Goal: Task Accomplishment & Management: Manage account settings

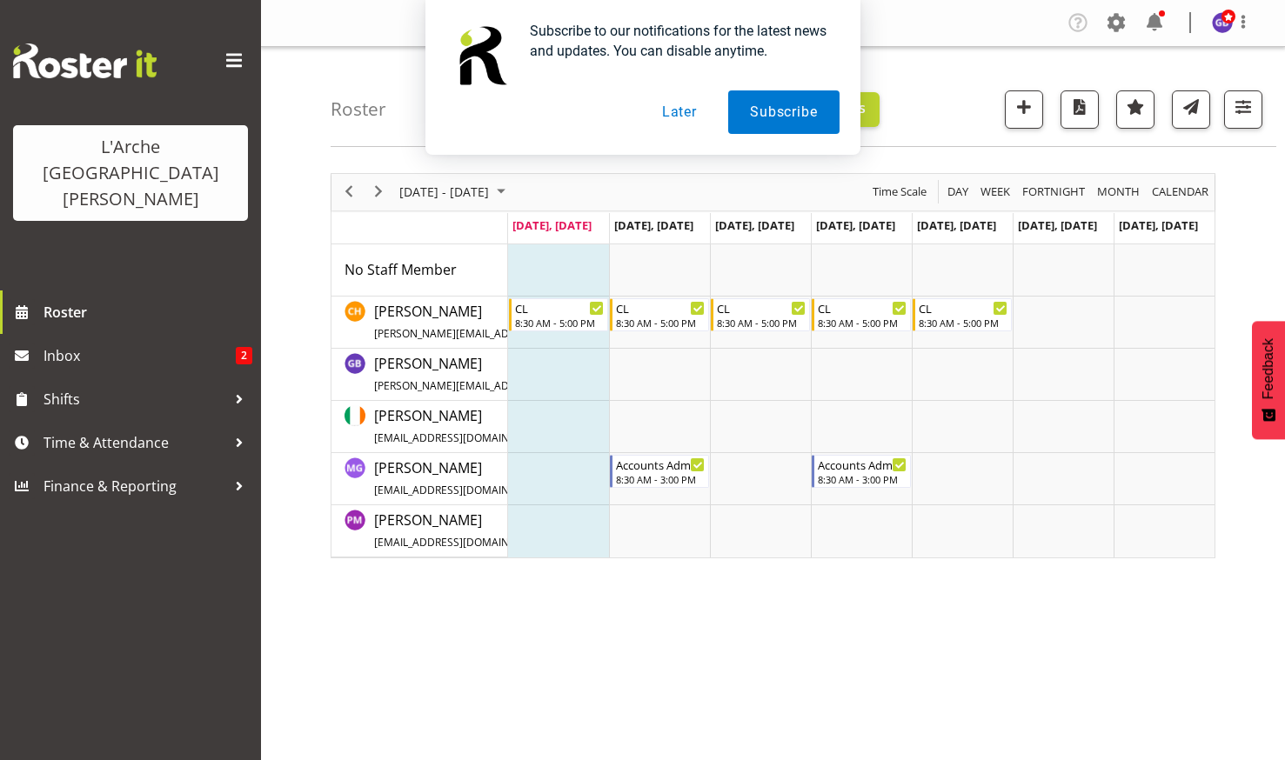
drag, startPoint x: 673, startPoint y: 106, endPoint x: 686, endPoint y: 123, distance: 20.5
click at [673, 107] on button "Later" at bounding box center [679, 111] width 78 height 43
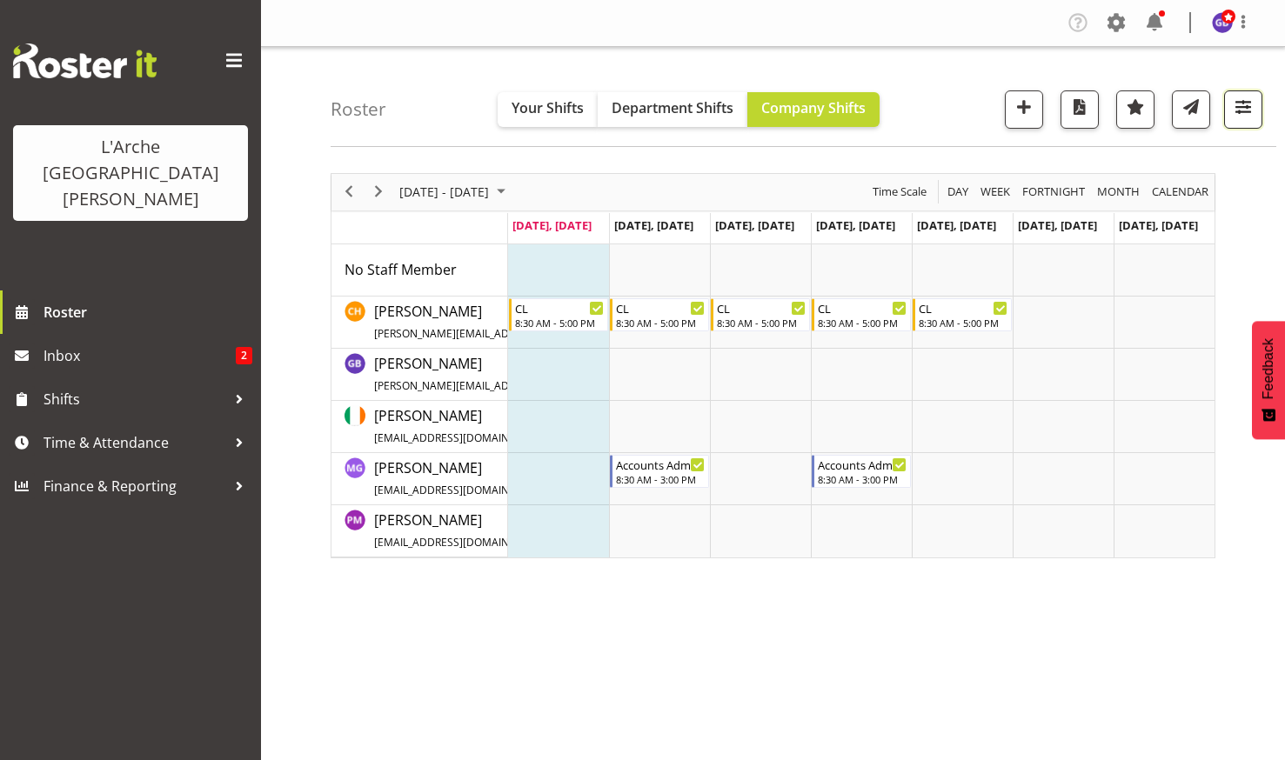
click at [1241, 103] on span "button" at bounding box center [1243, 107] width 23 height 23
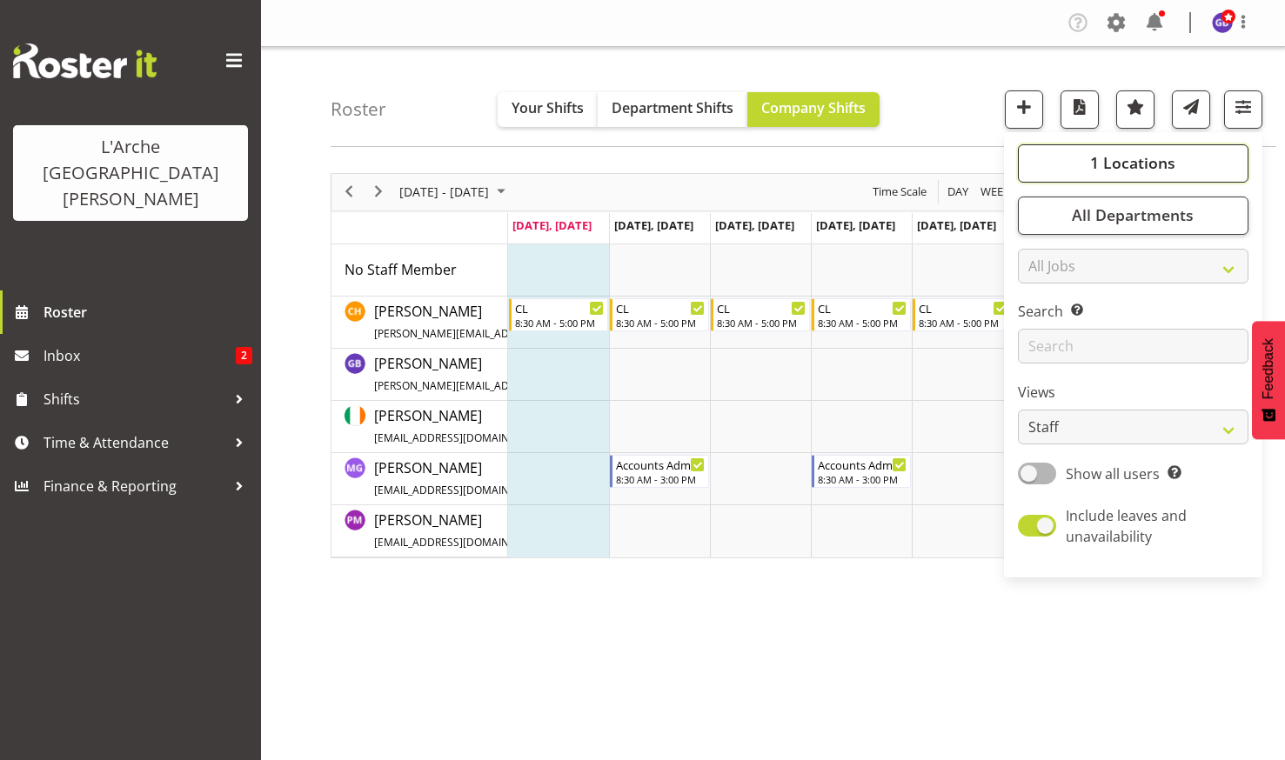
click at [1094, 156] on span "1 Locations" at bounding box center [1132, 162] width 85 height 21
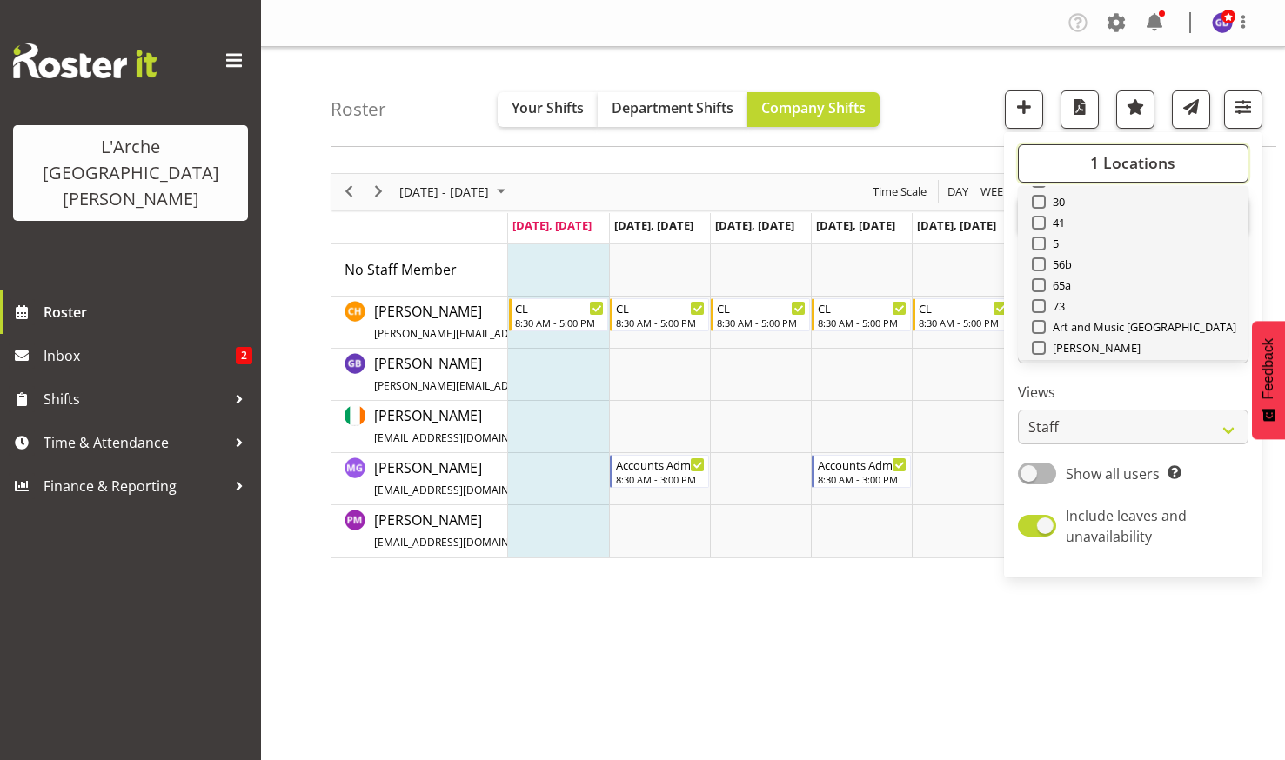
scroll to position [87, 0]
click at [1040, 284] on span at bounding box center [1039, 287] width 14 height 14
click at [1040, 284] on input "73" at bounding box center [1037, 286] width 11 height 11
checkbox input "true"
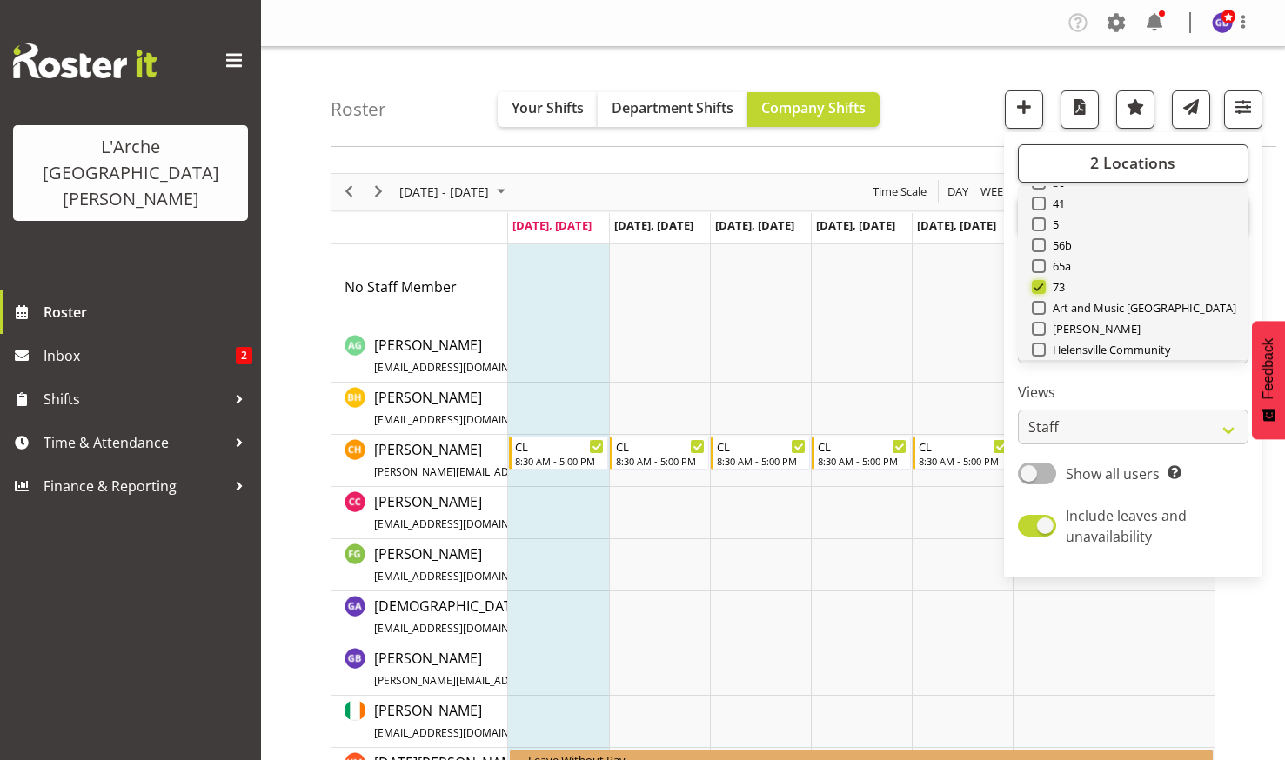
scroll to position [174, 0]
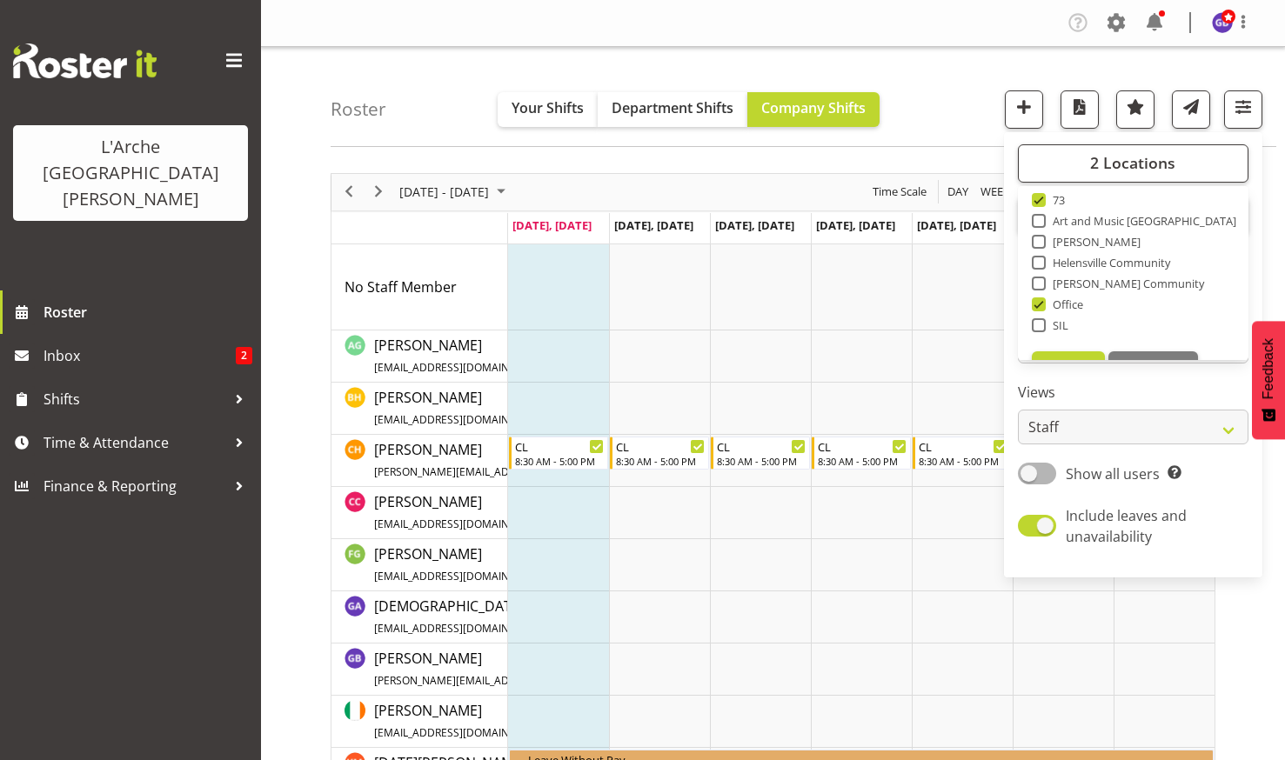
click at [1040, 299] on span at bounding box center [1039, 305] width 14 height 14
click at [1040, 299] on input "Office" at bounding box center [1037, 303] width 11 height 11
checkbox input "false"
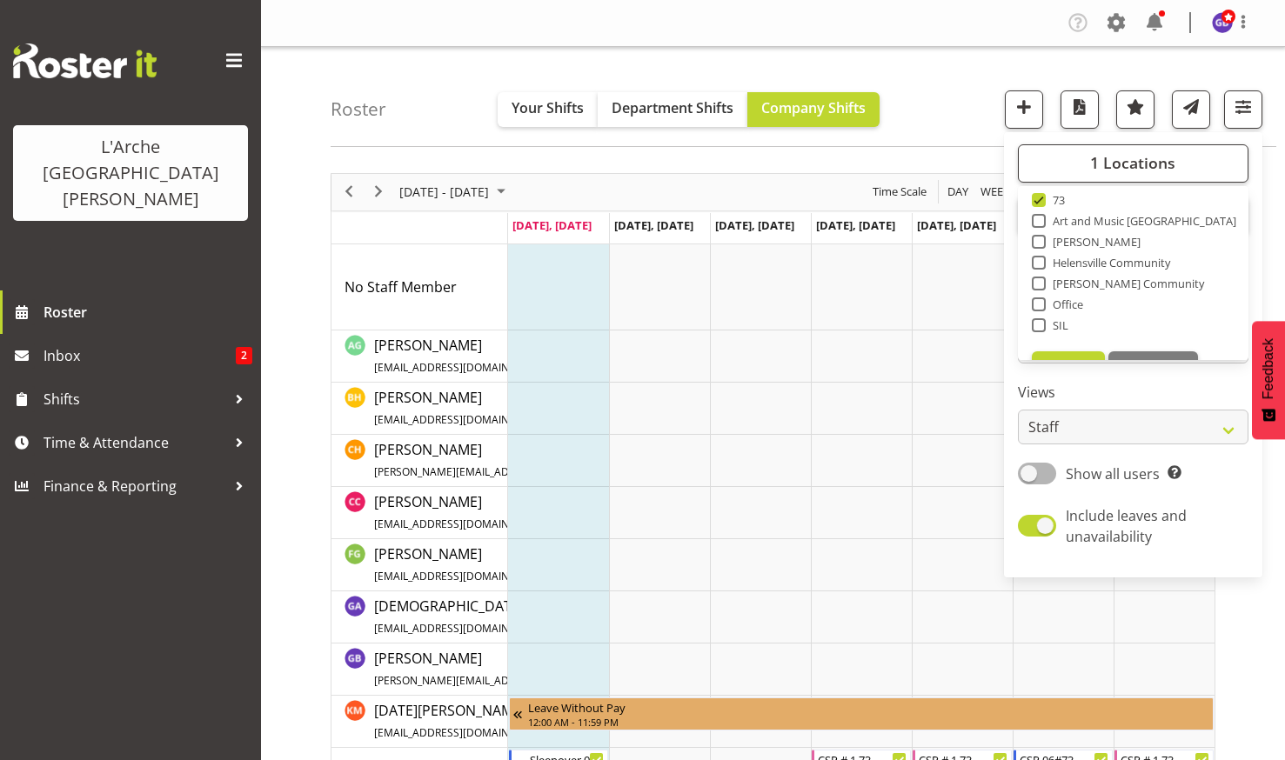
click at [955, 89] on div "Roster Your Shifts Department Shifts Company Shifts 1 Locations Clear 20 30 41 …" at bounding box center [804, 97] width 946 height 100
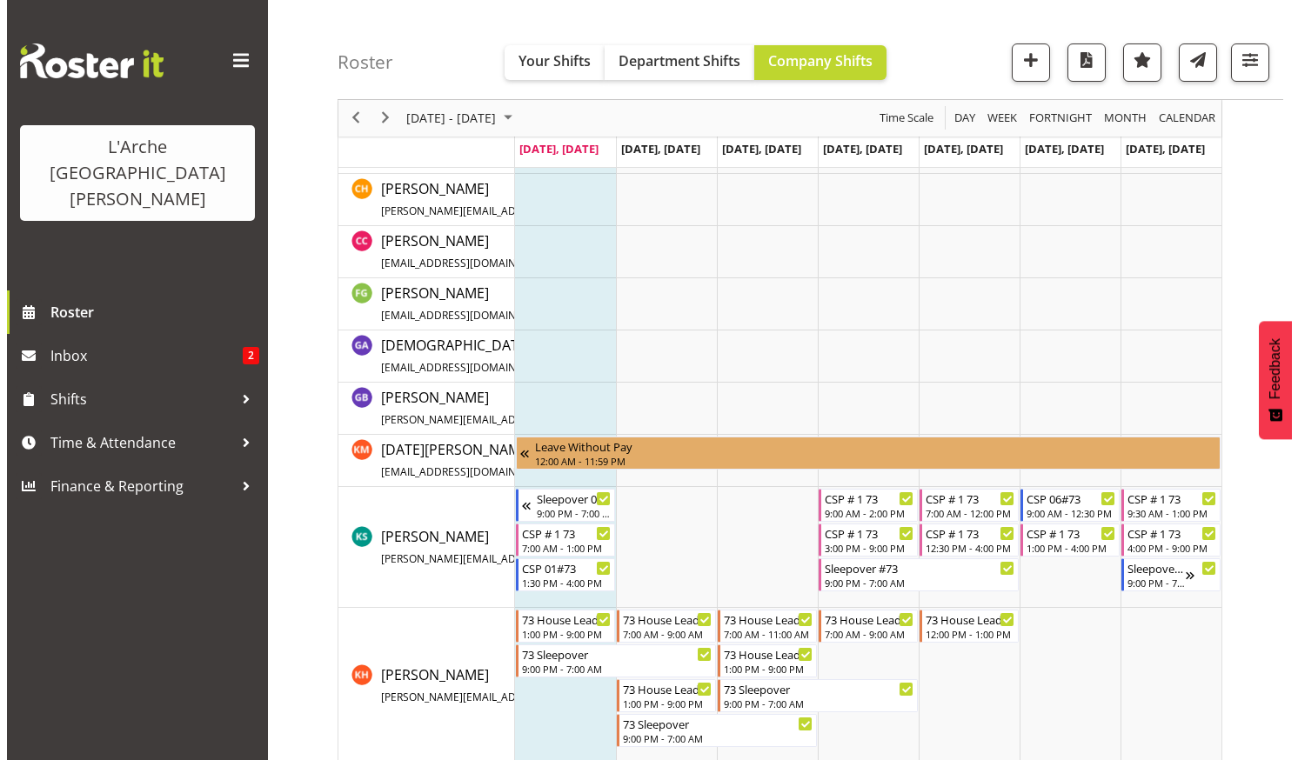
scroll to position [435, 0]
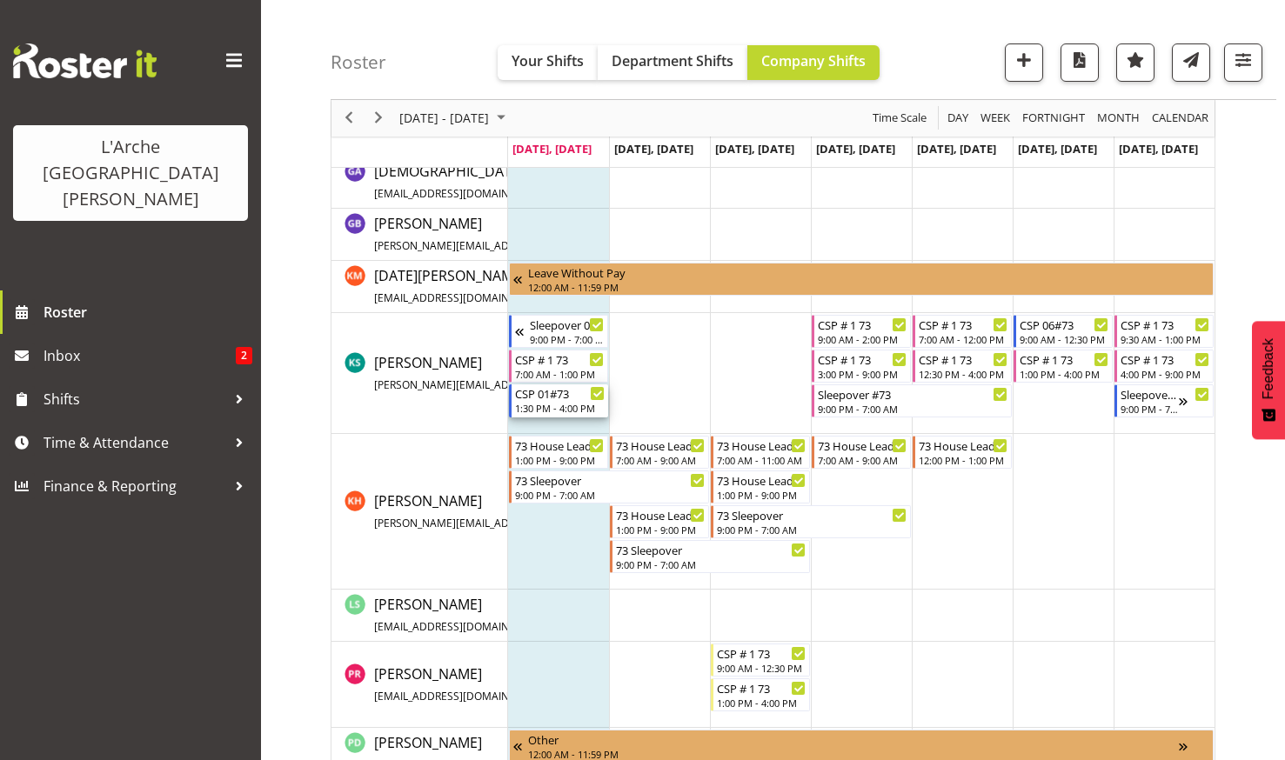
click at [537, 398] on div "CSP 01#73" at bounding box center [560, 393] width 90 height 17
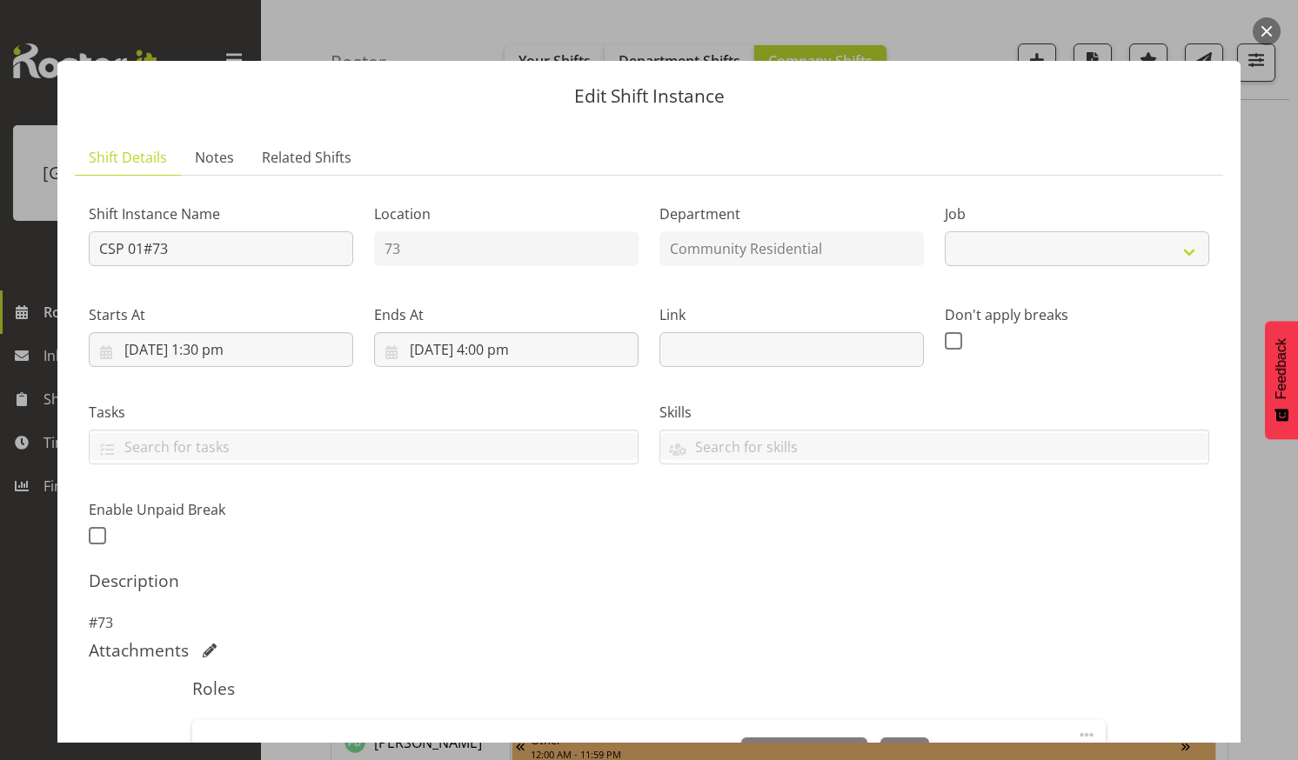
select select
select select "7"
select select "2025"
select select "16"
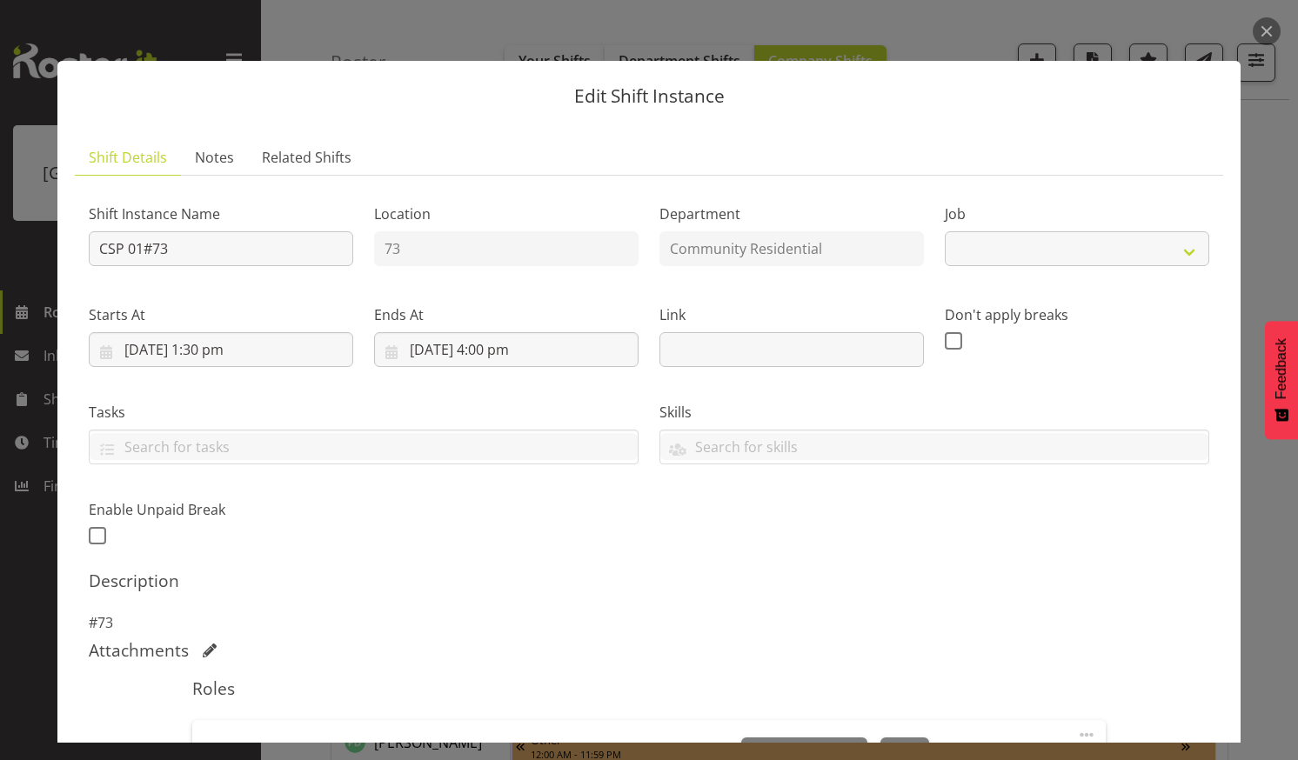
select select
select select "2"
click at [511, 341] on input "25/08/2025, 4:00 pm" at bounding box center [506, 349] width 264 height 35
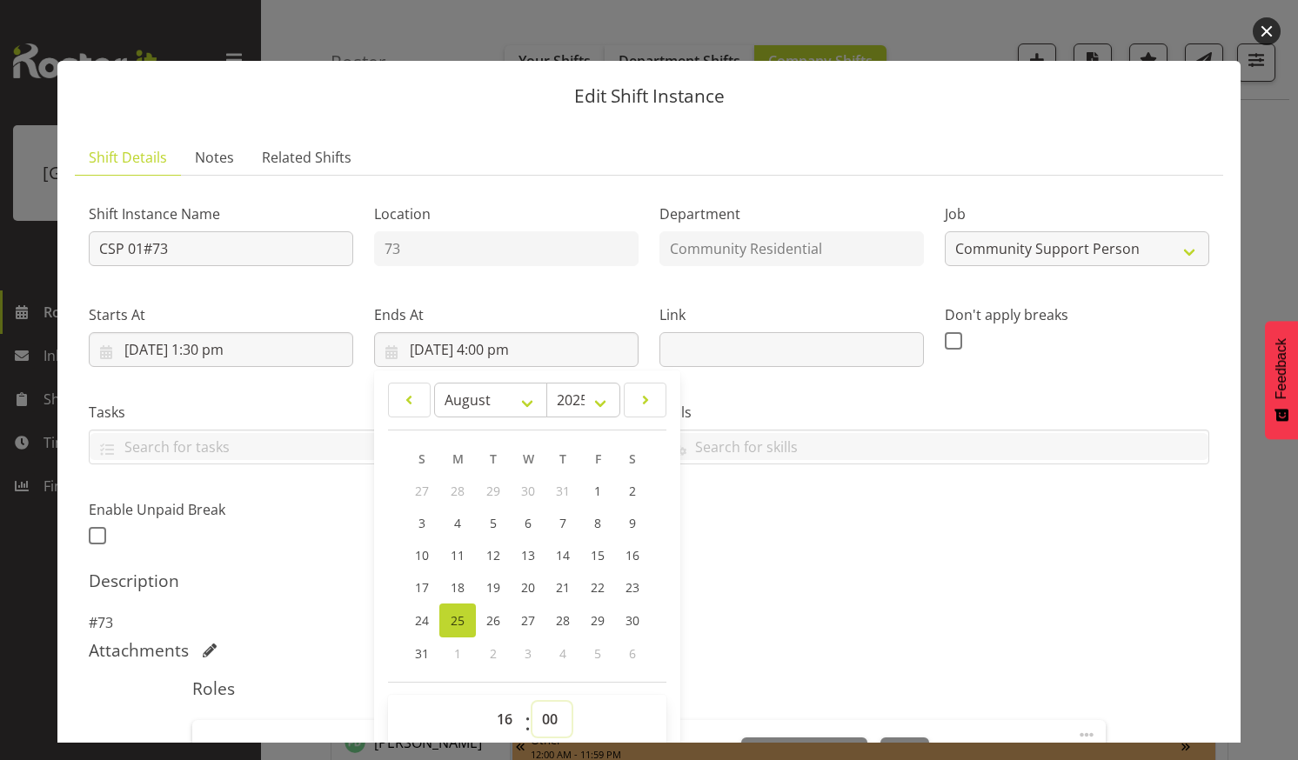
click at [544, 713] on select "00 01 02 03 04 05 06 07 08 09 10 11 12 13 14 15 16 17 18 19 20 21 22 23 24 25 2…" at bounding box center [551, 719] width 39 height 35
select select "30"
click at [532, 702] on select "00 01 02 03 04 05 06 07 08 09 10 11 12 13 14 15 16 17 18 19 20 21 22 23 24 25 2…" at bounding box center [551, 719] width 39 height 35
type input "25/08/2025, 4:30 pm"
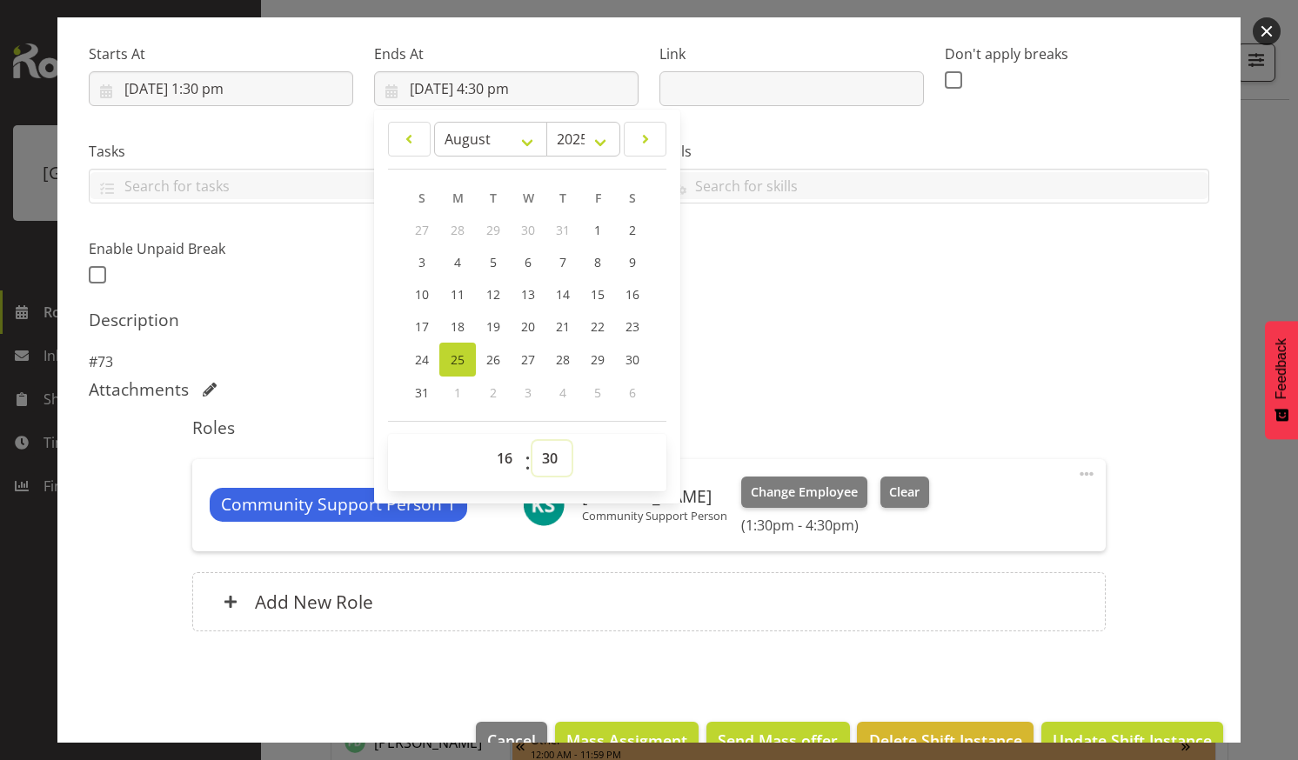
scroll to position [304, 0]
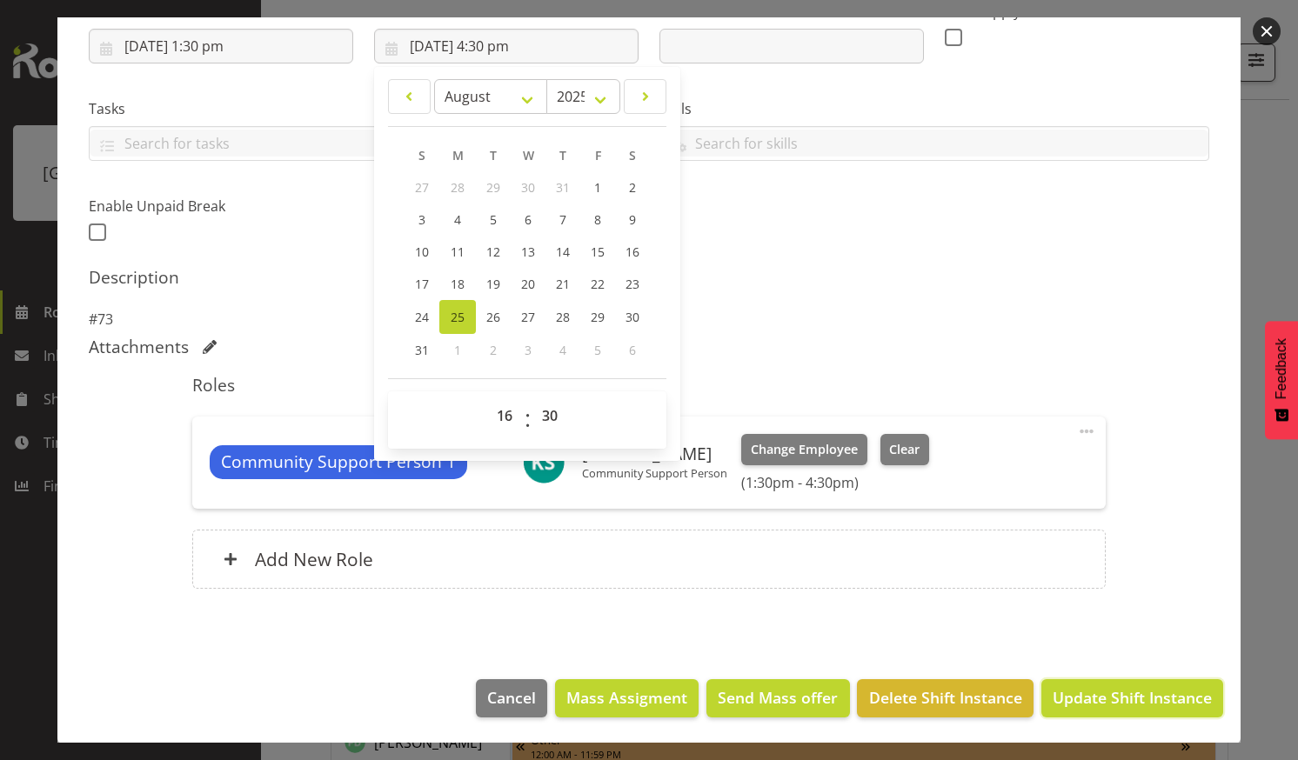
click at [1088, 687] on span "Update Shift Instance" at bounding box center [1132, 697] width 159 height 23
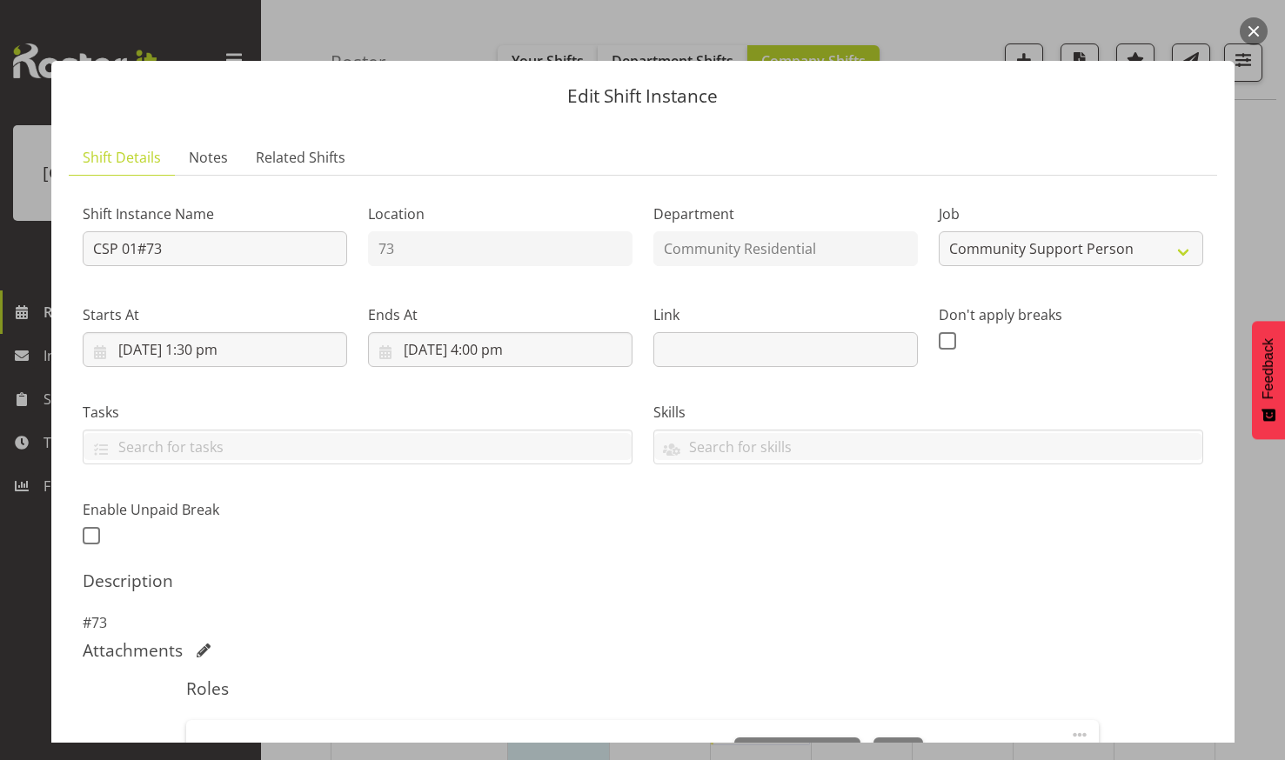
scroll to position [435, 0]
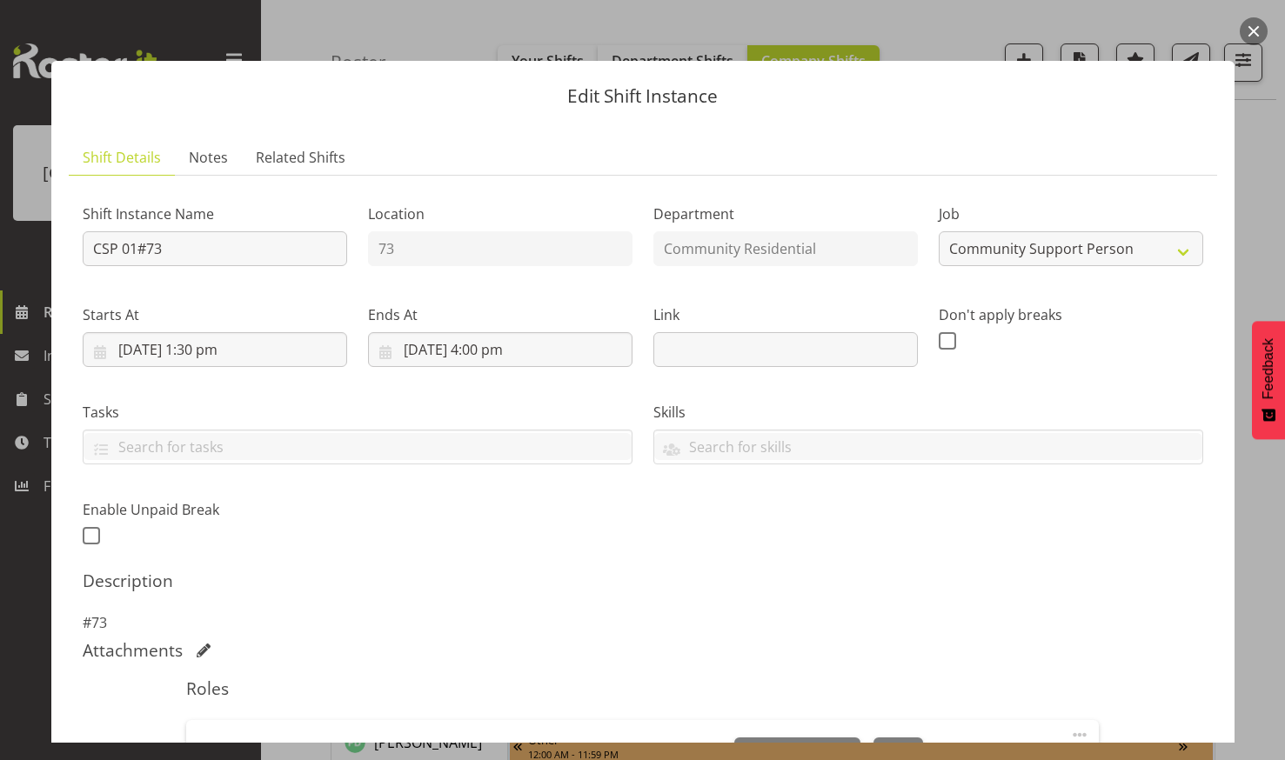
click at [1253, 29] on button "button" at bounding box center [1254, 31] width 28 height 28
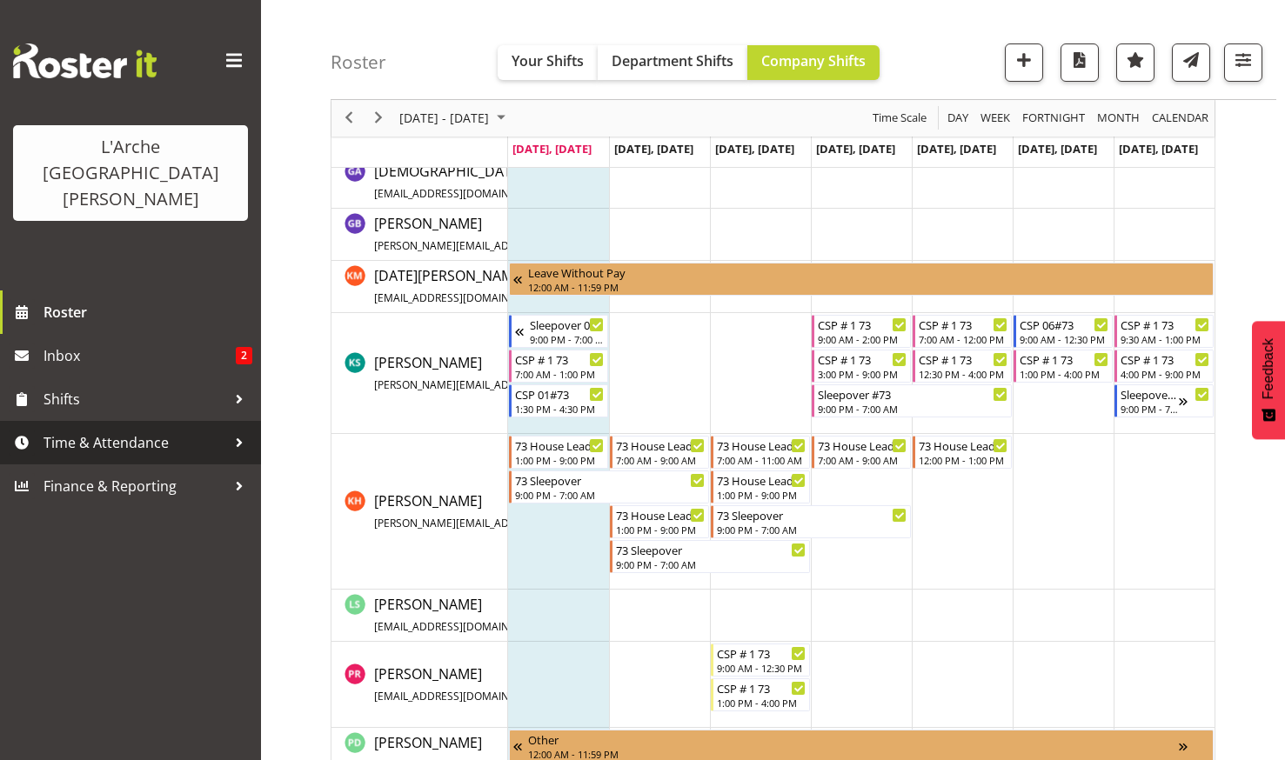
click at [81, 430] on span "Time & Attendance" at bounding box center [134, 443] width 183 height 26
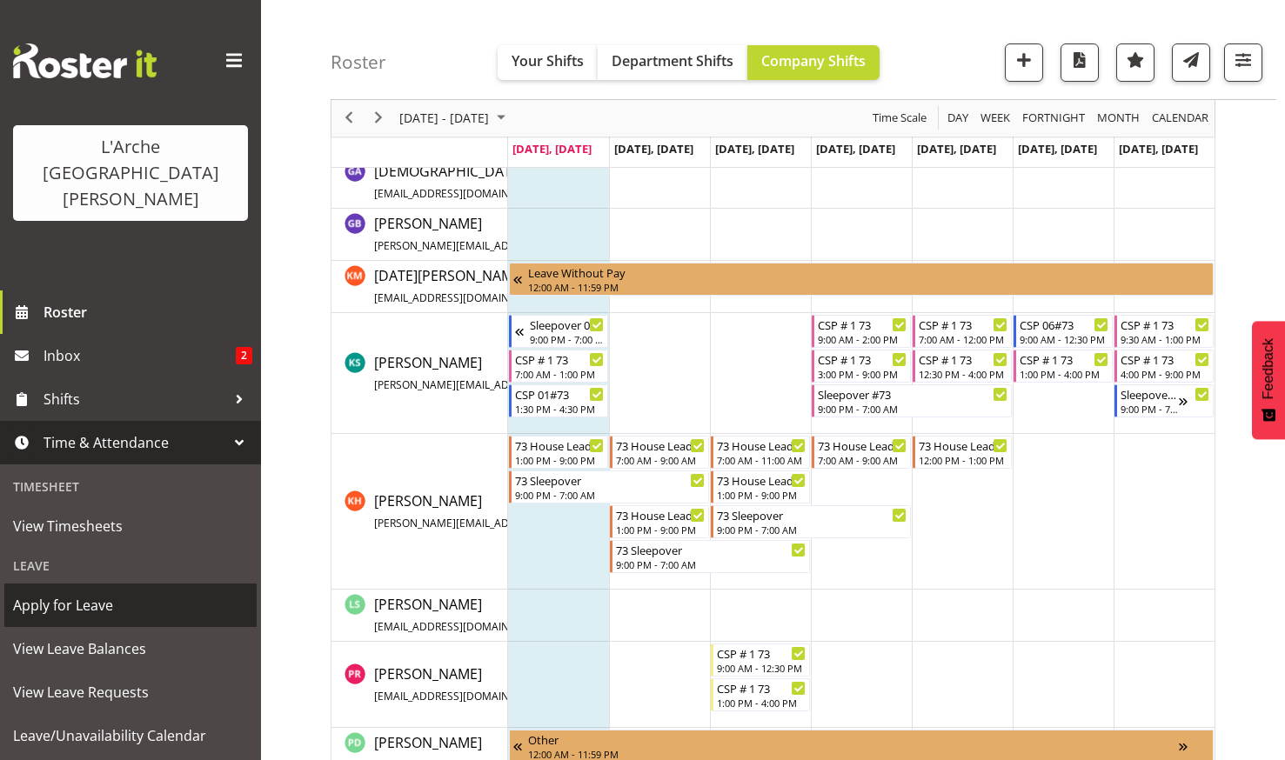
click at [73, 592] on span "Apply for Leave" at bounding box center [130, 605] width 235 height 26
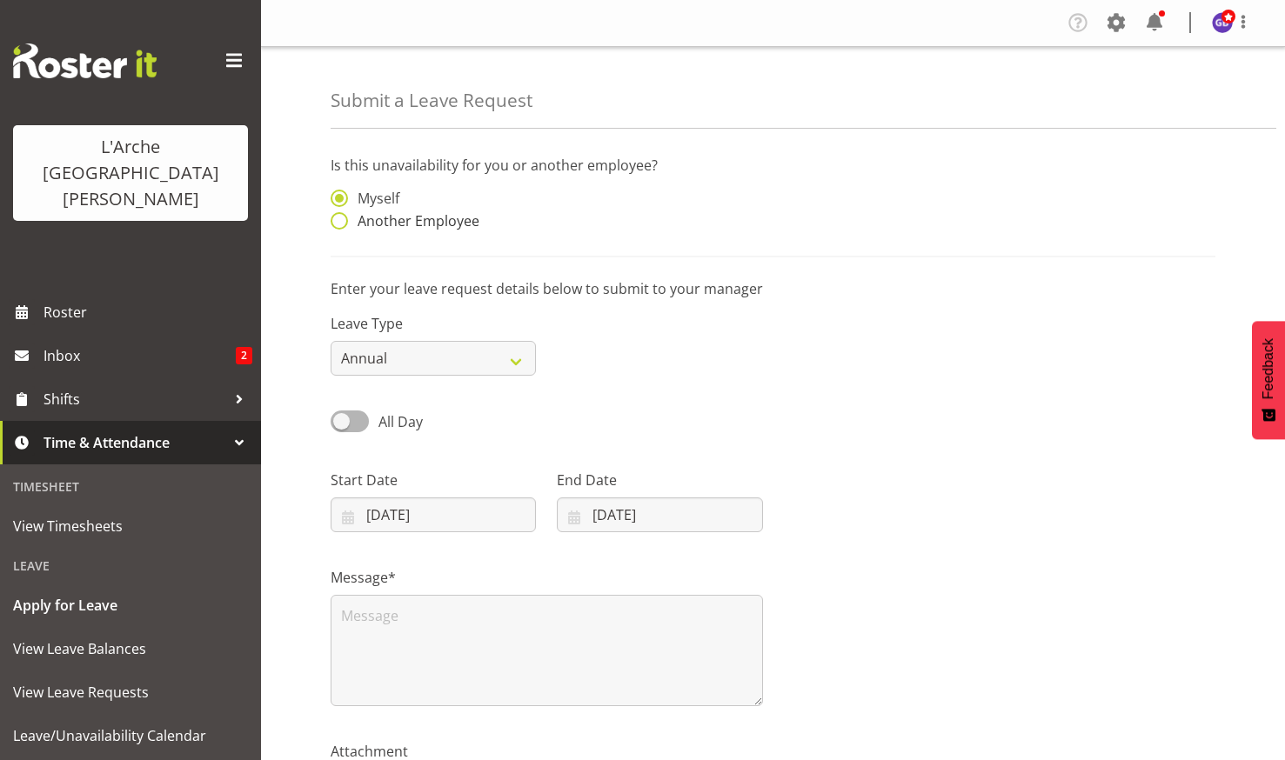
click at [335, 215] on span at bounding box center [339, 220] width 17 height 17
click at [335, 216] on input "Another Employee" at bounding box center [336, 221] width 11 height 11
radio input "true"
click at [578, 206] on input "text" at bounding box center [659, 207] width 205 height 35
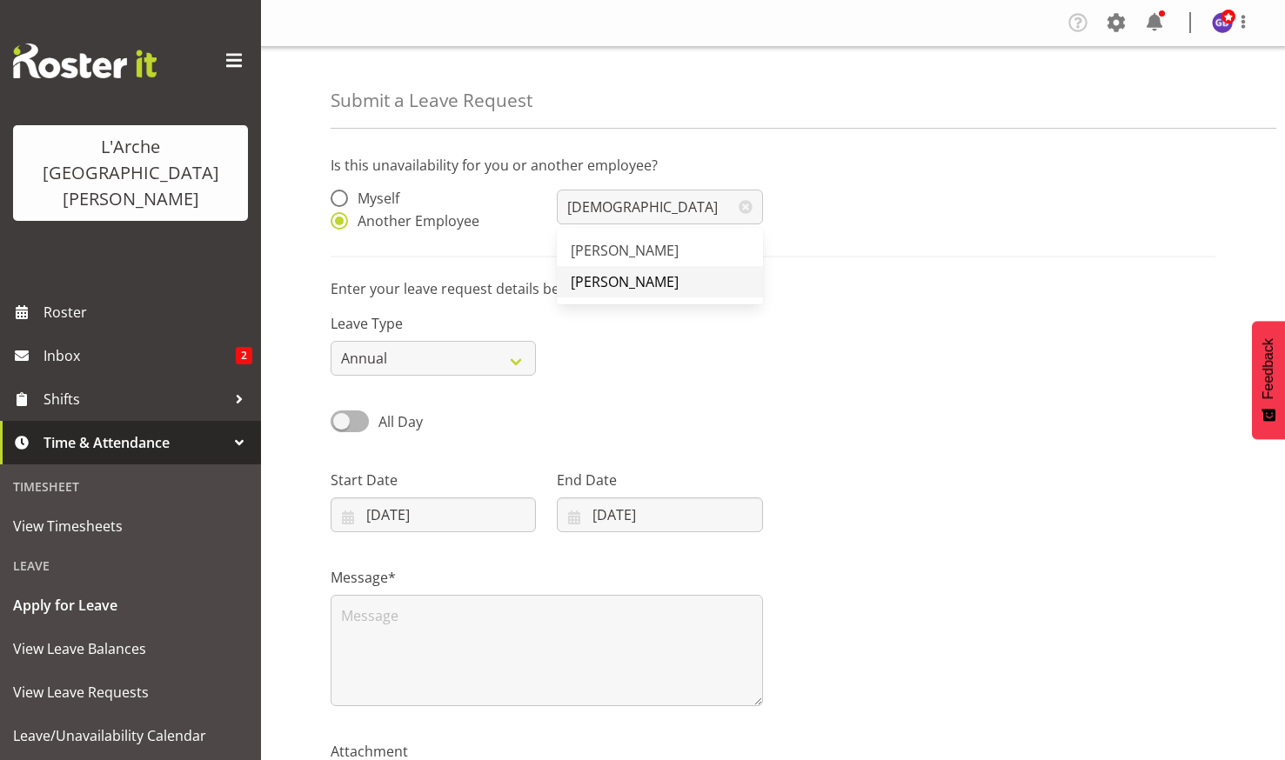
click at [603, 278] on span "Kathryn Hunt" at bounding box center [625, 281] width 108 height 19
type input "Kathryn Hunt"
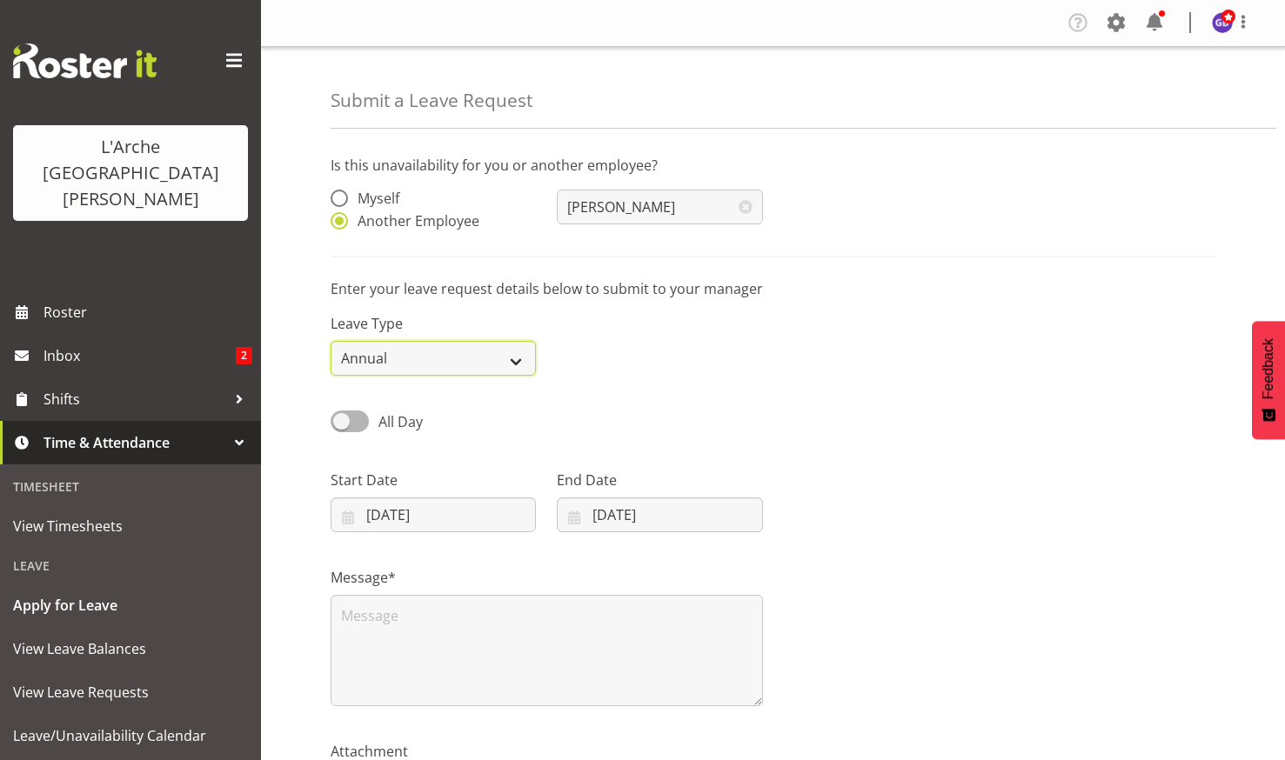
click at [516, 358] on select "Annual Sick Leave Without Pay Bereavement Domestic Violence Parental Jury Servi…" at bounding box center [433, 358] width 205 height 35
select select "Sick"
click at [331, 341] on select "Annual Sick Leave Without Pay Bereavement Domestic Violence Parental Jury Servi…" at bounding box center [433, 358] width 205 height 35
click at [666, 512] on input "25/08/2025" at bounding box center [659, 515] width 205 height 35
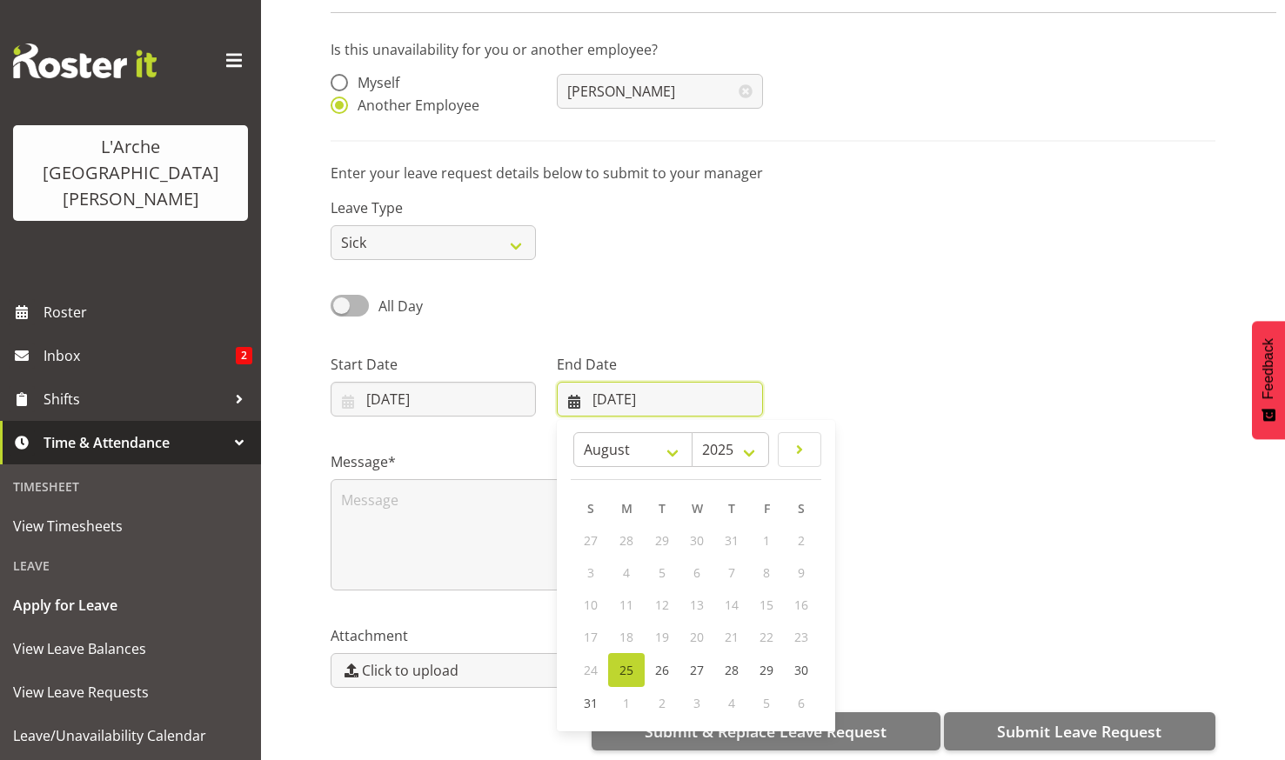
scroll to position [132, 0]
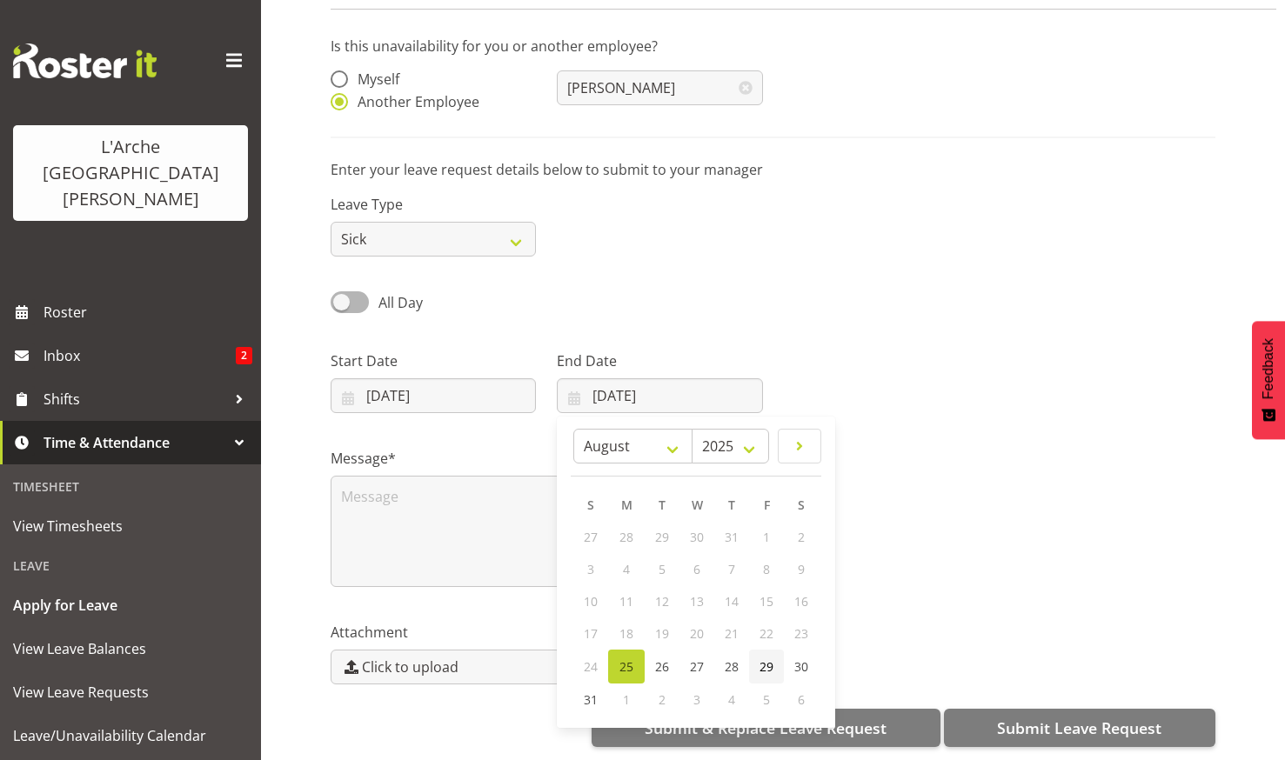
click at [769, 659] on span "29" at bounding box center [766, 667] width 14 height 17
type input "29/08/2025"
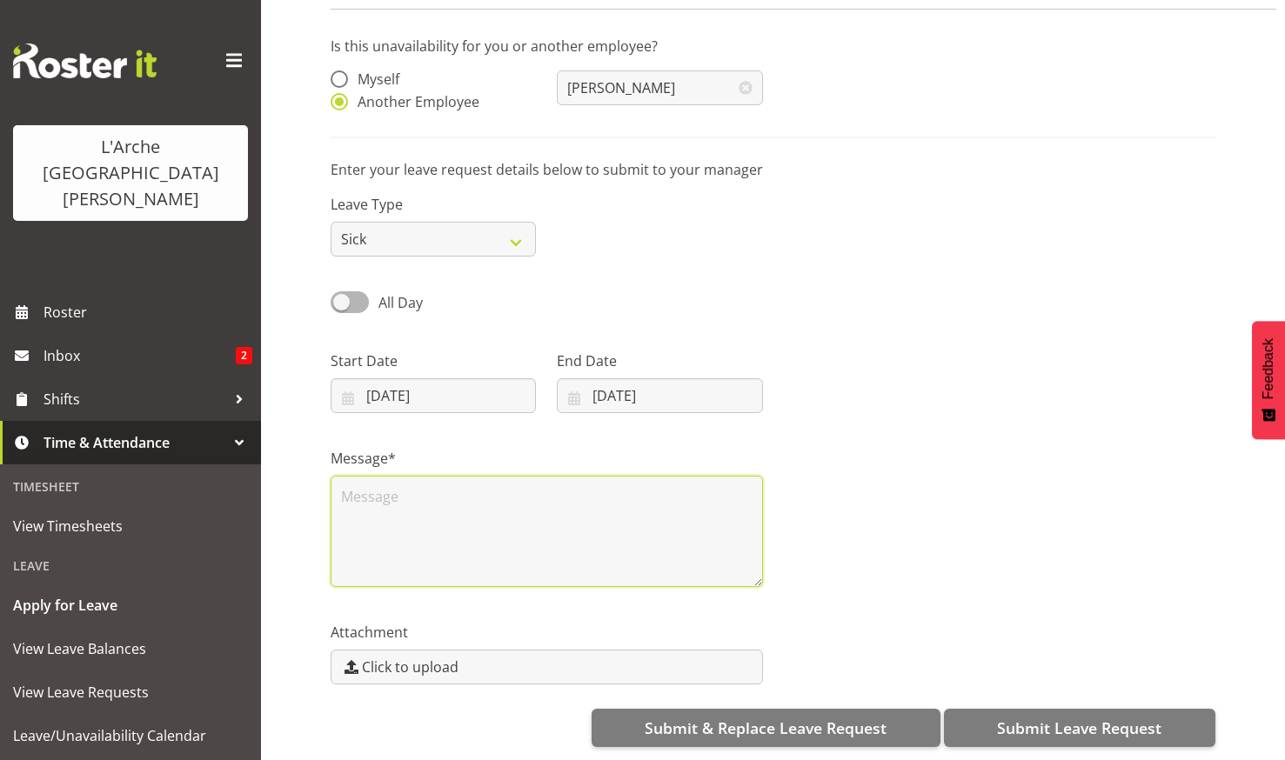
click at [348, 477] on textarea at bounding box center [547, 531] width 432 height 111
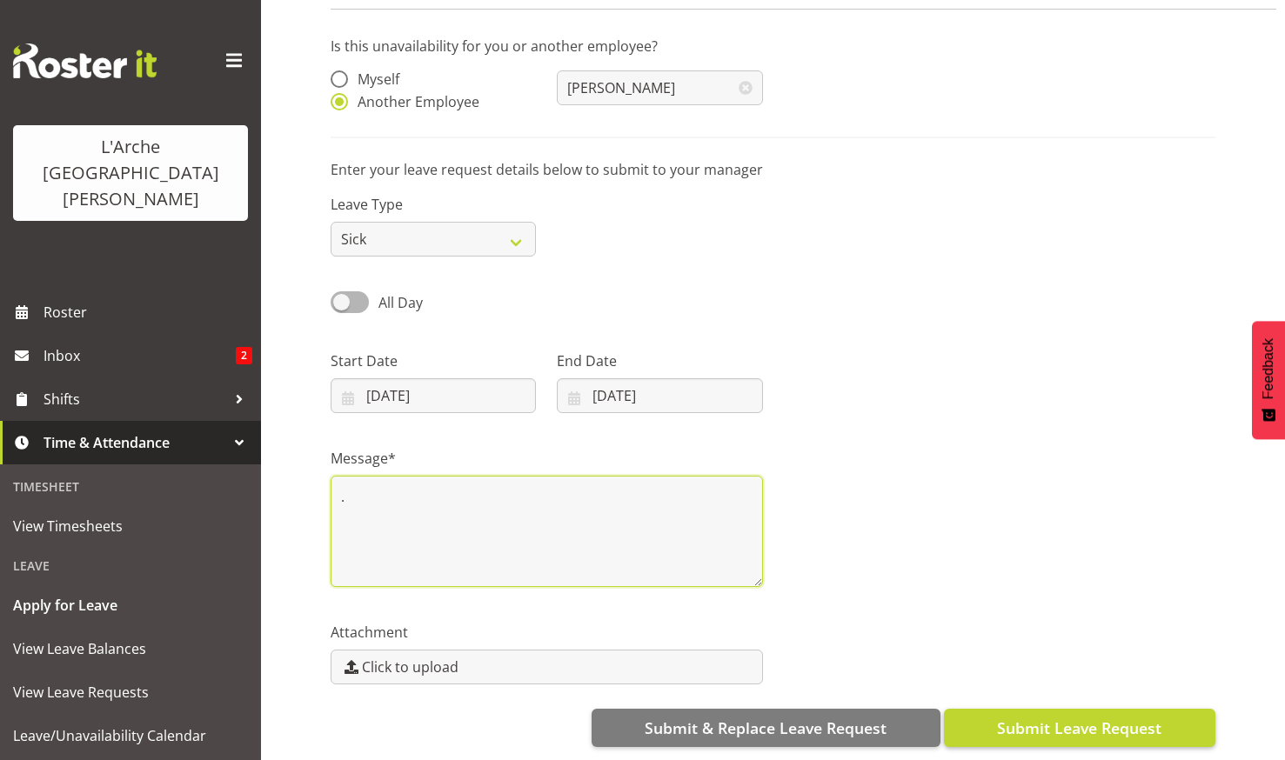
type textarea "."
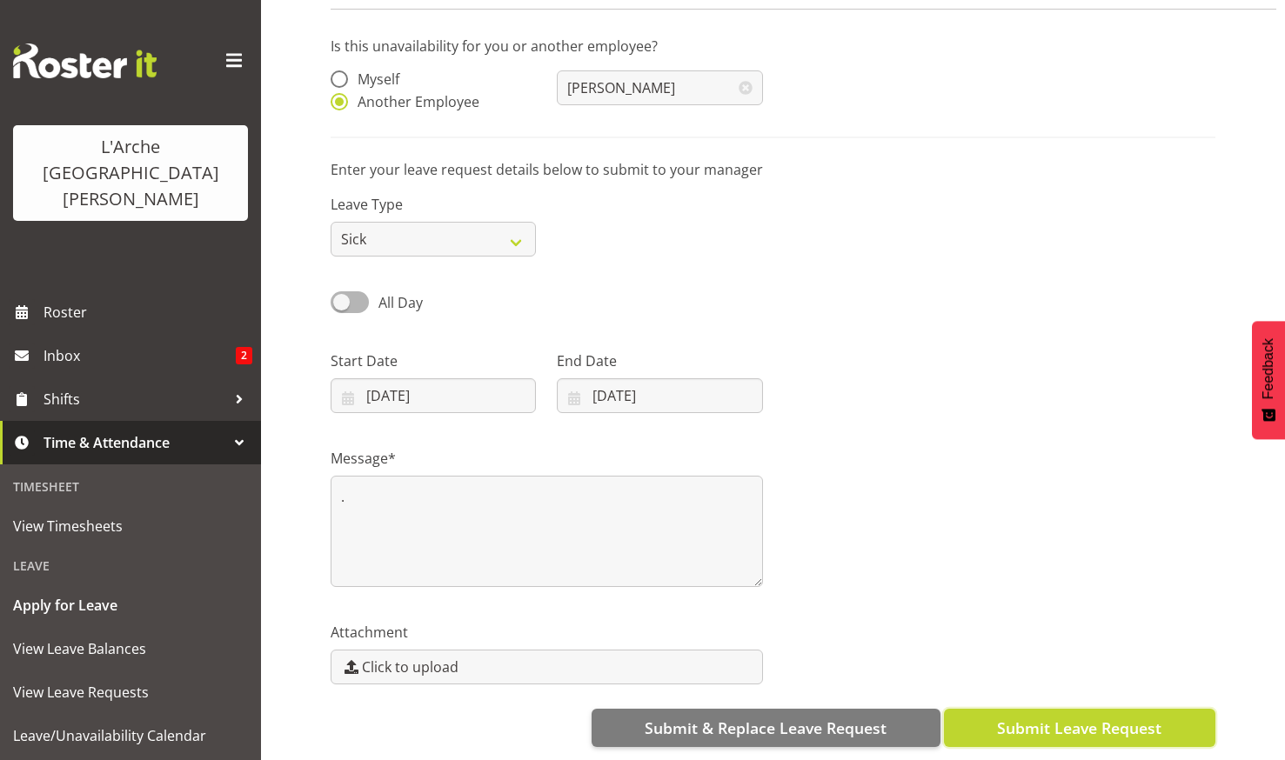
click at [1035, 717] on span "Submit Leave Request" at bounding box center [1079, 728] width 164 height 23
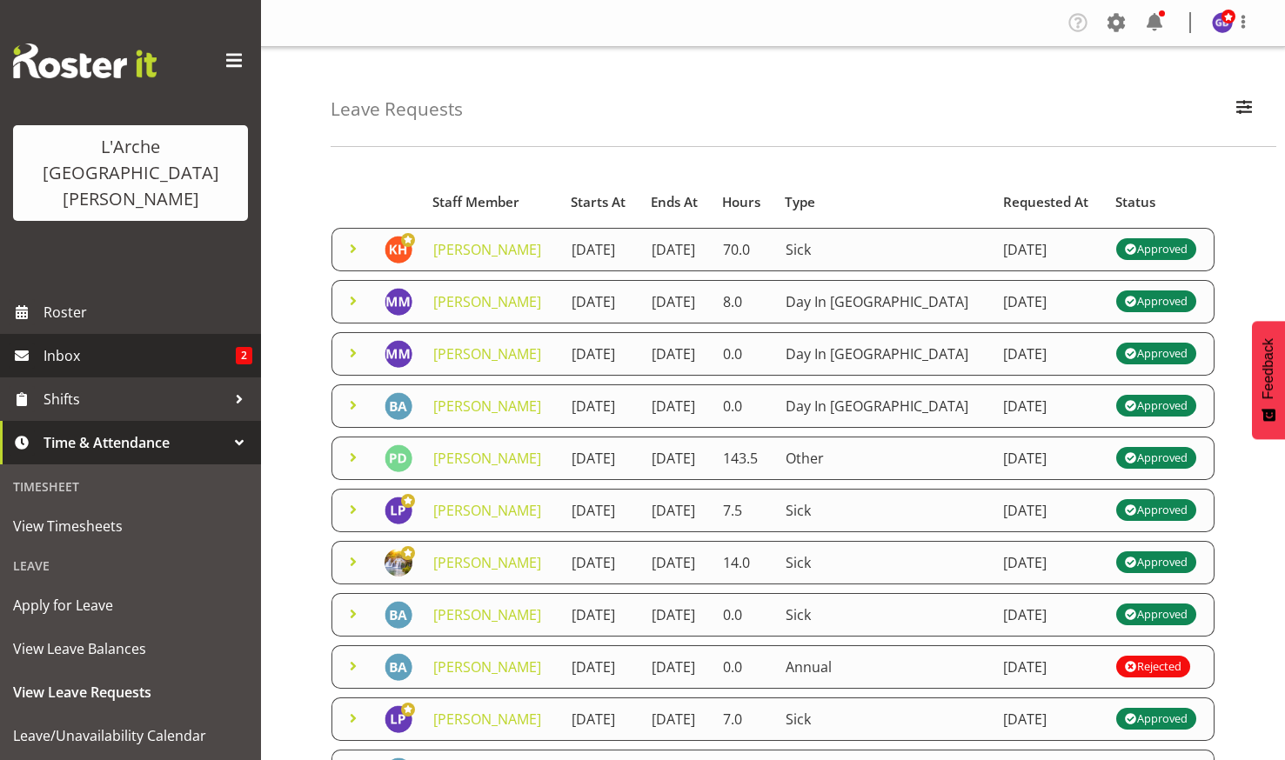
click at [74, 343] on span "Inbox" at bounding box center [139, 356] width 192 height 26
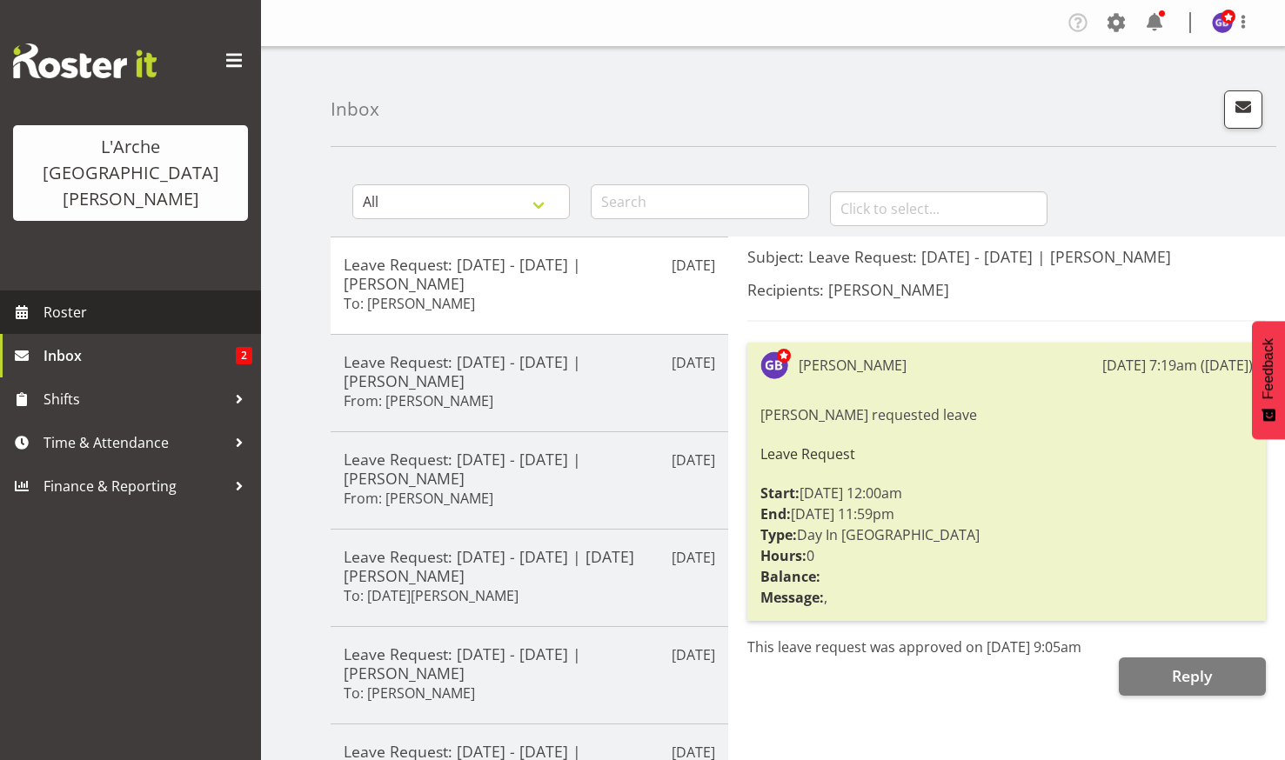
click at [72, 299] on span "Roster" at bounding box center [147, 312] width 209 height 26
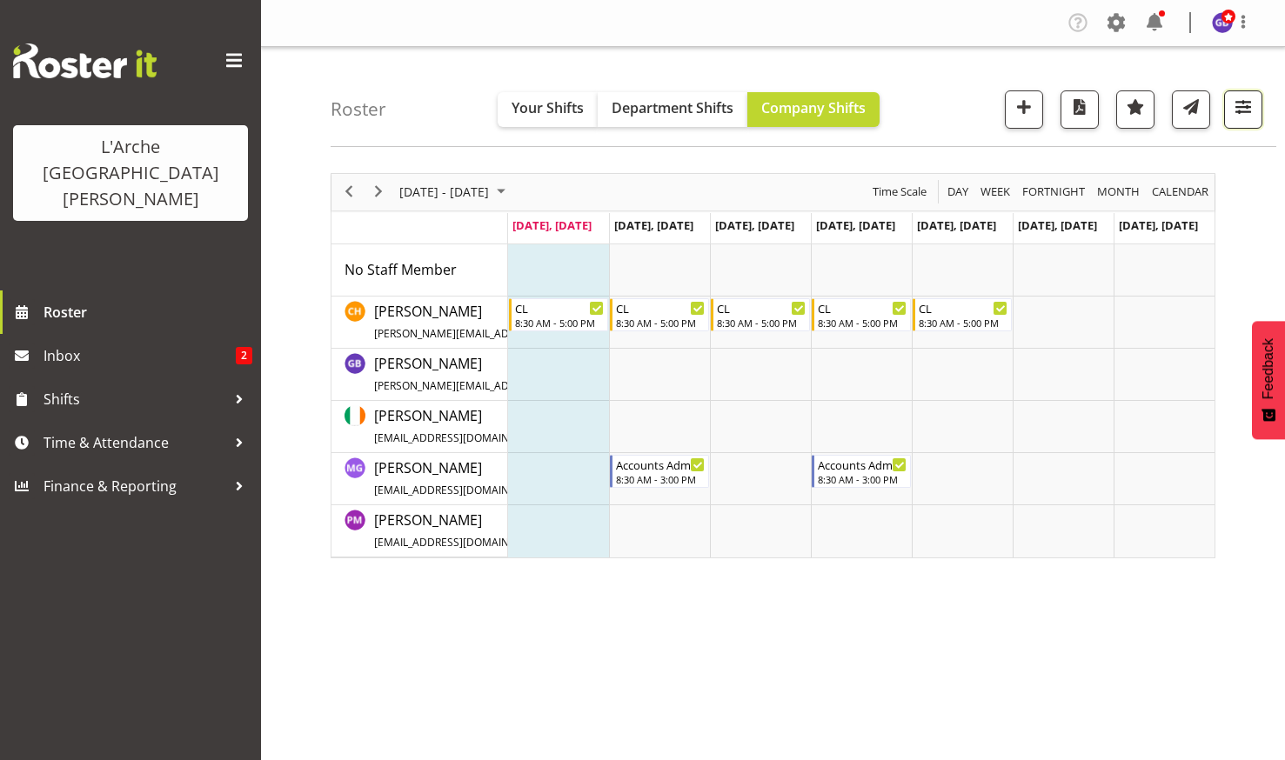
click at [1240, 99] on span "button" at bounding box center [1243, 107] width 23 height 23
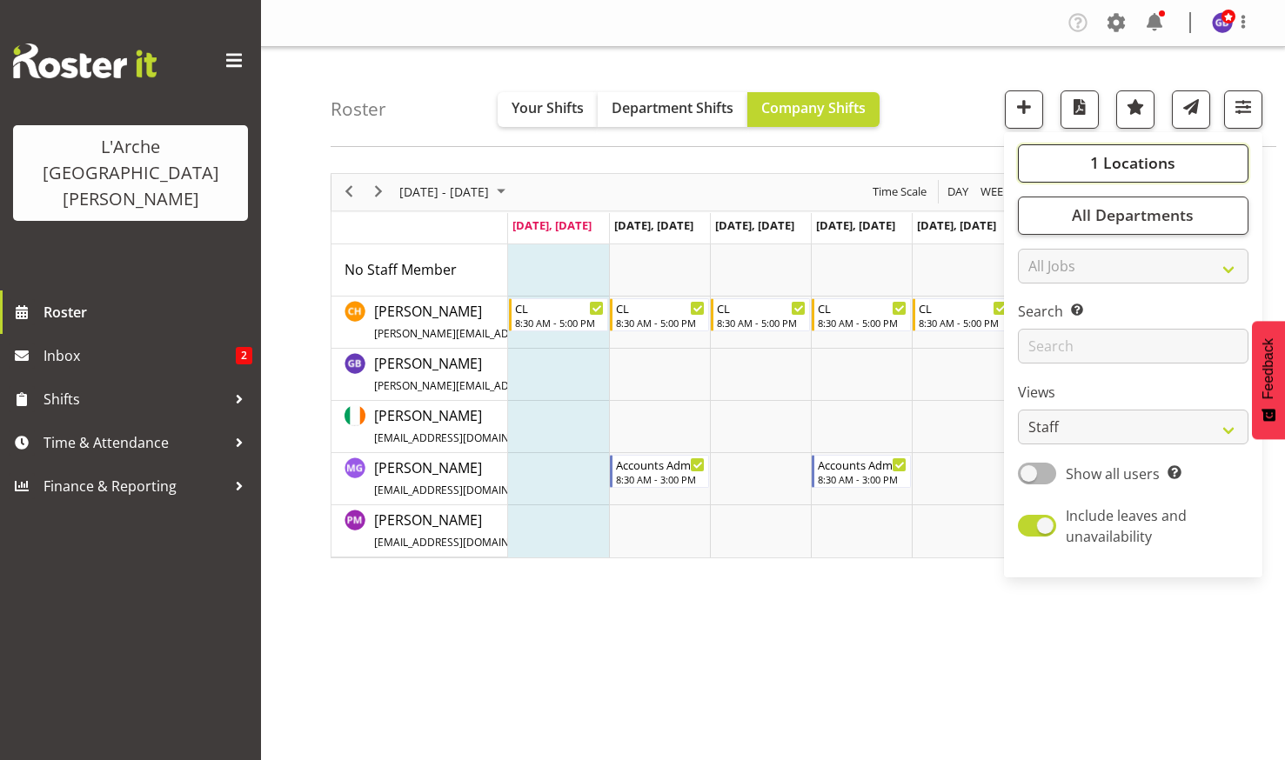
click at [1100, 157] on span "1 Locations" at bounding box center [1132, 162] width 85 height 21
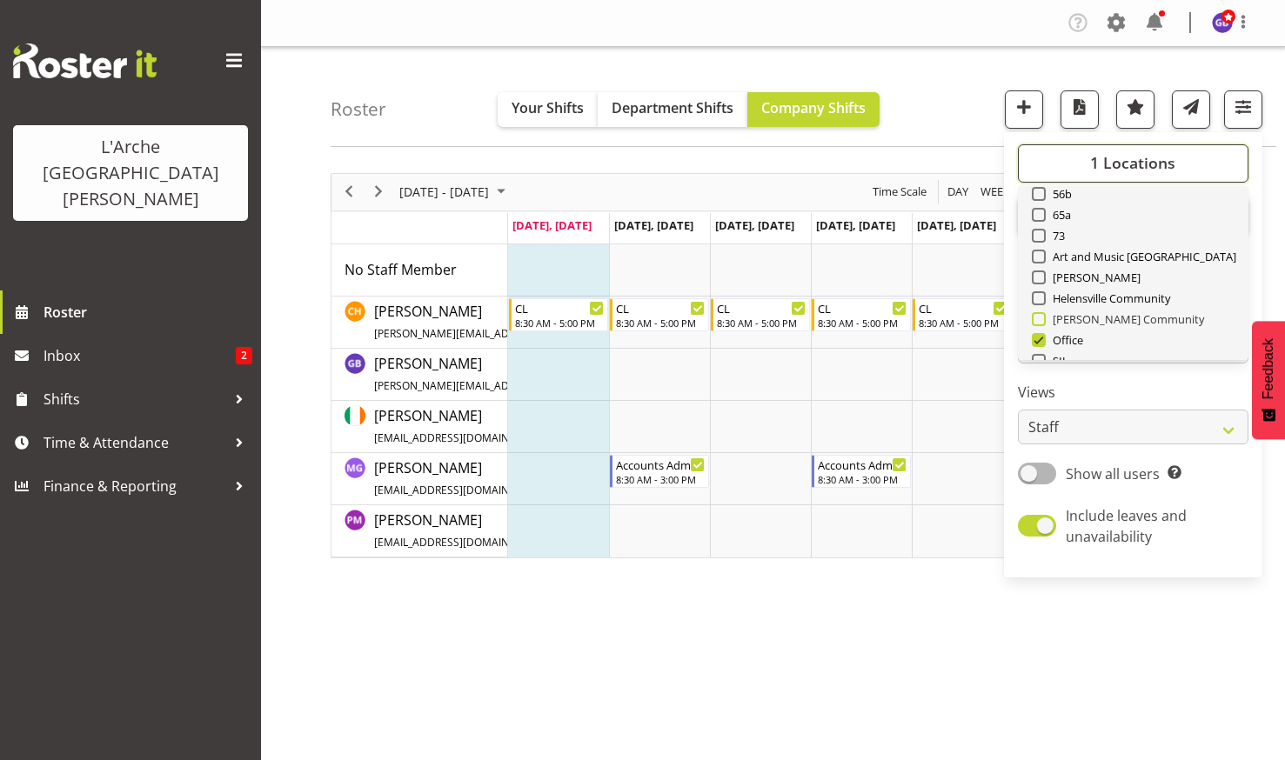
scroll to position [174, 0]
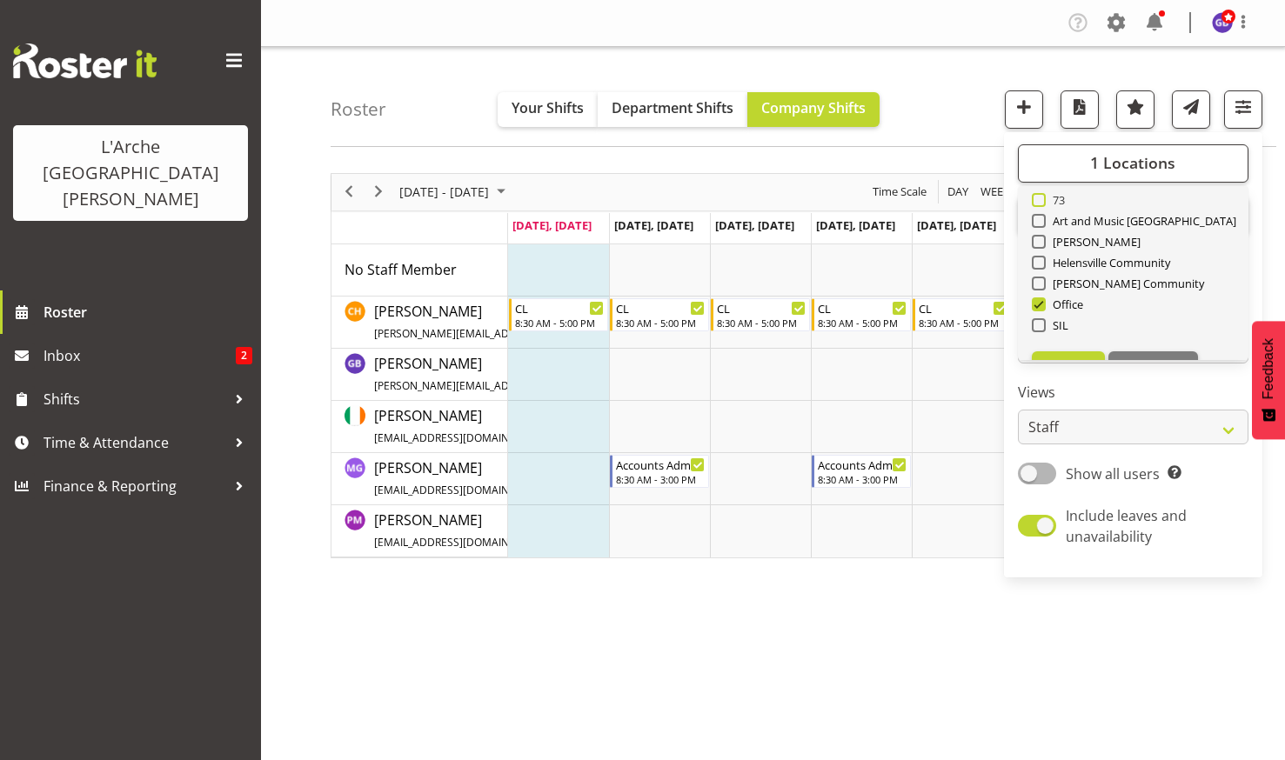
click at [1040, 194] on span at bounding box center [1039, 200] width 14 height 14
click at [1040, 194] on input "73" at bounding box center [1037, 199] width 11 height 11
checkbox input "true"
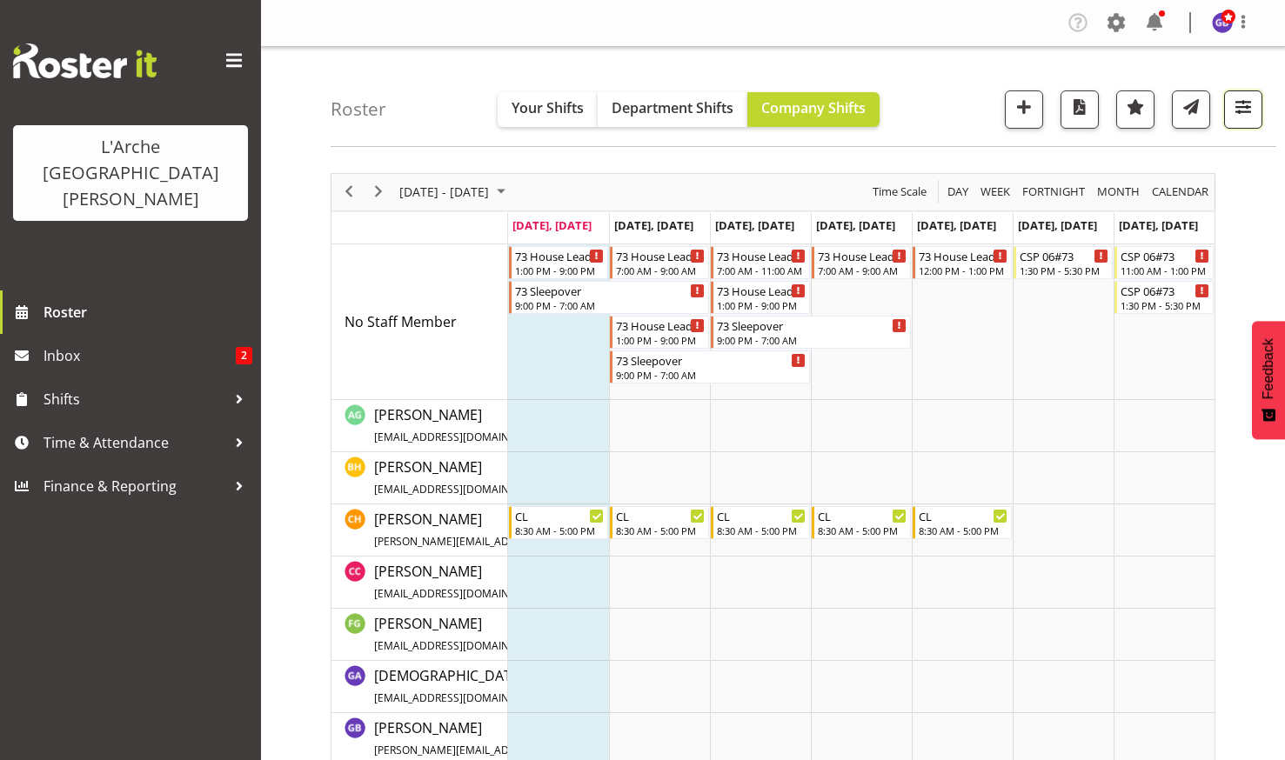
click at [1243, 102] on span "button" at bounding box center [1243, 107] width 23 height 23
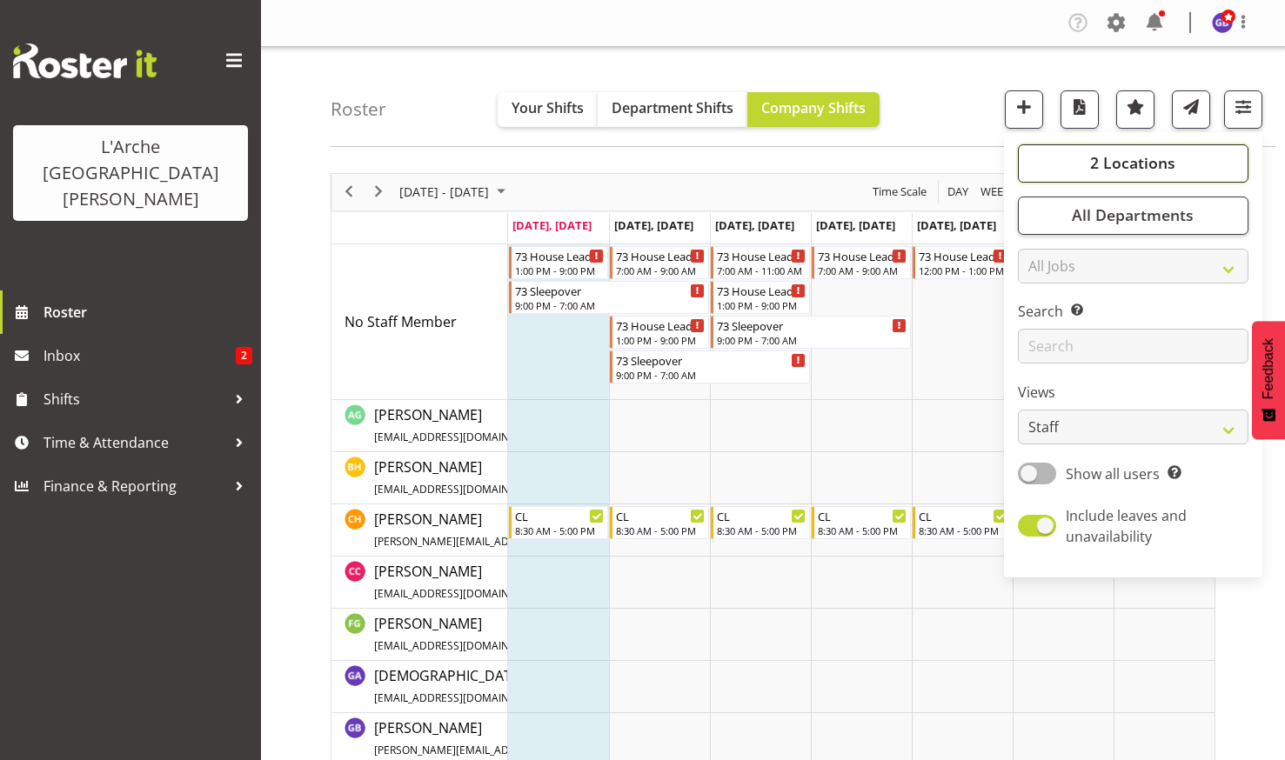
click at [1103, 158] on span "2 Locations" at bounding box center [1132, 162] width 85 height 21
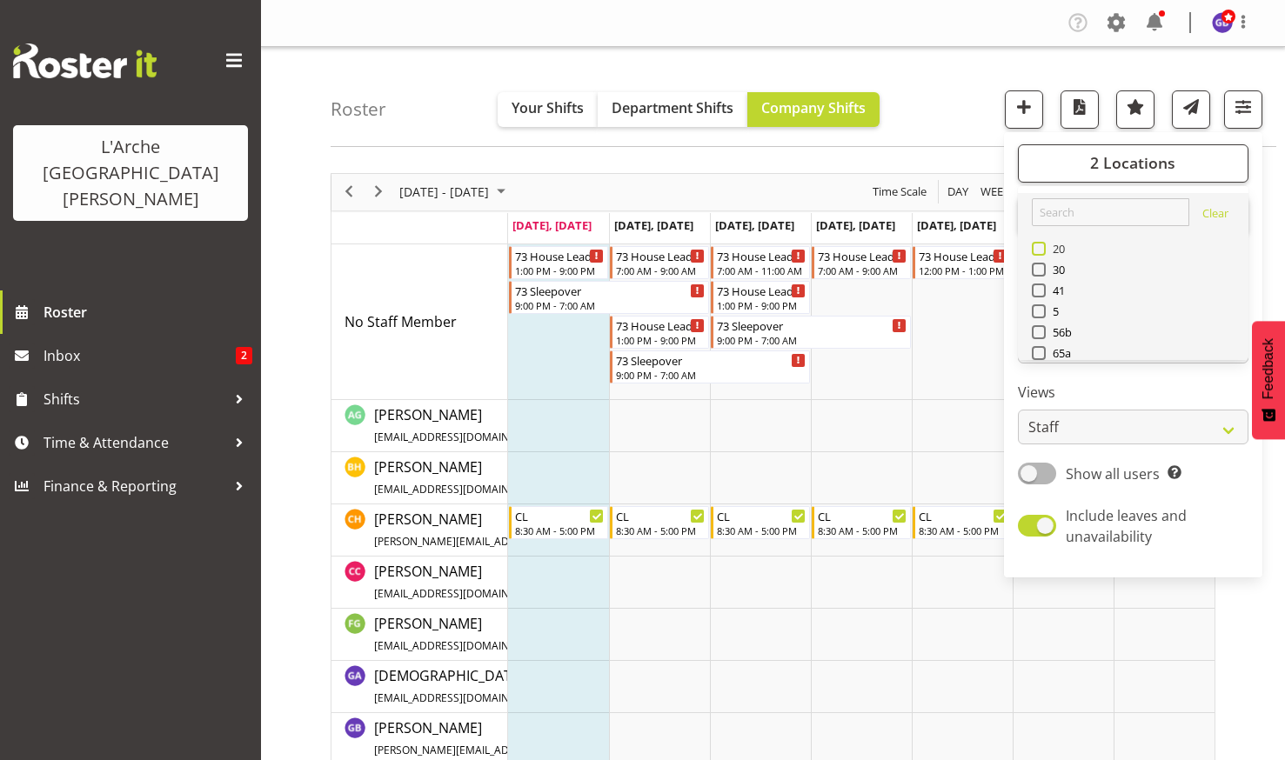
click at [1039, 249] on span at bounding box center [1039, 249] width 14 height 14
click at [1039, 249] on input "20" at bounding box center [1037, 248] width 11 height 11
checkbox input "true"
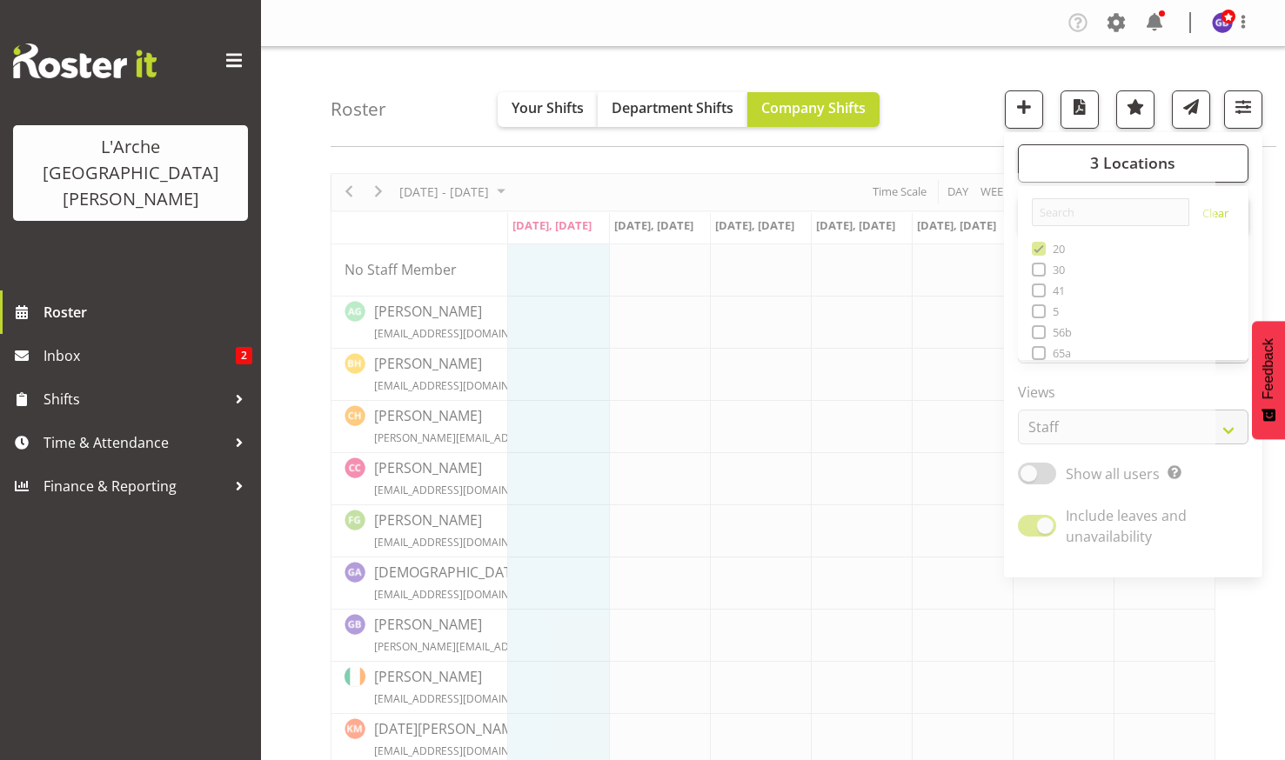
click at [925, 83] on div "Roster Your Shifts Department Shifts Company Shifts 3 Locations Clear 20 30 41 …" at bounding box center [804, 97] width 946 height 100
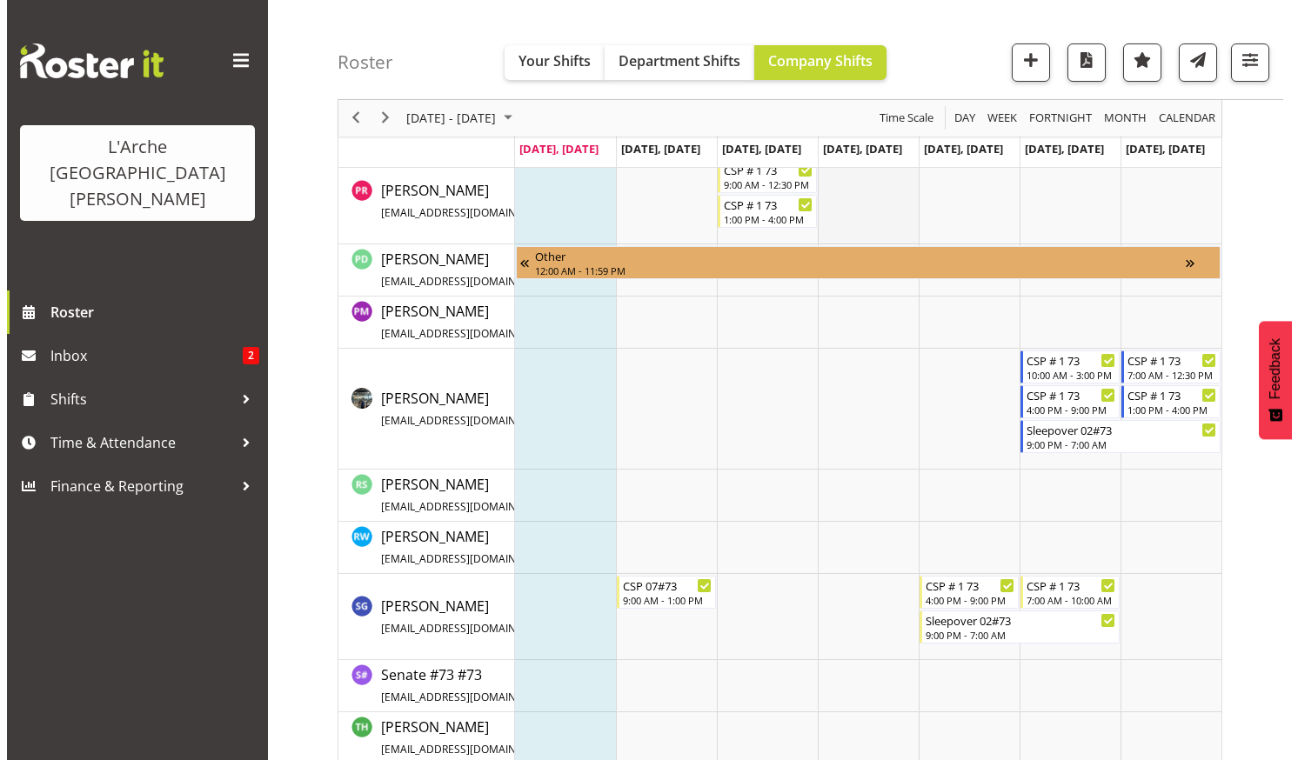
scroll to position [1214, 0]
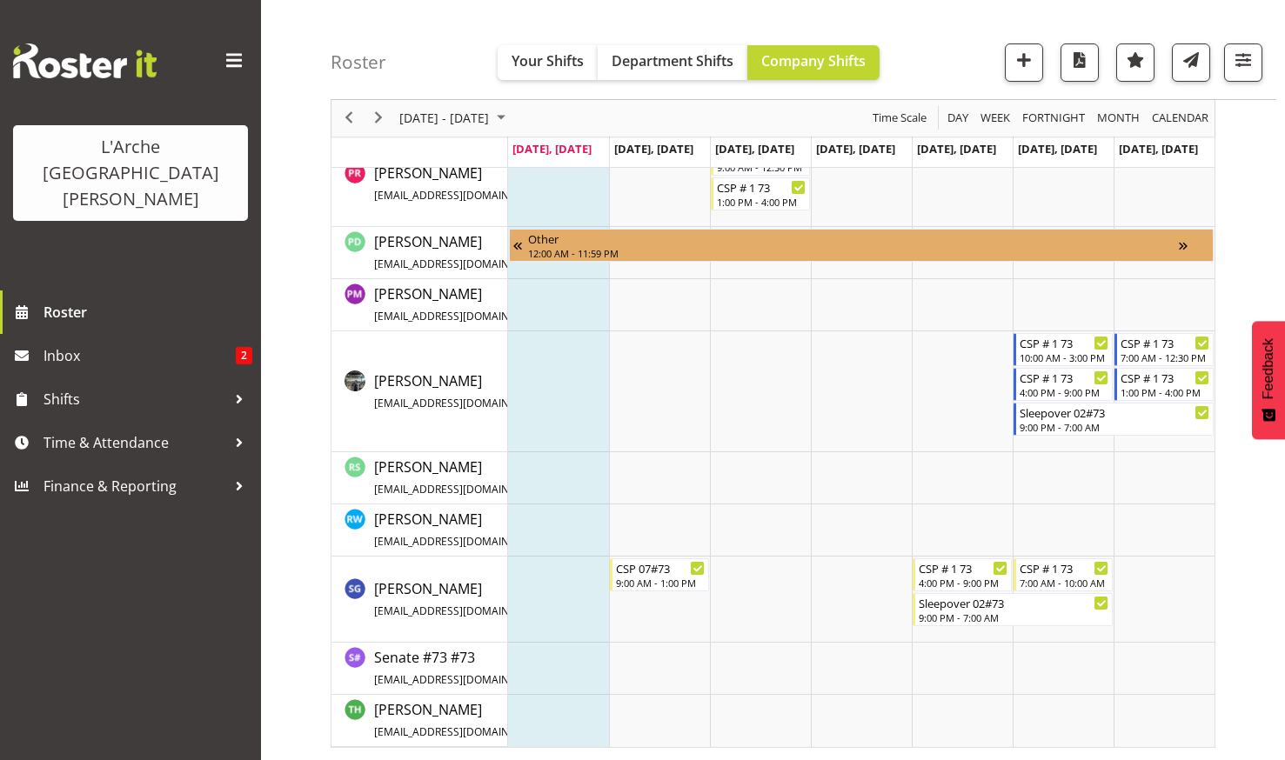
click at [545, 668] on td "Timeline Week of August 25, 2025" at bounding box center [558, 669] width 101 height 52
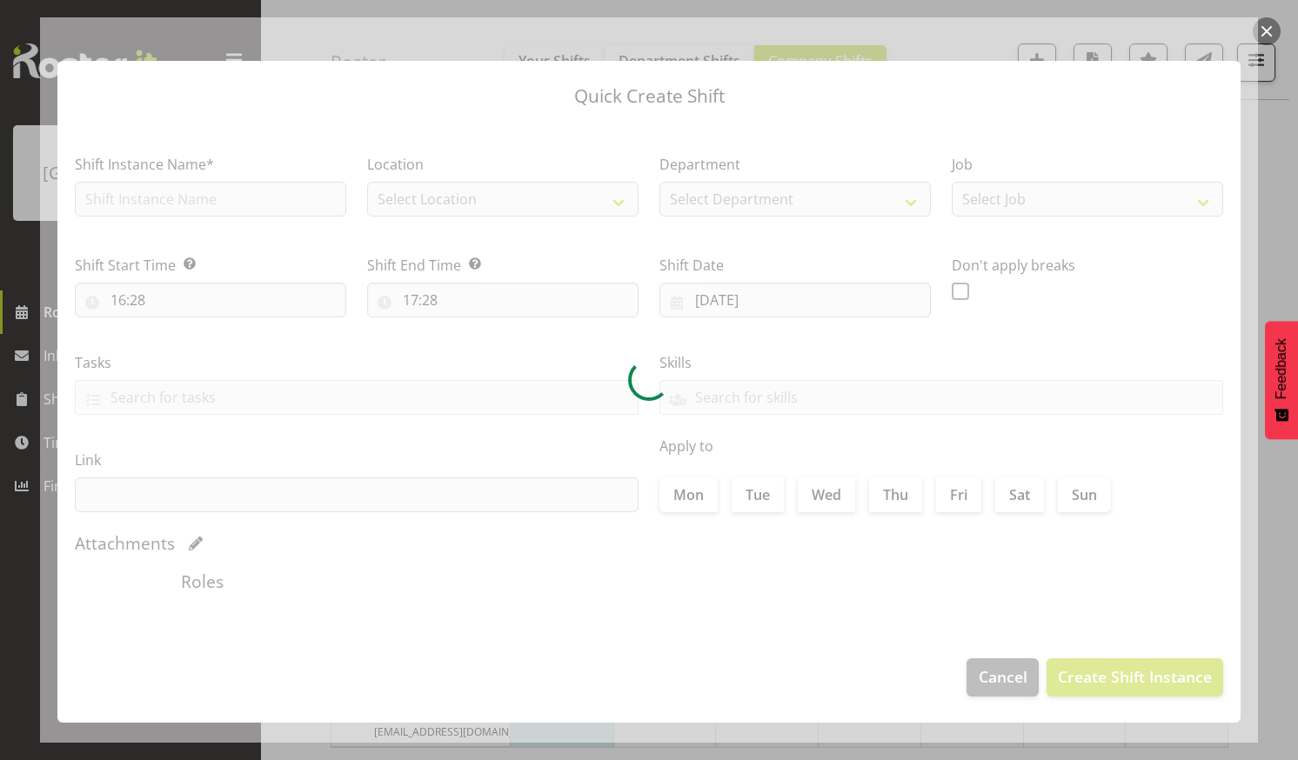
checkbox input "true"
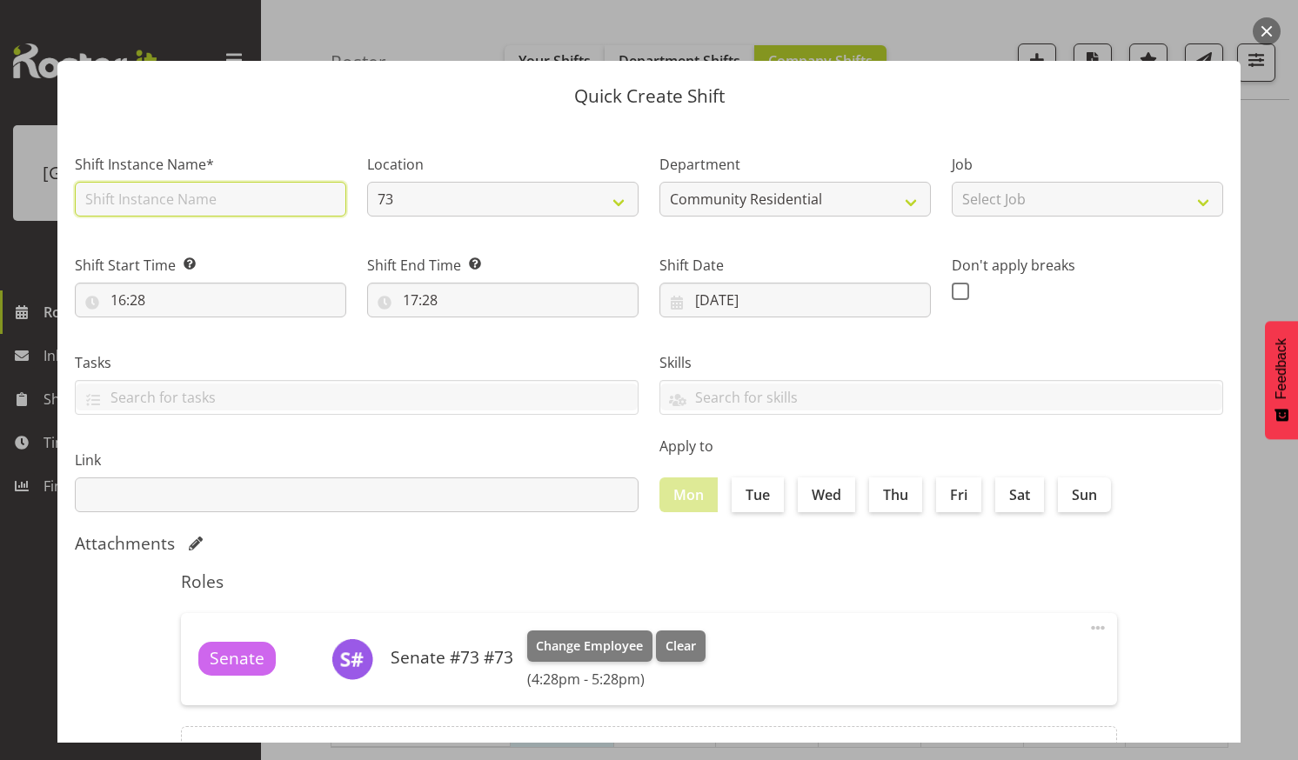
click at [248, 191] on input "text" at bounding box center [210, 199] width 271 height 35
type input "Senate"
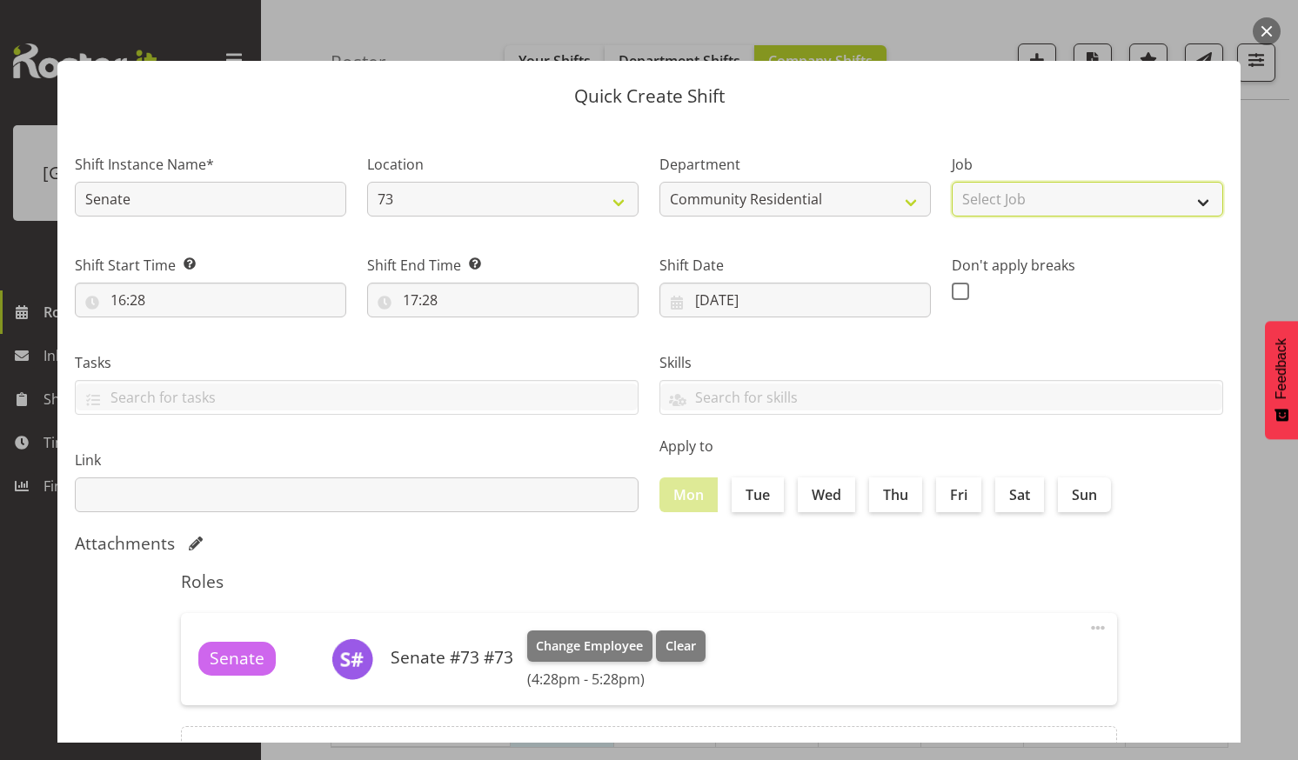
click at [1188, 198] on select "Select Job Accounts Admin Art Coordinator Community Leader Community Support Pe…" at bounding box center [1087, 199] width 271 height 35
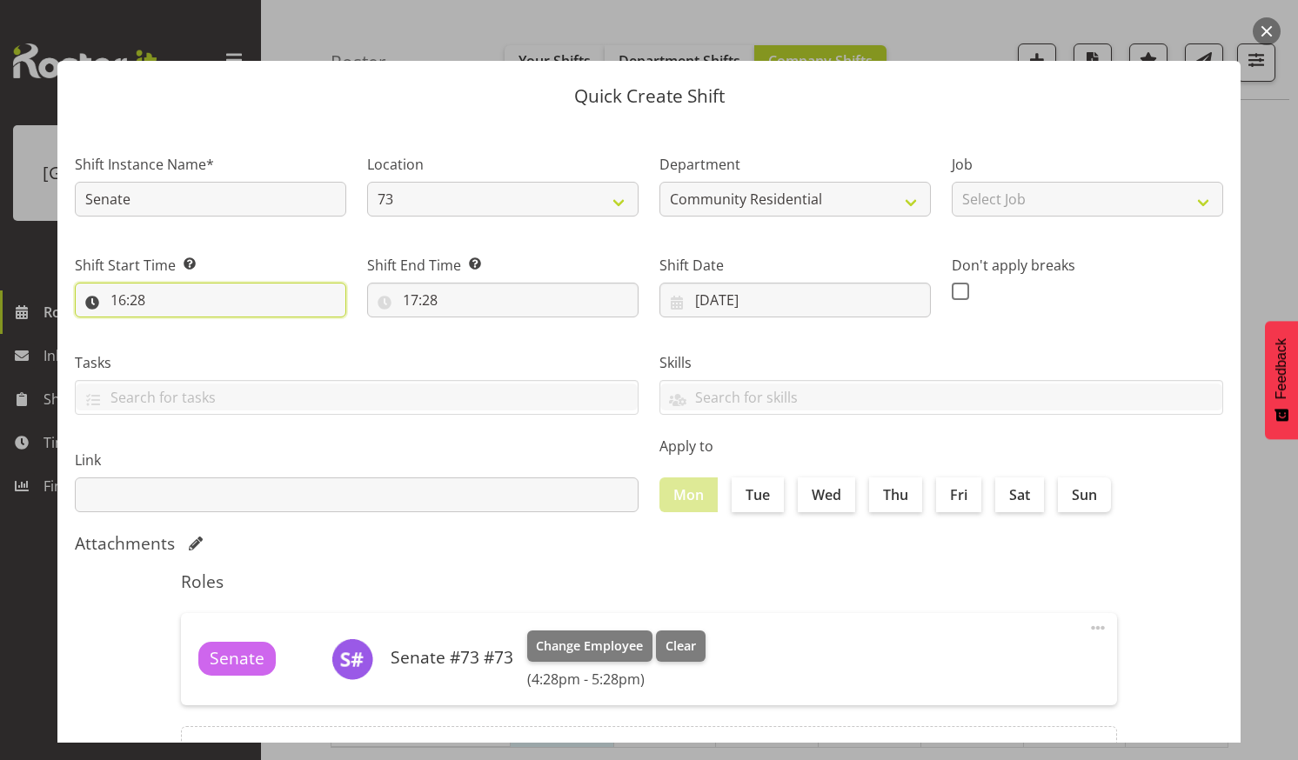
click at [206, 296] on input "16:28" at bounding box center [210, 300] width 271 height 35
click at [239, 340] on select "00 01 02 03 04 05 06 07 08 09 10 11 12 13 14 15 16 17 18 19 20 21 22 23 24 25 2…" at bounding box center [238, 345] width 39 height 35
select select "30"
click at [219, 328] on select "00 01 02 03 04 05 06 07 08 09 10 11 12 13 14 15 16 17 18 19 20 21 22 23 24 25 2…" at bounding box center [238, 345] width 39 height 35
type input "16:30"
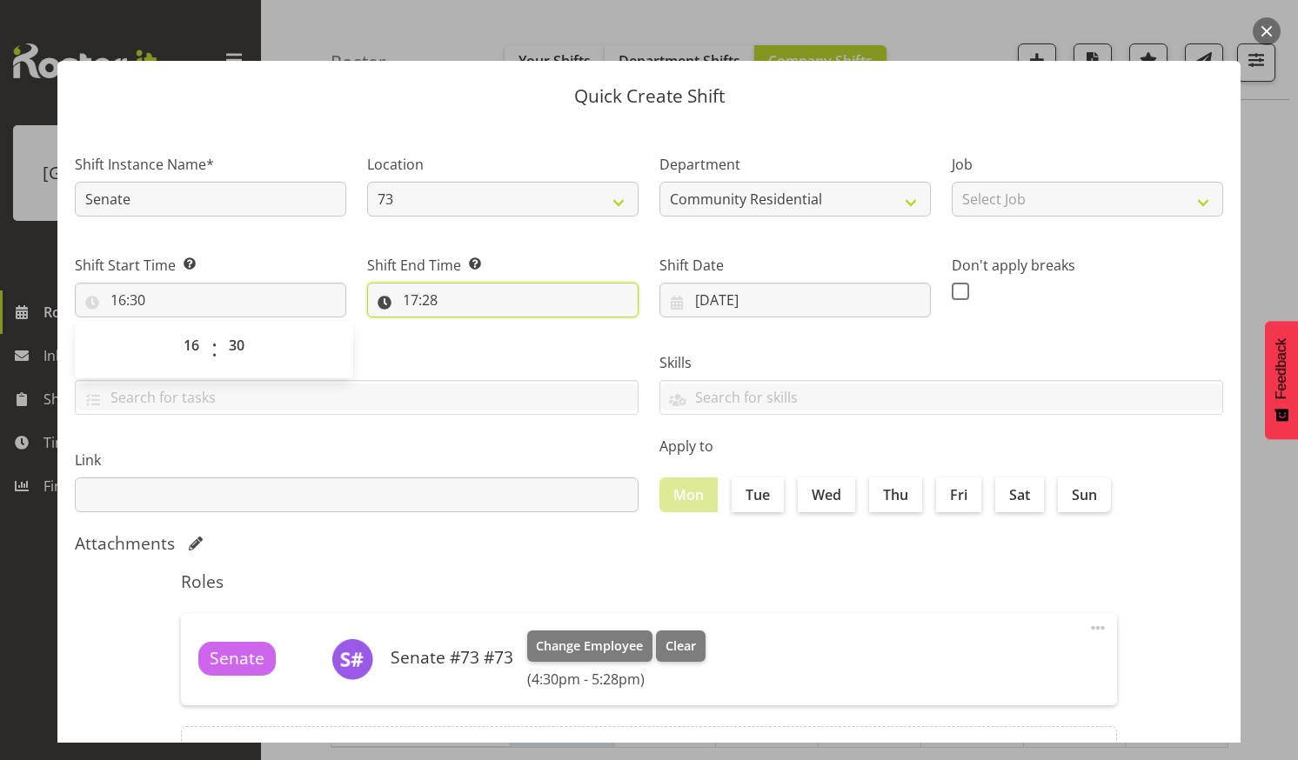
click at [466, 291] on input "17:28" at bounding box center [502, 300] width 271 height 35
click at [479, 338] on select "00 01 02 03 04 05 06 07 08 09 10 11 12 13 14 15 16 17 18 19 20 21 22 23" at bounding box center [485, 345] width 39 height 35
select select "21"
click at [466, 328] on select "00 01 02 03 04 05 06 07 08 09 10 11 12 13 14 15 16 17 18 19 20 21 22 23" at bounding box center [485, 345] width 39 height 35
type input "21:28"
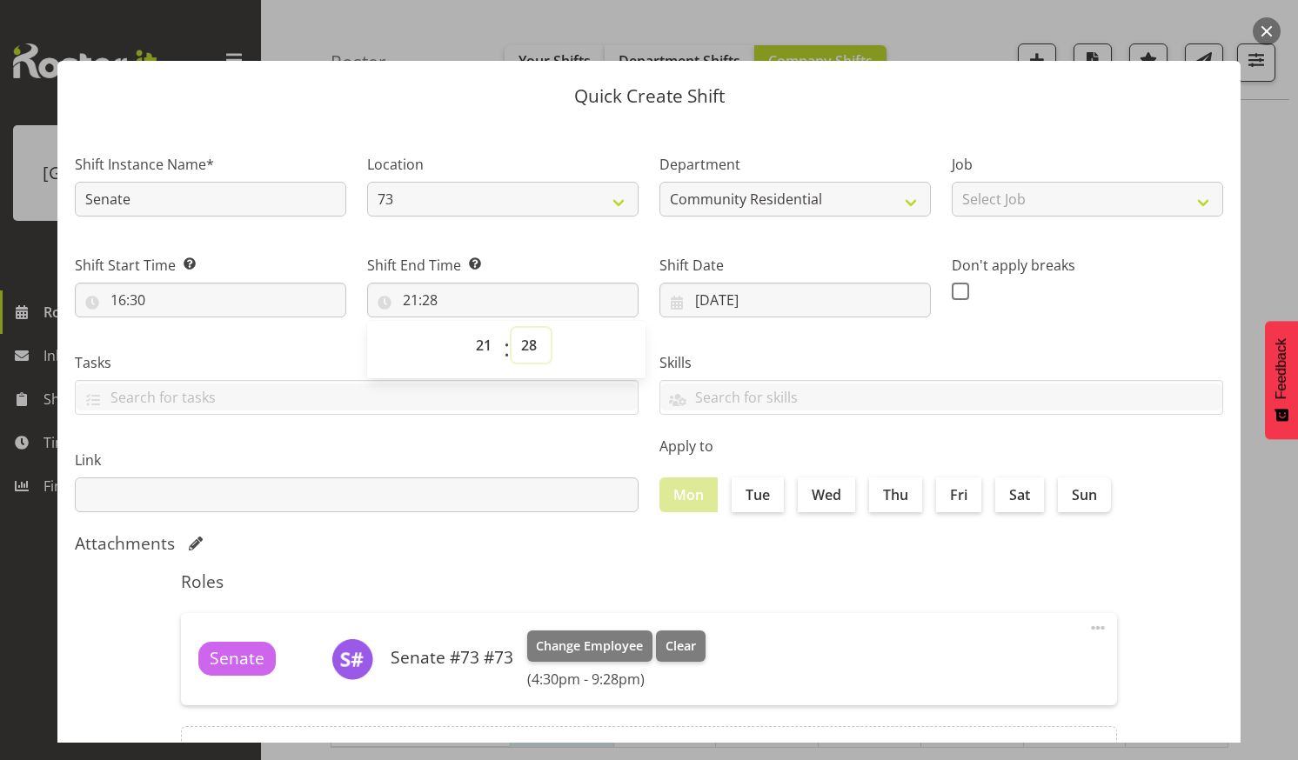
click at [525, 340] on select "00 01 02 03 04 05 06 07 08 09 10 11 12 13 14 15 16 17 18 19 20 21 22 23 24 25 2…" at bounding box center [531, 345] width 39 height 35
select select "0"
click at [512, 328] on select "00 01 02 03 04 05 06 07 08 09 10 11 12 13 14 15 16 17 18 19 20 21 22 23 24 25 2…" at bounding box center [531, 345] width 39 height 35
type input "21:00"
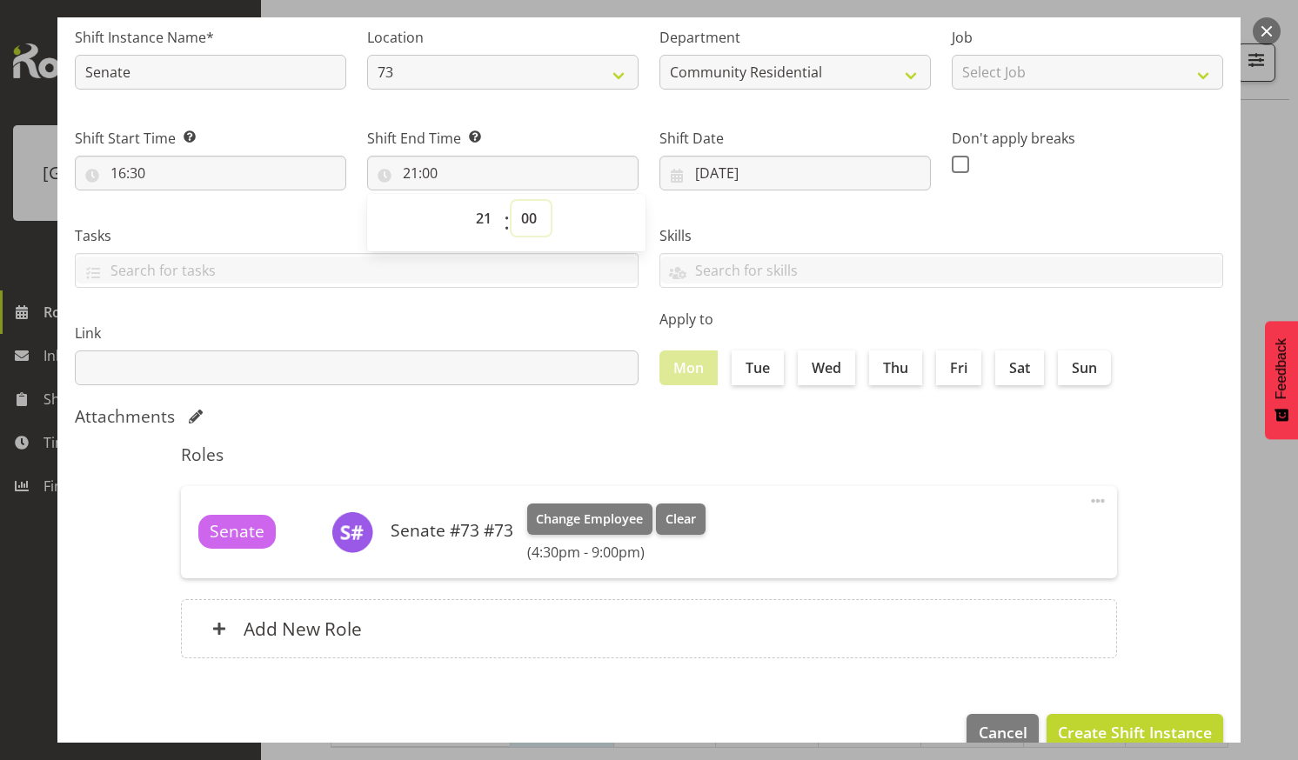
scroll to position [162, 0]
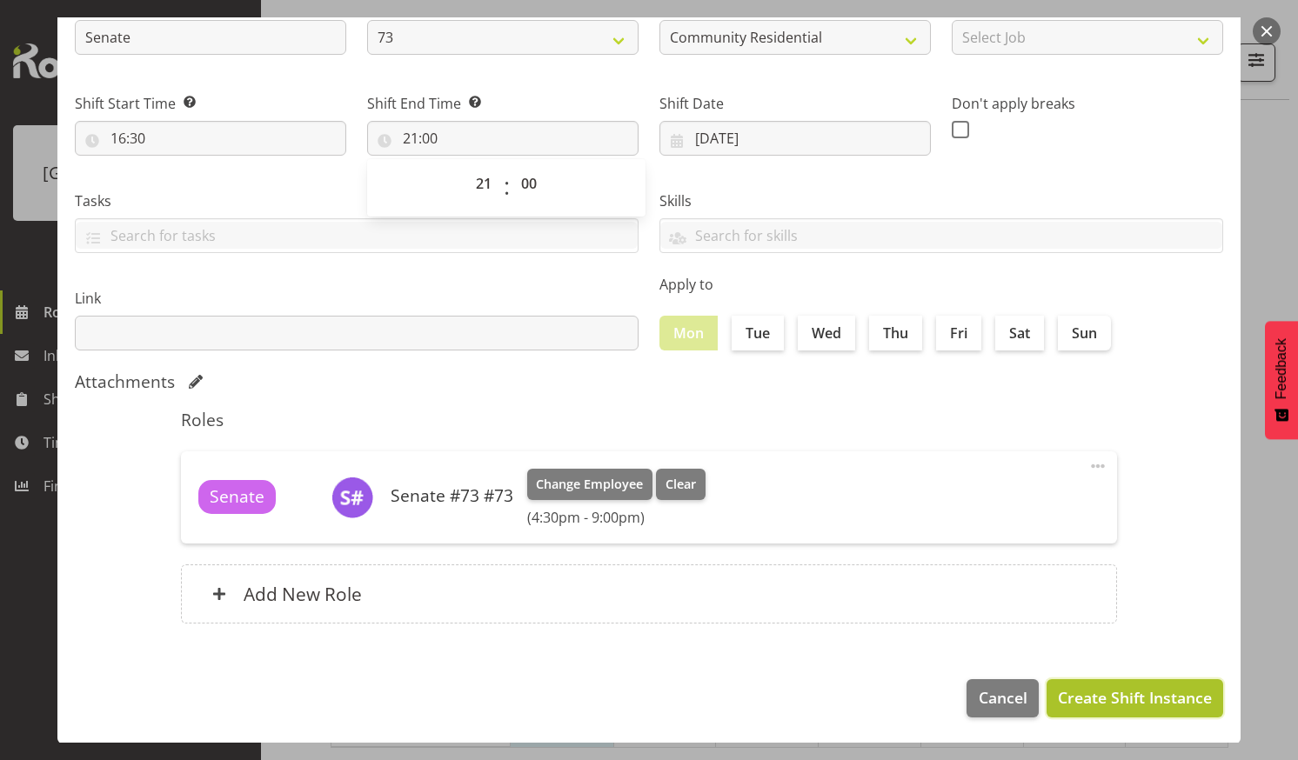
click at [1097, 689] on span "Create Shift Instance" at bounding box center [1135, 697] width 154 height 23
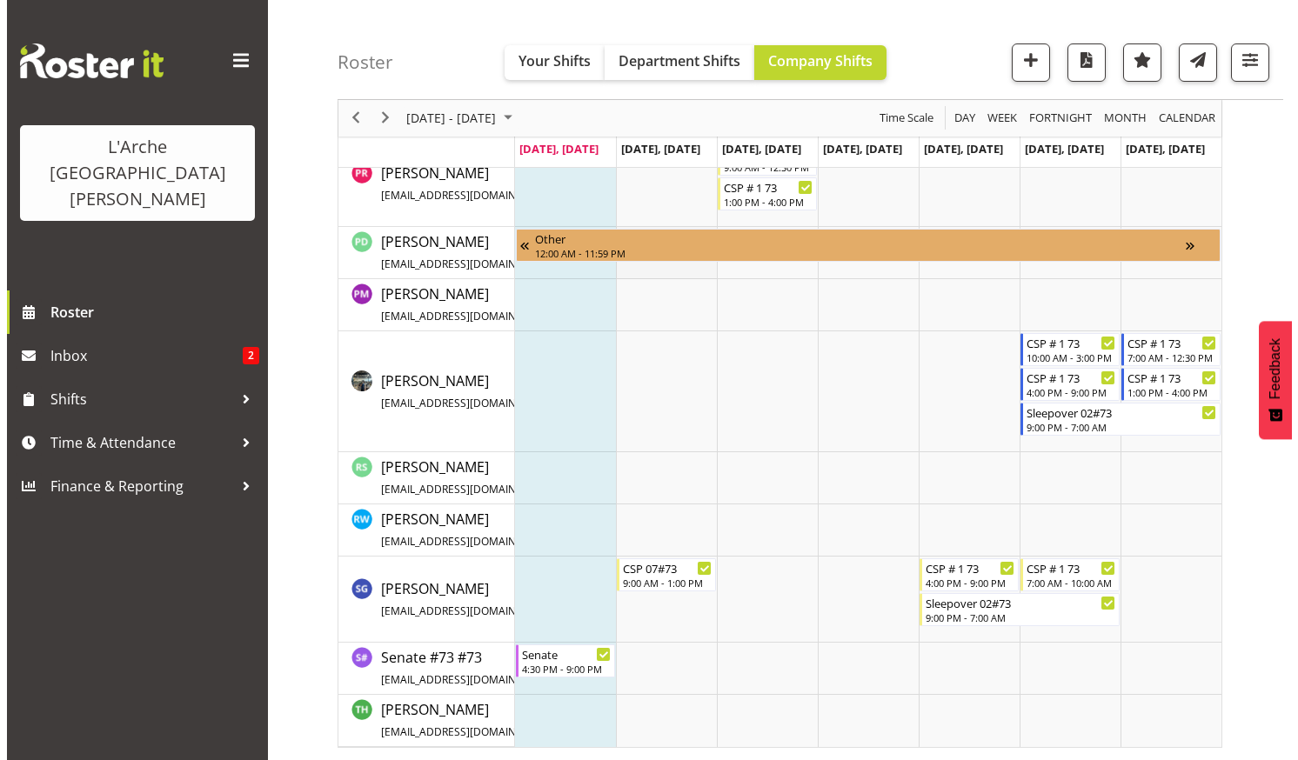
scroll to position [1214, 0]
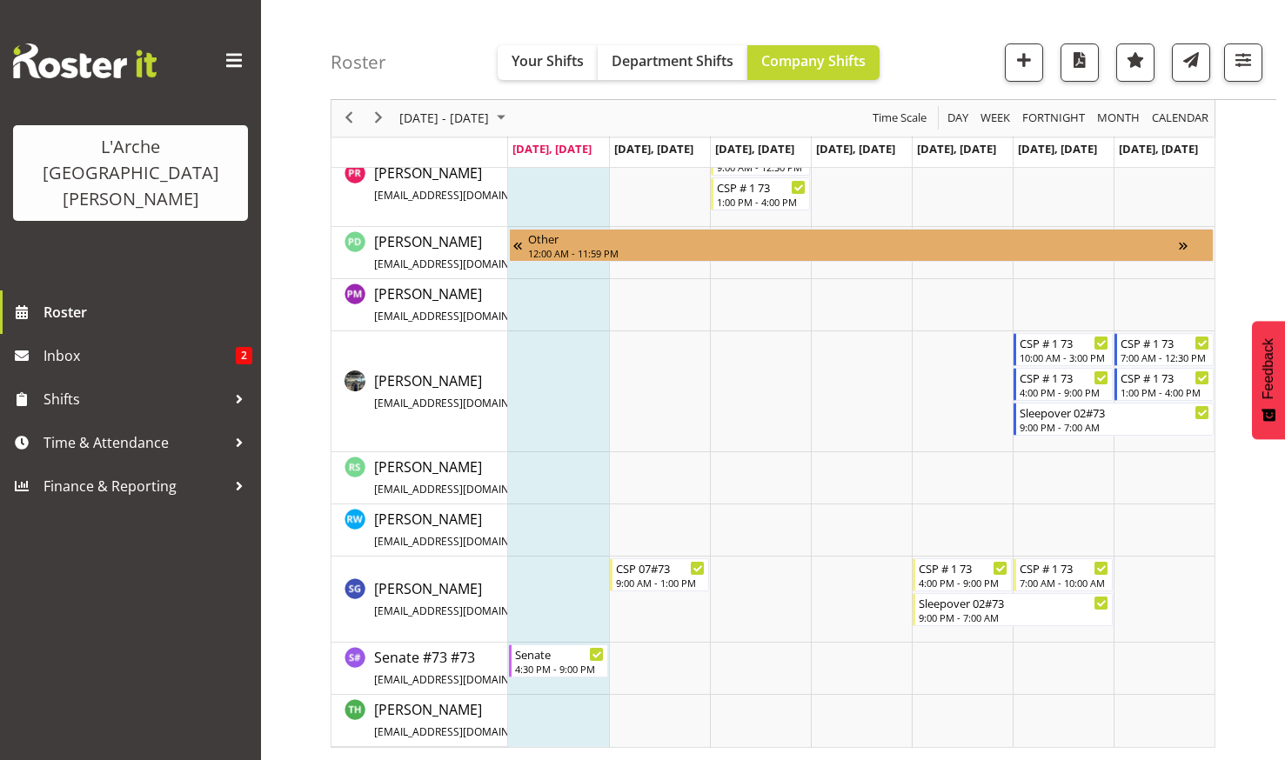
click at [545, 677] on td "Timeline Week of August 25, 2025" at bounding box center [558, 669] width 101 height 52
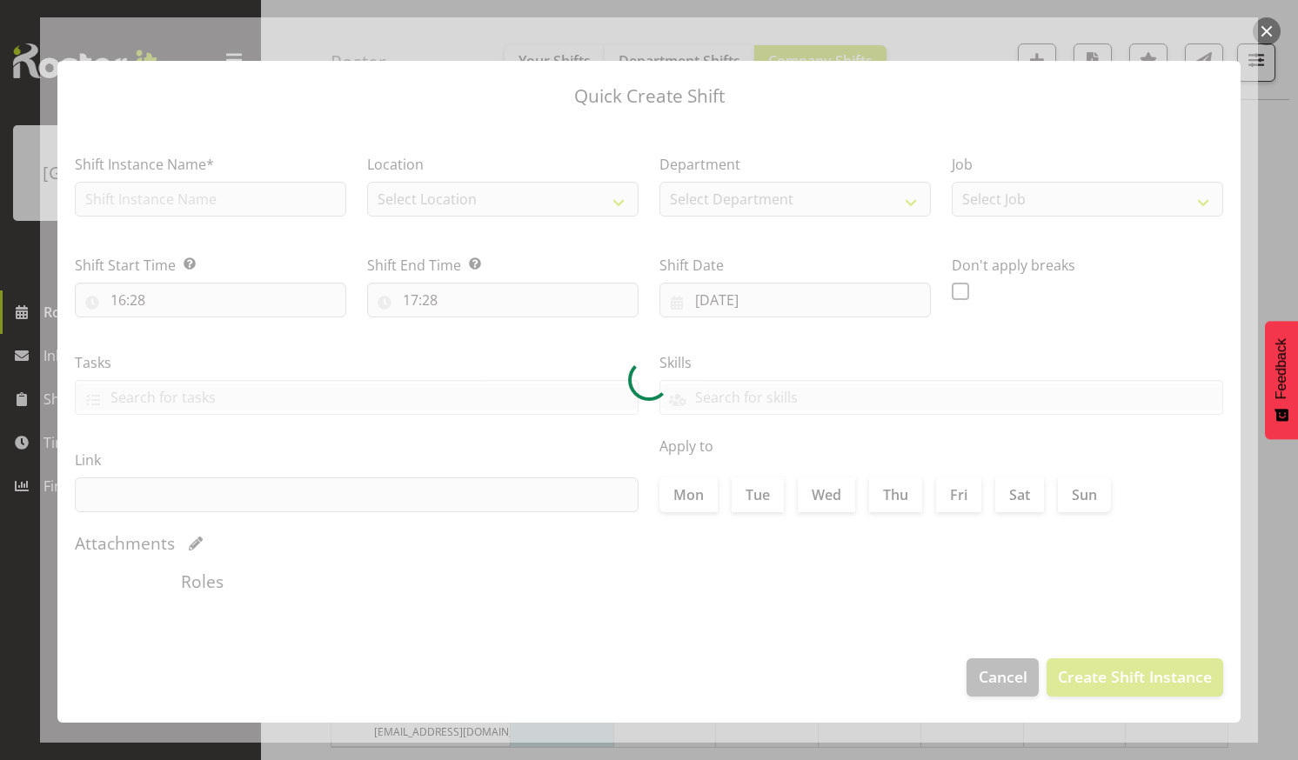
checkbox input "true"
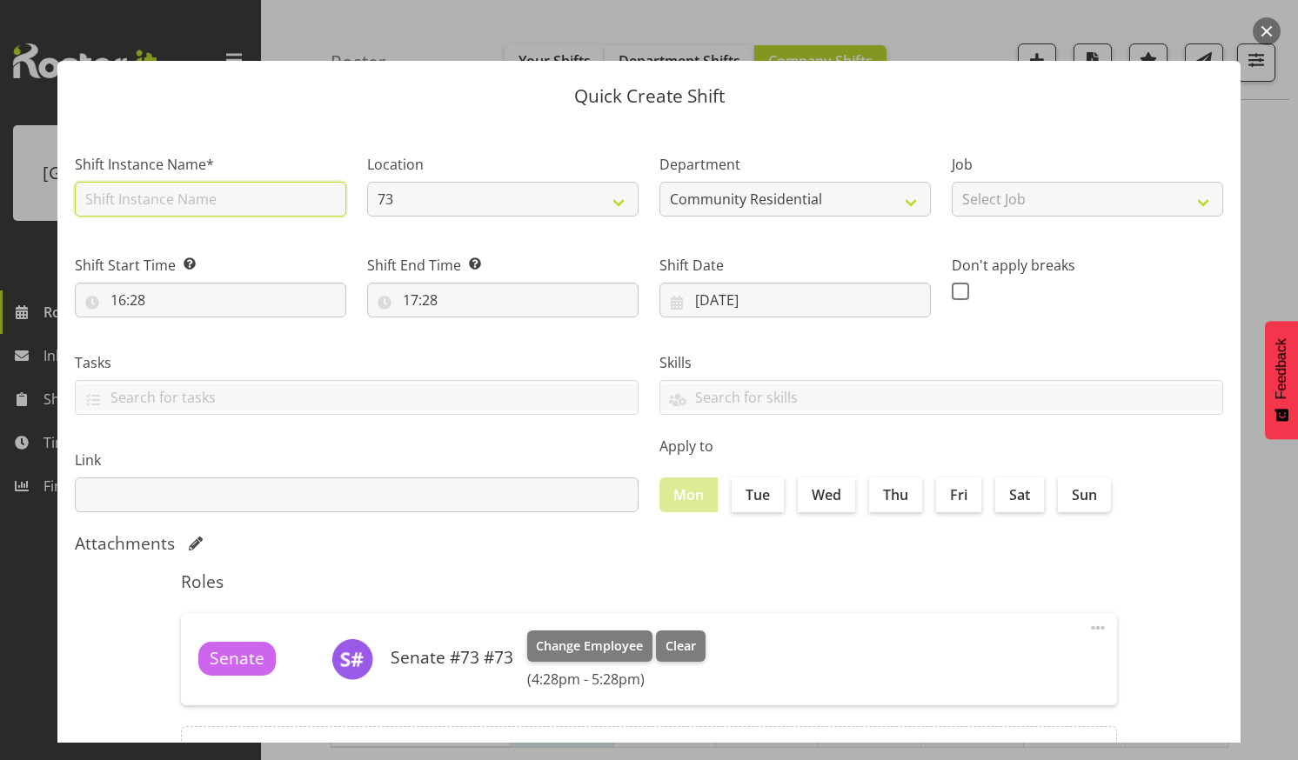
drag, startPoint x: 169, startPoint y: 195, endPoint x: 178, endPoint y: 199, distance: 10.5
click at [169, 195] on input "text" at bounding box center [210, 199] width 271 height 35
type input "SenateS/O"
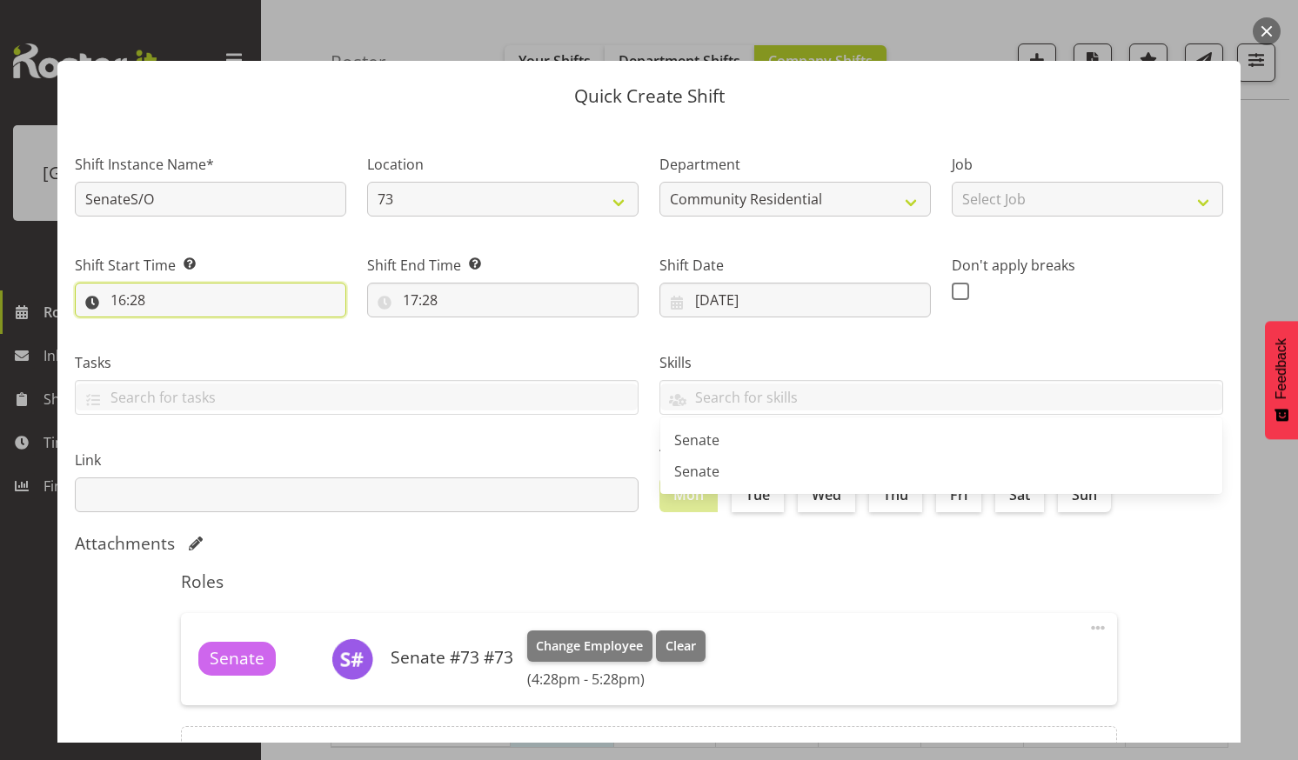
click at [213, 294] on input "16:28" at bounding box center [210, 300] width 271 height 35
click at [191, 343] on select "00 01 02 03 04 05 06 07 08 09 10 11 12 13 14 15 16 17 18 19 20 21 22 23" at bounding box center [193, 345] width 39 height 35
select select "21"
click at [174, 328] on select "00 01 02 03 04 05 06 07 08 09 10 11 12 13 14 15 16 17 18 19 20 21 22 23" at bounding box center [193, 345] width 39 height 35
type input "21:28"
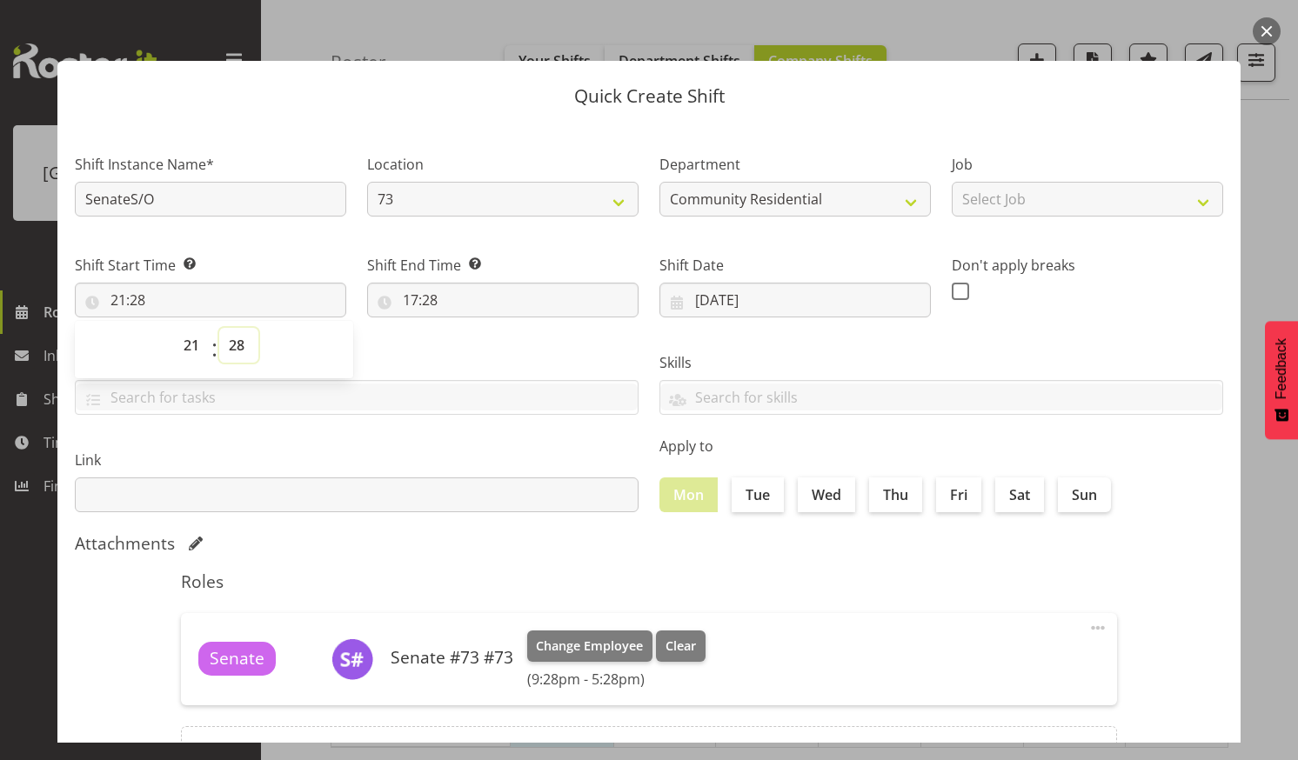
click at [236, 340] on select "00 01 02 03 04 05 06 07 08 09 10 11 12 13 14 15 16 17 18 19 20 21 22 23 24 25 2…" at bounding box center [238, 345] width 39 height 35
select select "0"
click at [219, 328] on select "00 01 02 03 04 05 06 07 08 09 10 11 12 13 14 15 16 17 18 19 20 21 22 23 24 25 2…" at bounding box center [238, 345] width 39 height 35
type input "21:00"
click at [433, 290] on input "17:28" at bounding box center [502, 300] width 271 height 35
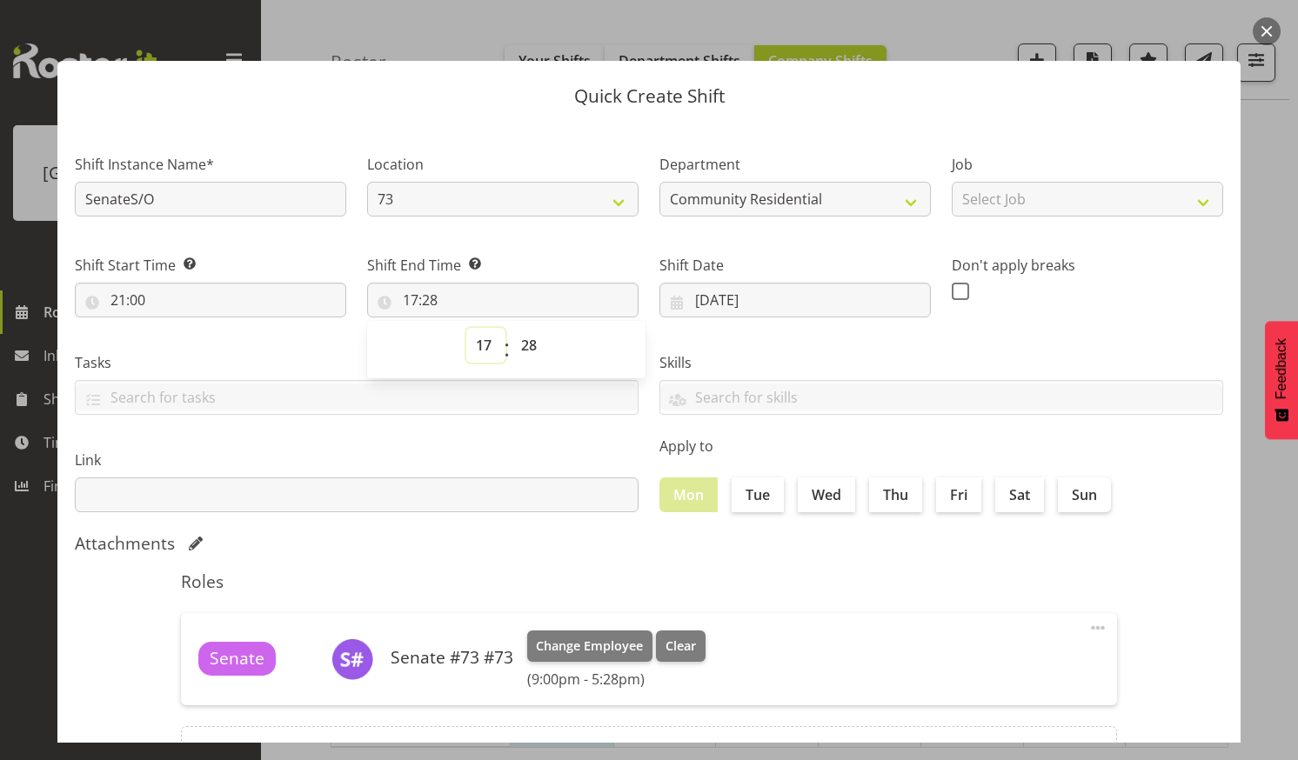
click at [478, 340] on select "00 01 02 03 04 05 06 07 08 09 10 11 12 13 14 15 16 17 18 19 20 21 22 23" at bounding box center [485, 345] width 39 height 35
select select "7"
click at [466, 328] on select "00 01 02 03 04 05 06 07 08 09 10 11 12 13 14 15 16 17 18 19 20 21 22 23" at bounding box center [485, 345] width 39 height 35
type input "07:28"
click at [526, 341] on select "00 01 02 03 04 05 06 07 08 09 10 11 12 13 14 15 16 17 18 19 20 21 22 23 24 25 2…" at bounding box center [531, 345] width 39 height 35
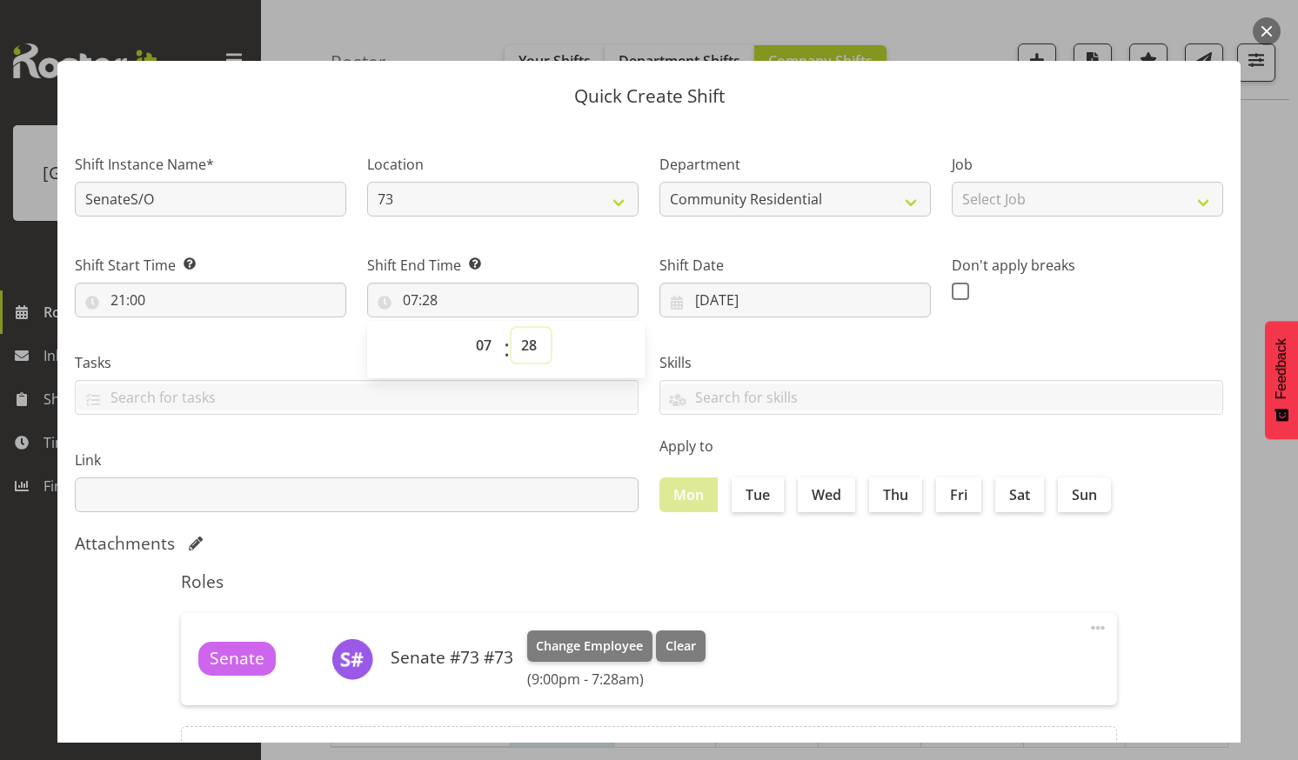
select select "0"
click at [512, 328] on select "00 01 02 03 04 05 06 07 08 09 10 11 12 13 14 15 16 17 18 19 20 21 22 23 24 25 2…" at bounding box center [531, 345] width 39 height 35
type input "07:00"
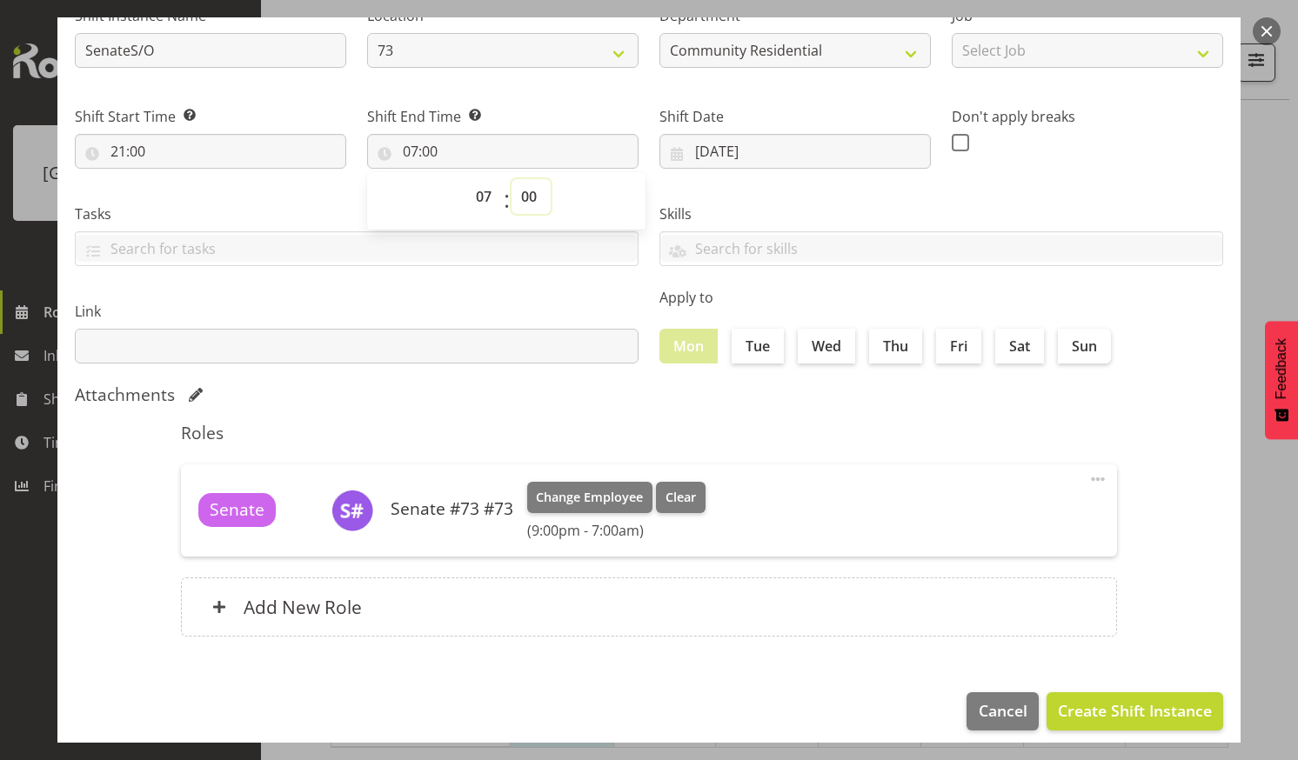
scroll to position [162, 0]
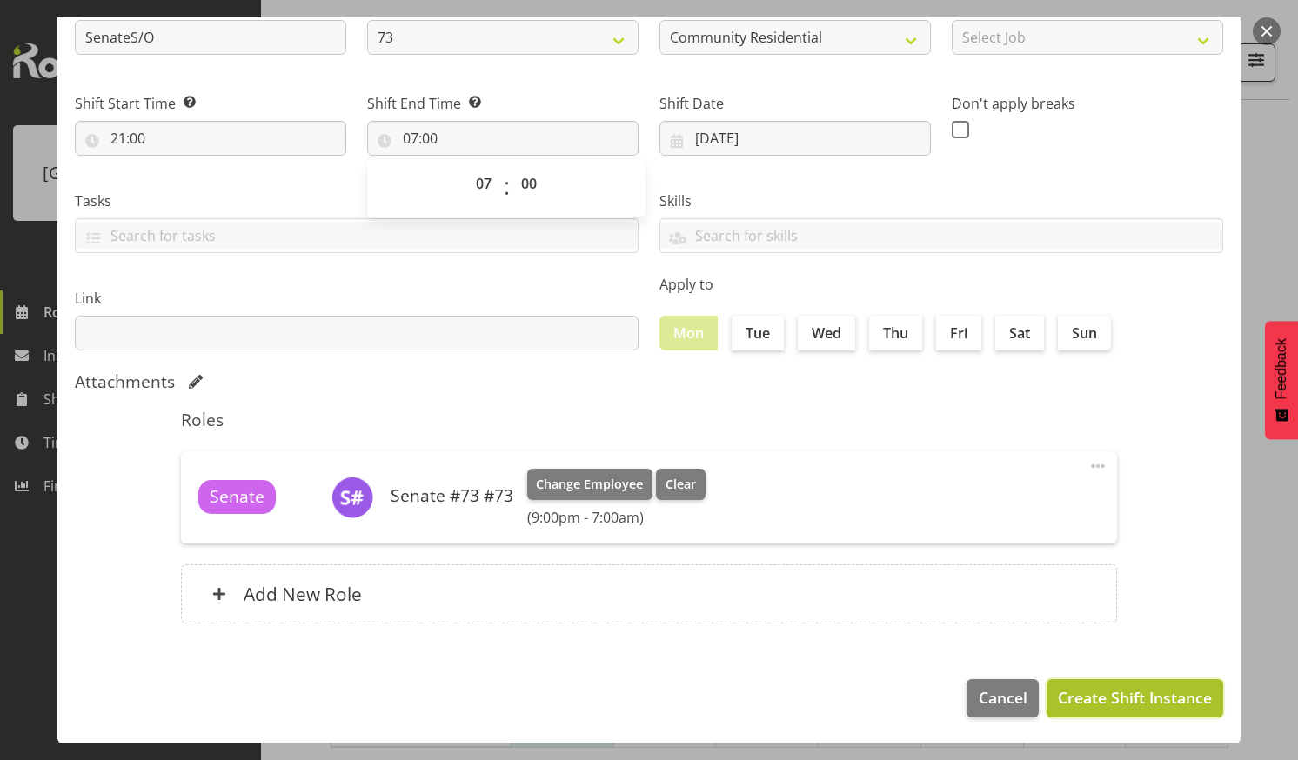
click at [1081, 687] on span "Create Shift Instance" at bounding box center [1135, 697] width 154 height 23
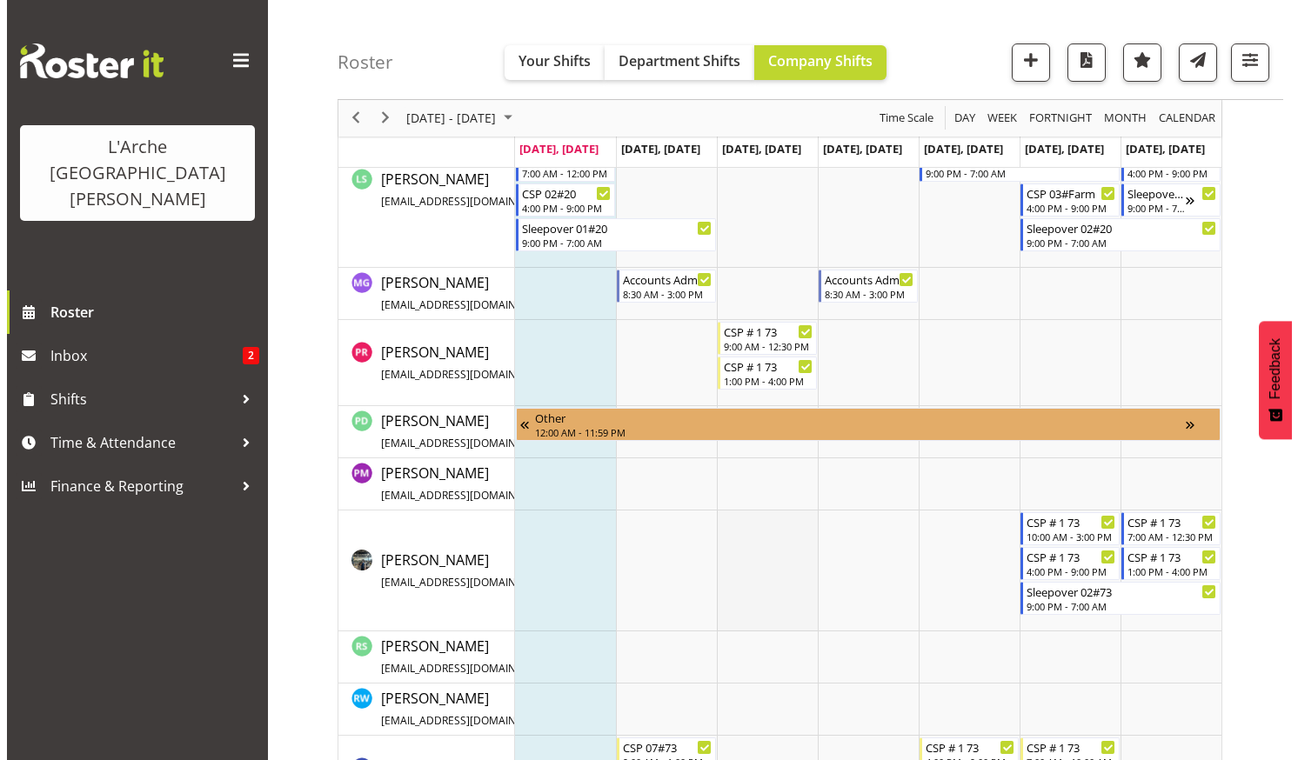
scroll to position [1247, 0]
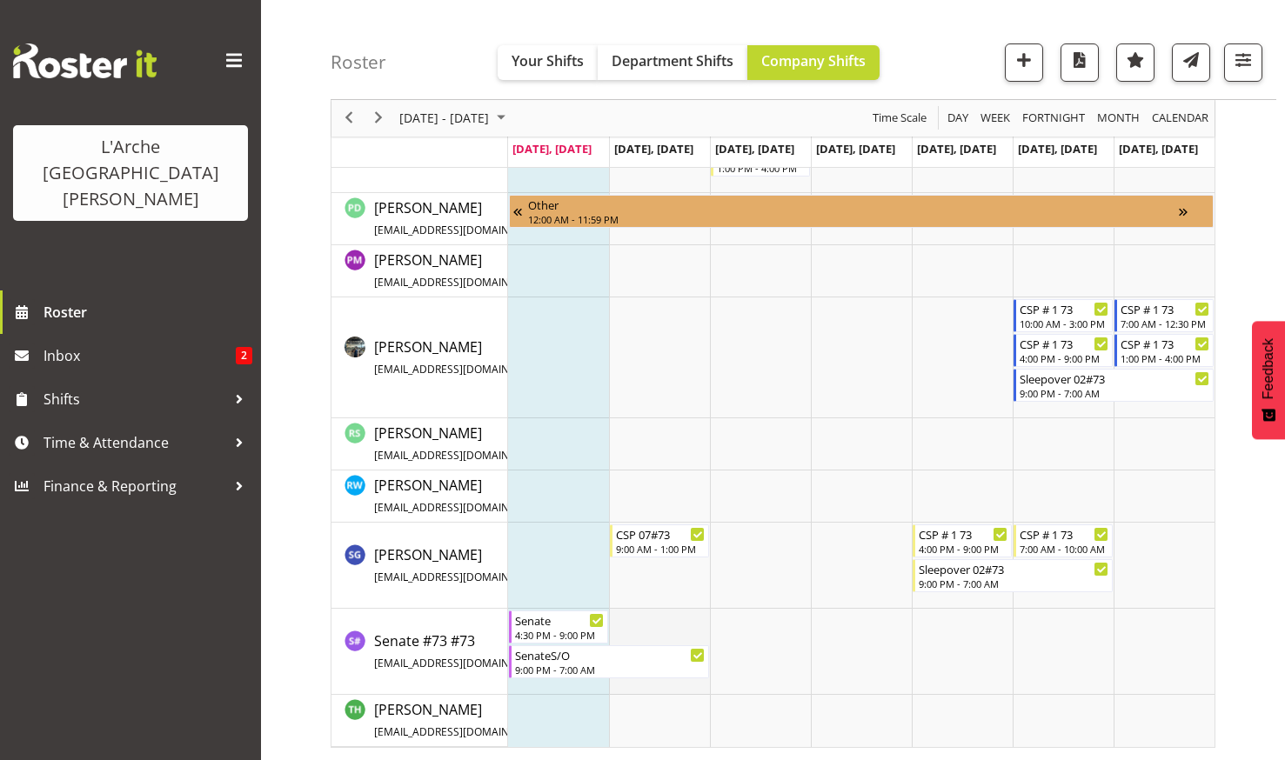
click at [644, 618] on td "Timeline Week of August 25, 2025" at bounding box center [659, 652] width 101 height 86
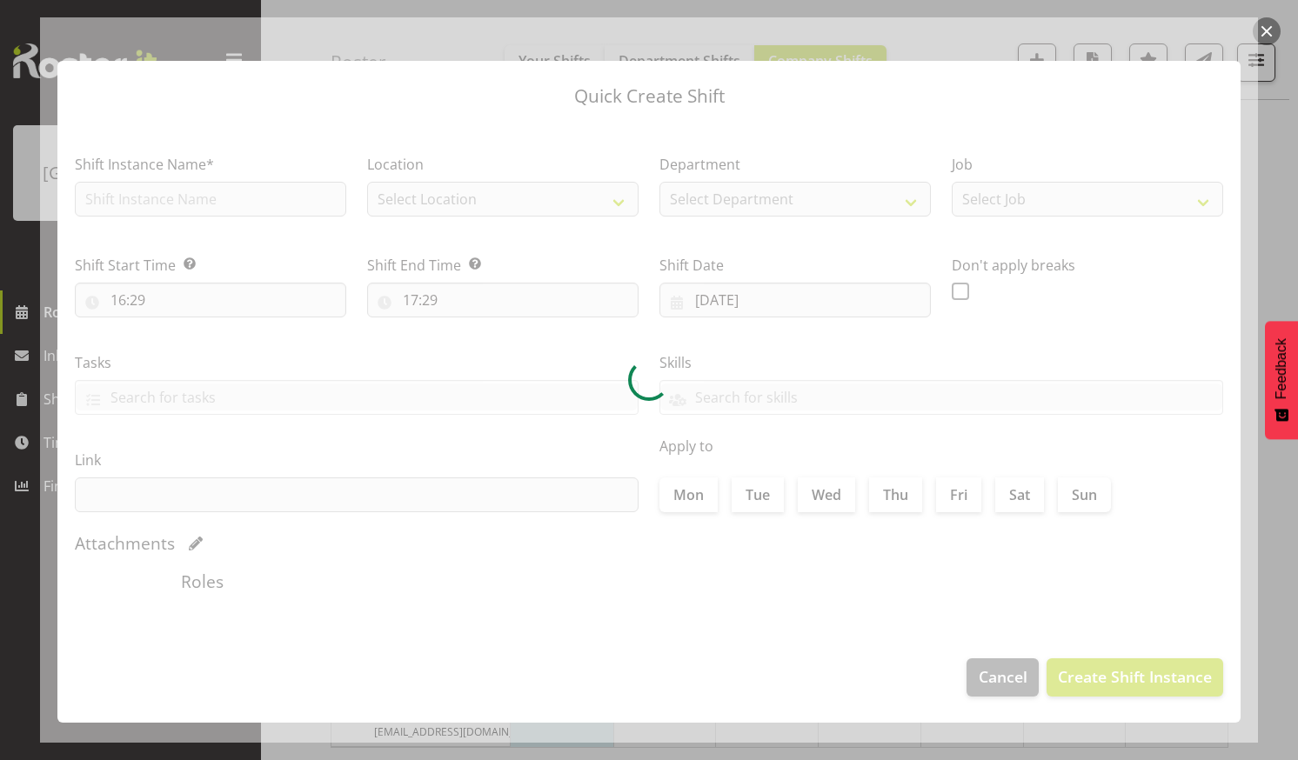
type input "[DATE]"
checkbox input "true"
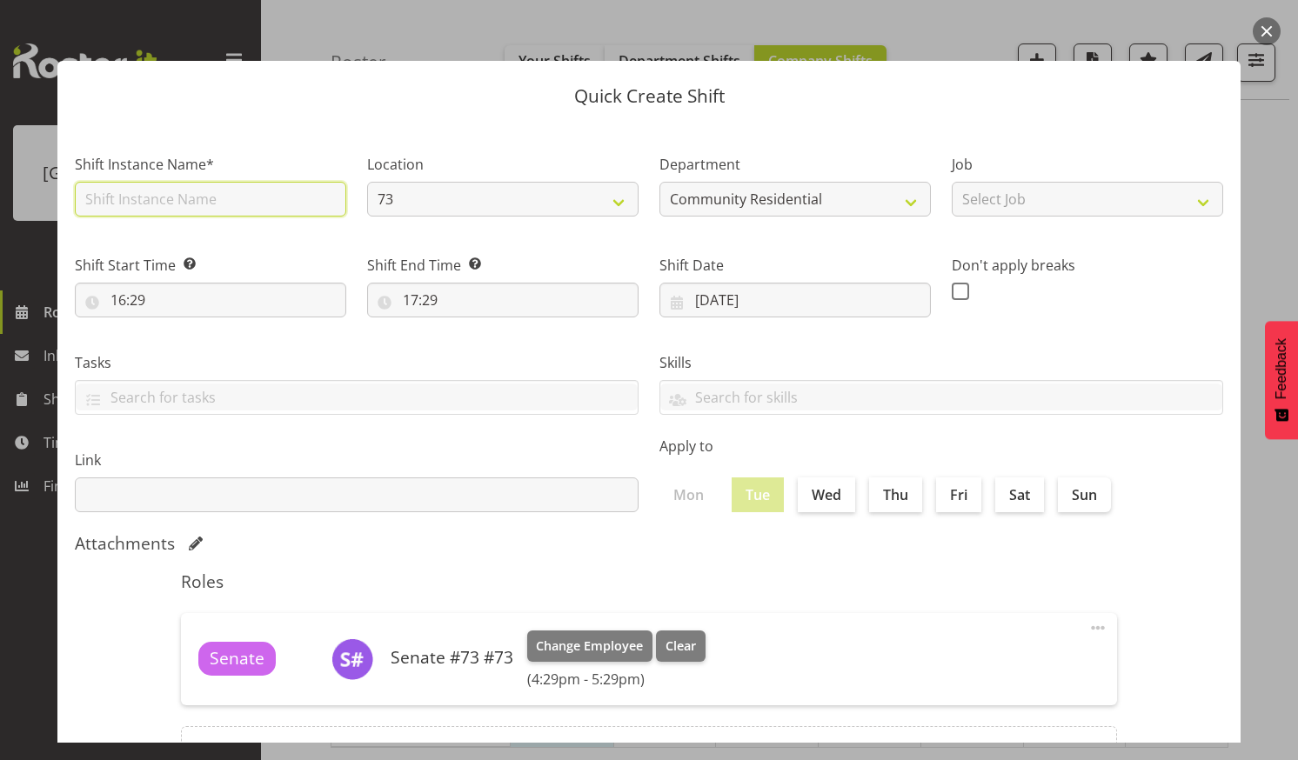
click at [261, 191] on input "text" at bounding box center [210, 199] width 271 height 35
type input "Senate"
drag, startPoint x: 458, startPoint y: 462, endPoint x: 452, endPoint y: 454, distance: 9.9
click at [454, 455] on label "Link" at bounding box center [357, 460] width 564 height 21
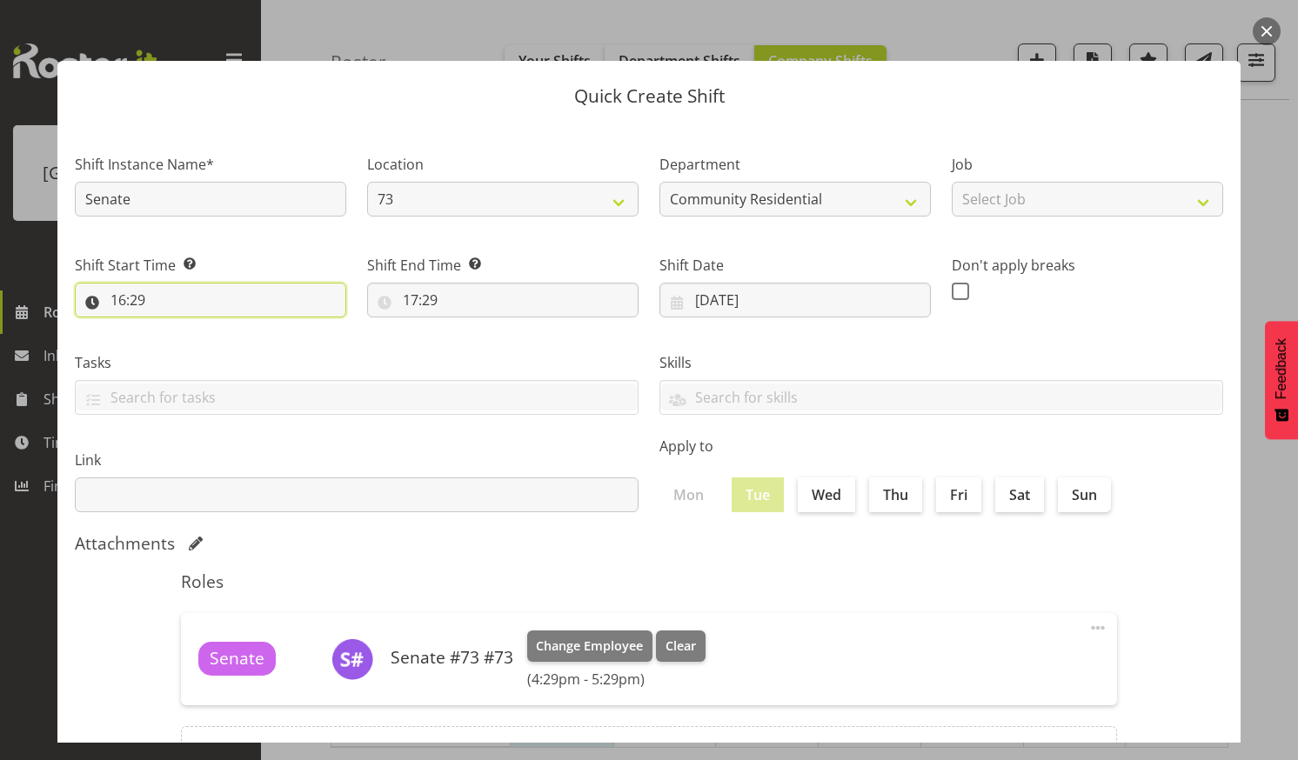
click at [227, 294] on input "16:29" at bounding box center [210, 300] width 271 height 35
click at [197, 338] on select "00 01 02 03 04 05 06 07 08 09 10 11 12 13 14 15 16 17 18 19 20 21 22 23" at bounding box center [193, 345] width 39 height 35
select select "7"
click at [174, 328] on select "00 01 02 03 04 05 06 07 08 09 10 11 12 13 14 15 16 17 18 19 20 21 22 23" at bounding box center [193, 345] width 39 height 35
type input "07:29"
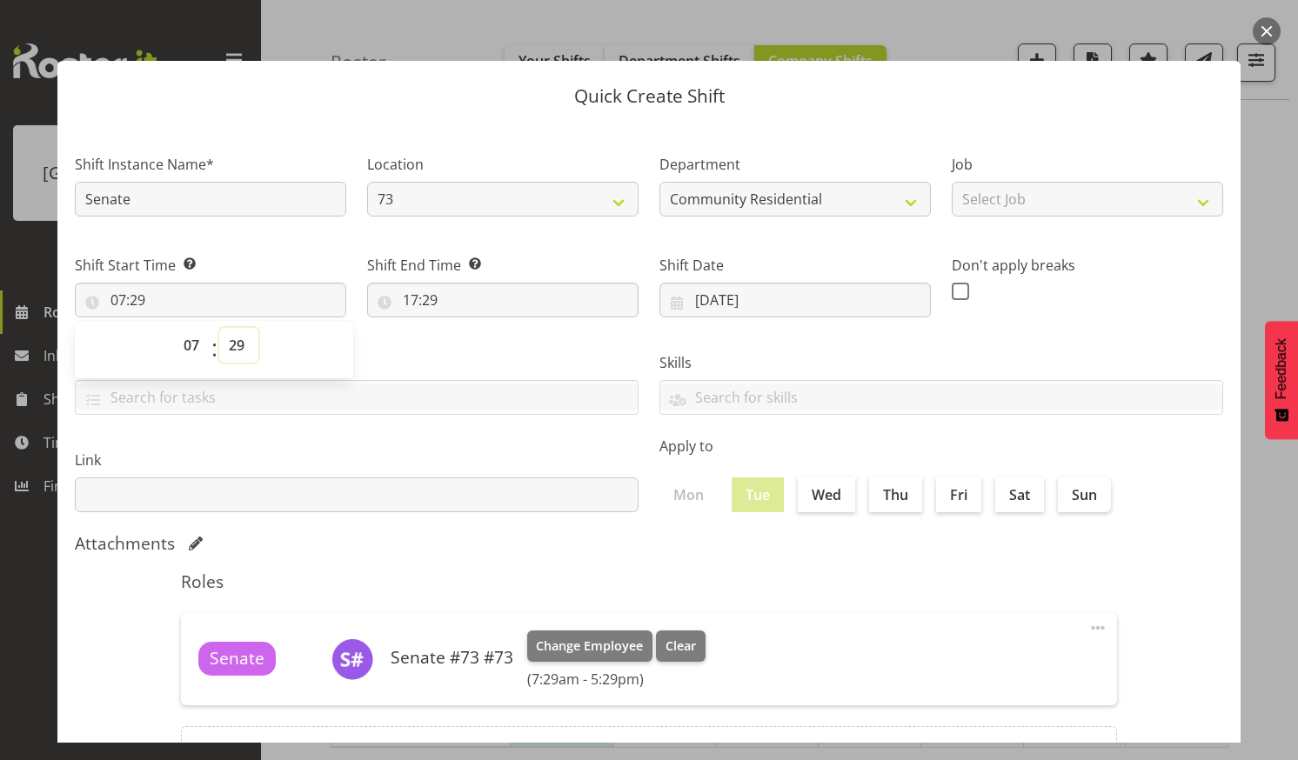
click at [235, 339] on select "00 01 02 03 04 05 06 07 08 09 10 11 12 13 14 15 16 17 18 19 20 21 22 23 24 25 2…" at bounding box center [238, 345] width 39 height 35
select select "0"
click at [219, 328] on select "00 01 02 03 04 05 06 07 08 09 10 11 12 13 14 15 16 17 18 19 20 21 22 23 24 25 2…" at bounding box center [238, 345] width 39 height 35
type input "07:00"
click at [434, 291] on input "17:29" at bounding box center [502, 300] width 271 height 35
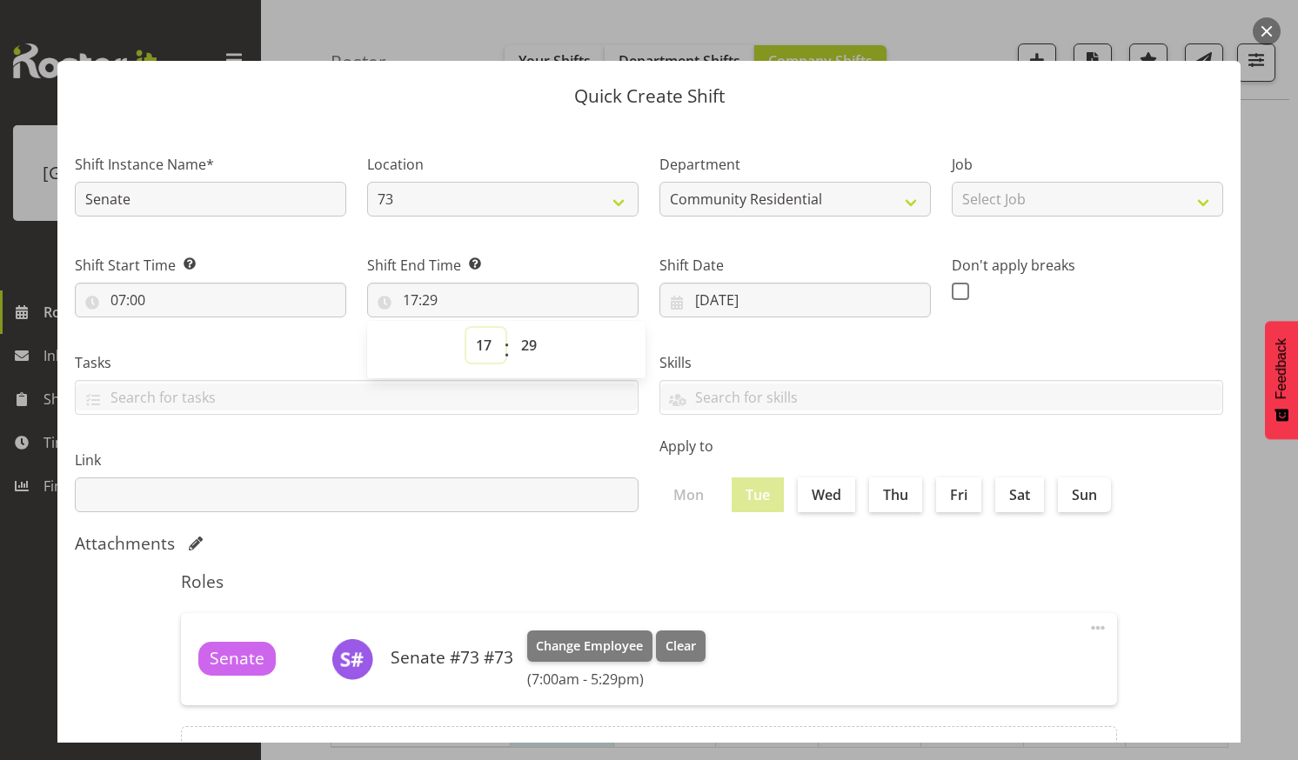
click at [479, 340] on select "00 01 02 03 04 05 06 07 08 09 10 11 12 13 14 15 16 17 18 19 20 21 22 23" at bounding box center [485, 345] width 39 height 35
select select "9"
click at [466, 328] on select "00 01 02 03 04 05 06 07 08 09 10 11 12 13 14 15 16 17 18 19 20 21 22 23" at bounding box center [485, 345] width 39 height 35
type input "09:29"
click at [525, 341] on select "00 01 02 03 04 05 06 07 08 09 10 11 12 13 14 15 16 17 18 19 20 21 22 23 24 25 2…" at bounding box center [531, 345] width 39 height 35
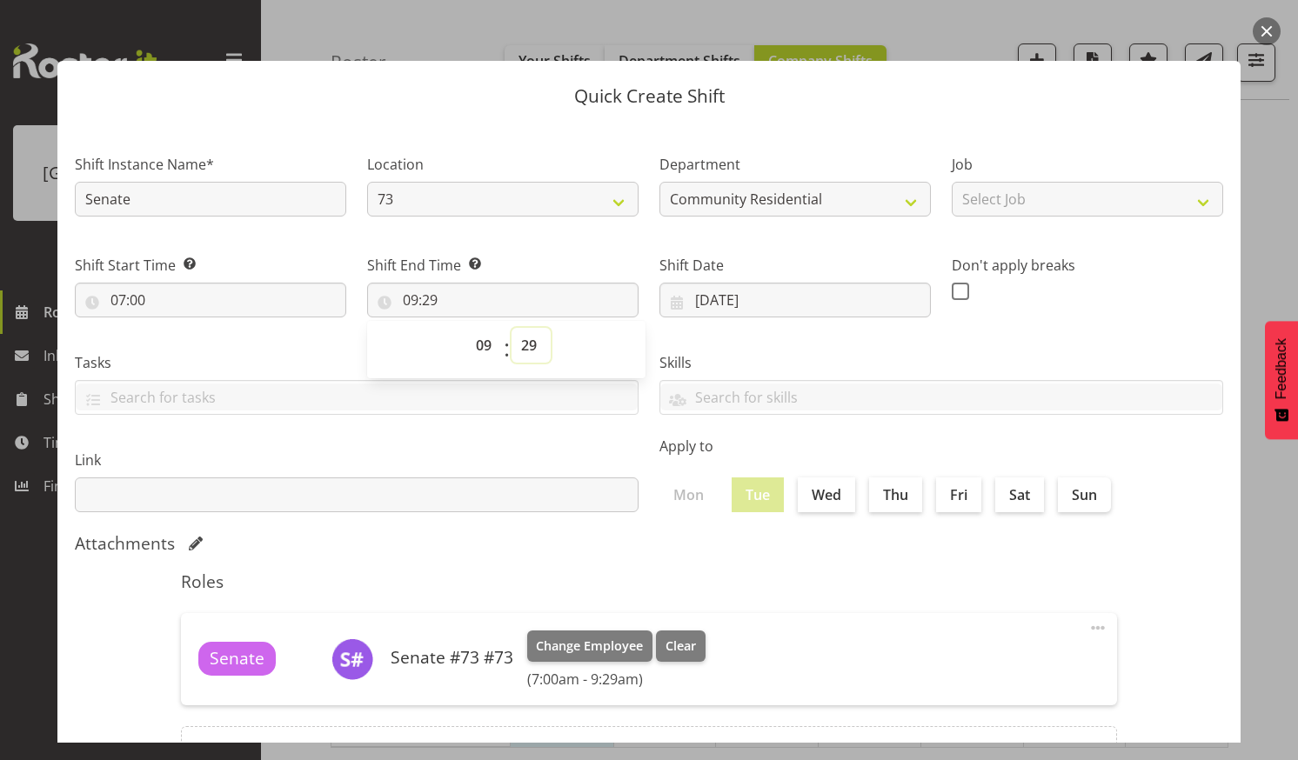
select select "0"
click at [512, 328] on select "00 01 02 03 04 05 06 07 08 09 10 11 12 13 14 15 16 17 18 19 20 21 22 23 24 25 2…" at bounding box center [531, 345] width 39 height 35
type input "09:00"
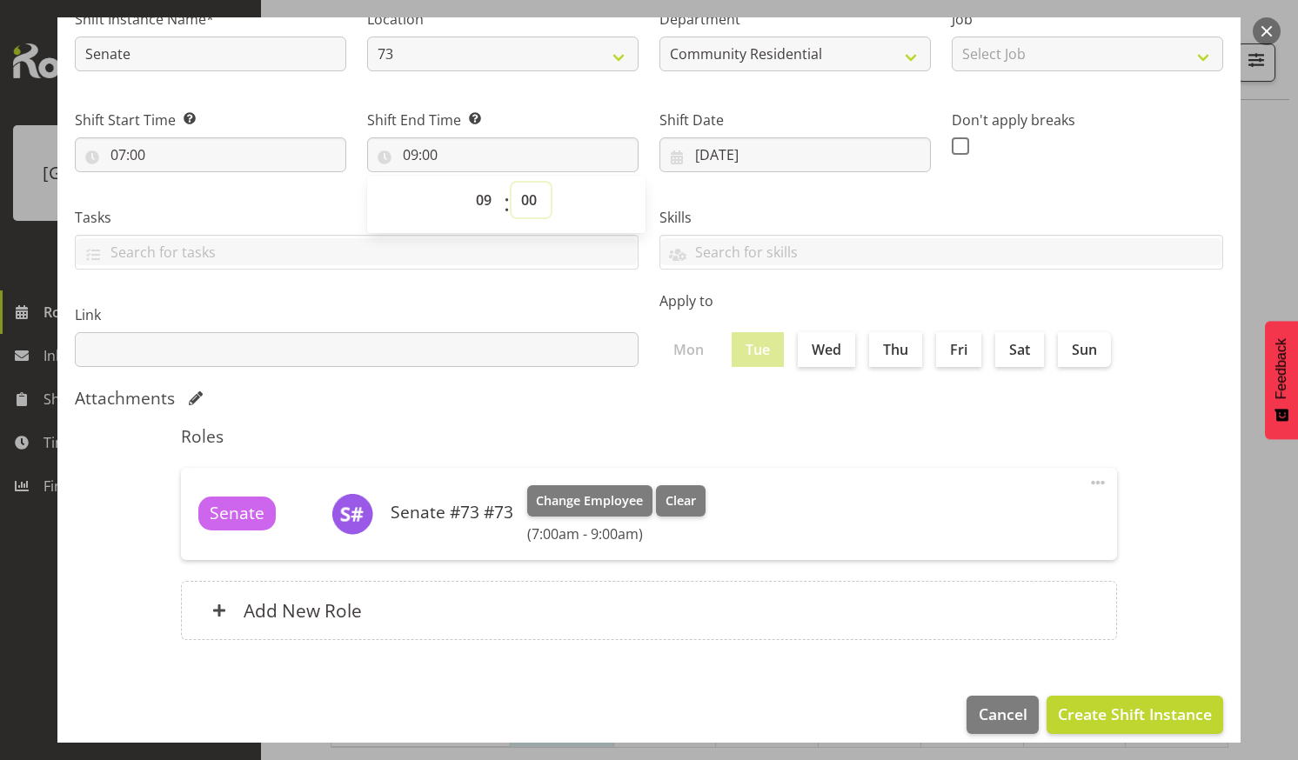
scroll to position [162, 0]
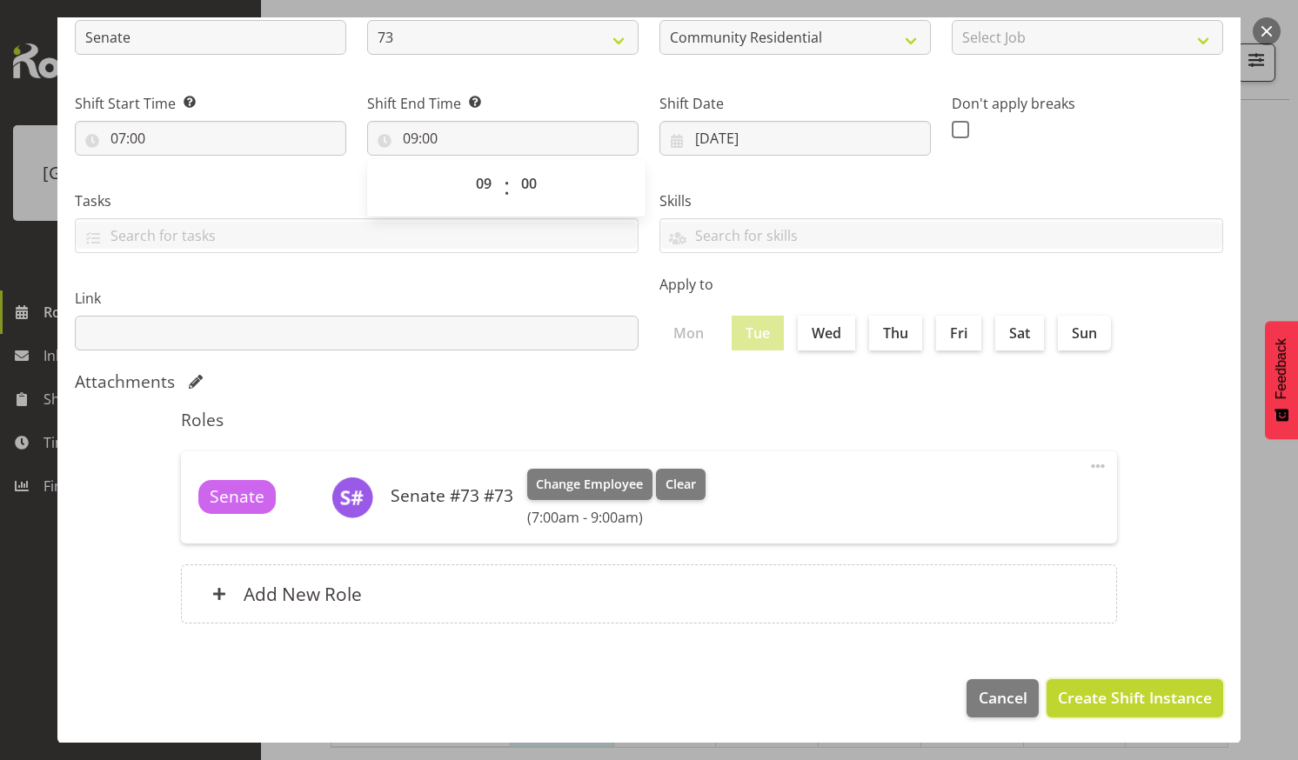
drag, startPoint x: 1092, startPoint y: 692, endPoint x: 1091, endPoint y: 684, distance: 8.7
click at [1091, 688] on span "Create Shift Instance" at bounding box center [1135, 697] width 154 height 23
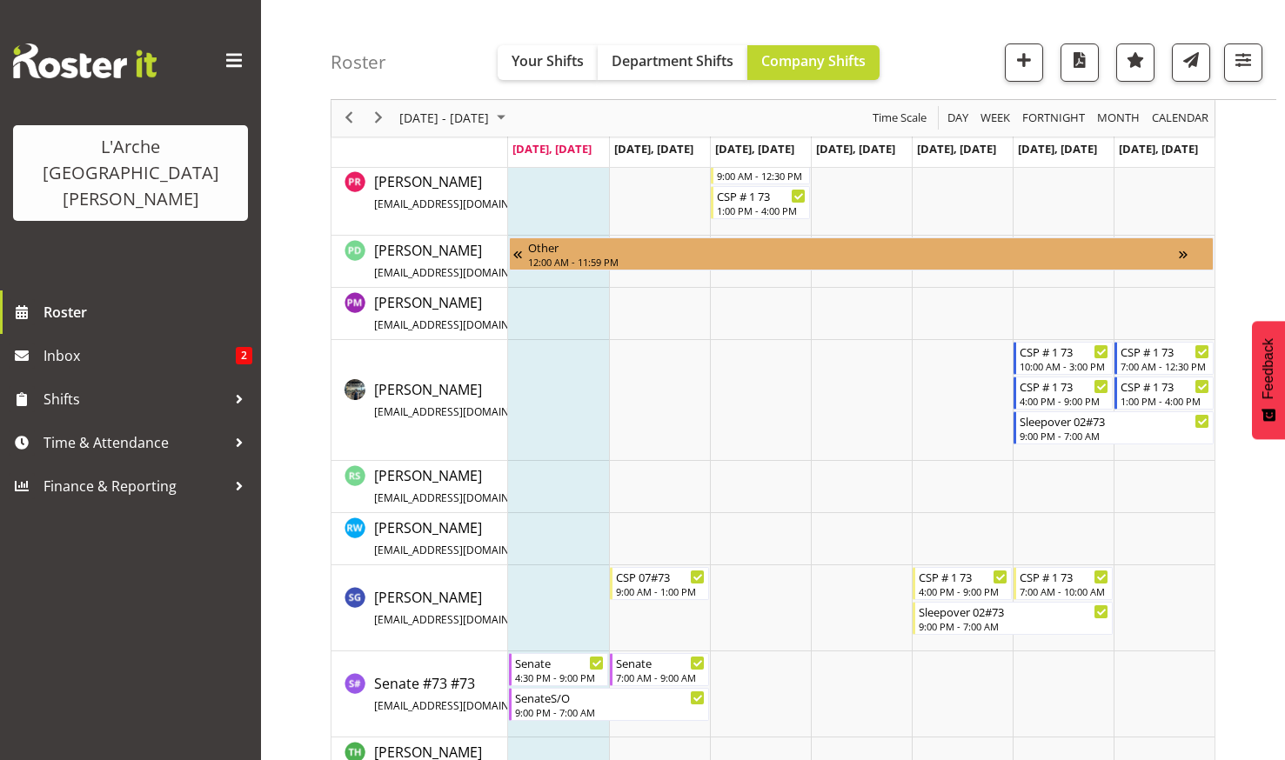
scroll to position [1247, 0]
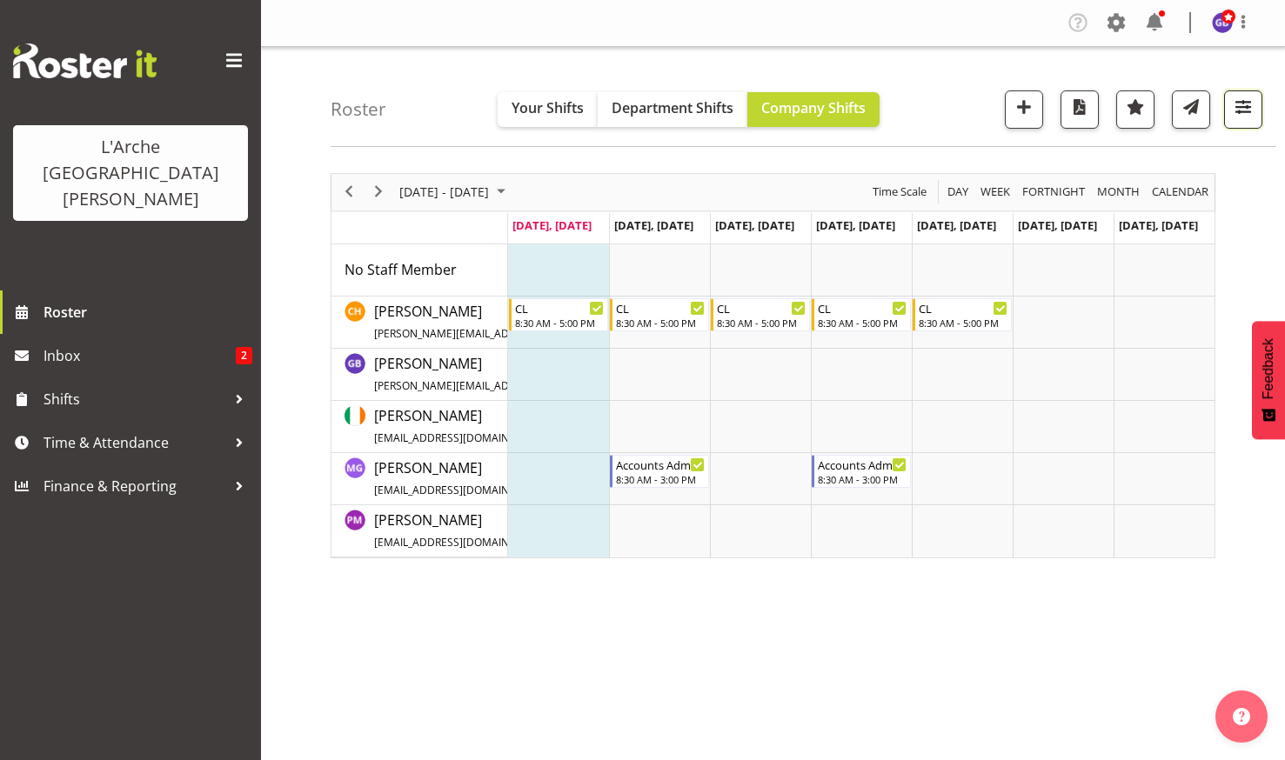
click at [1242, 105] on span "button" at bounding box center [1243, 107] width 23 height 23
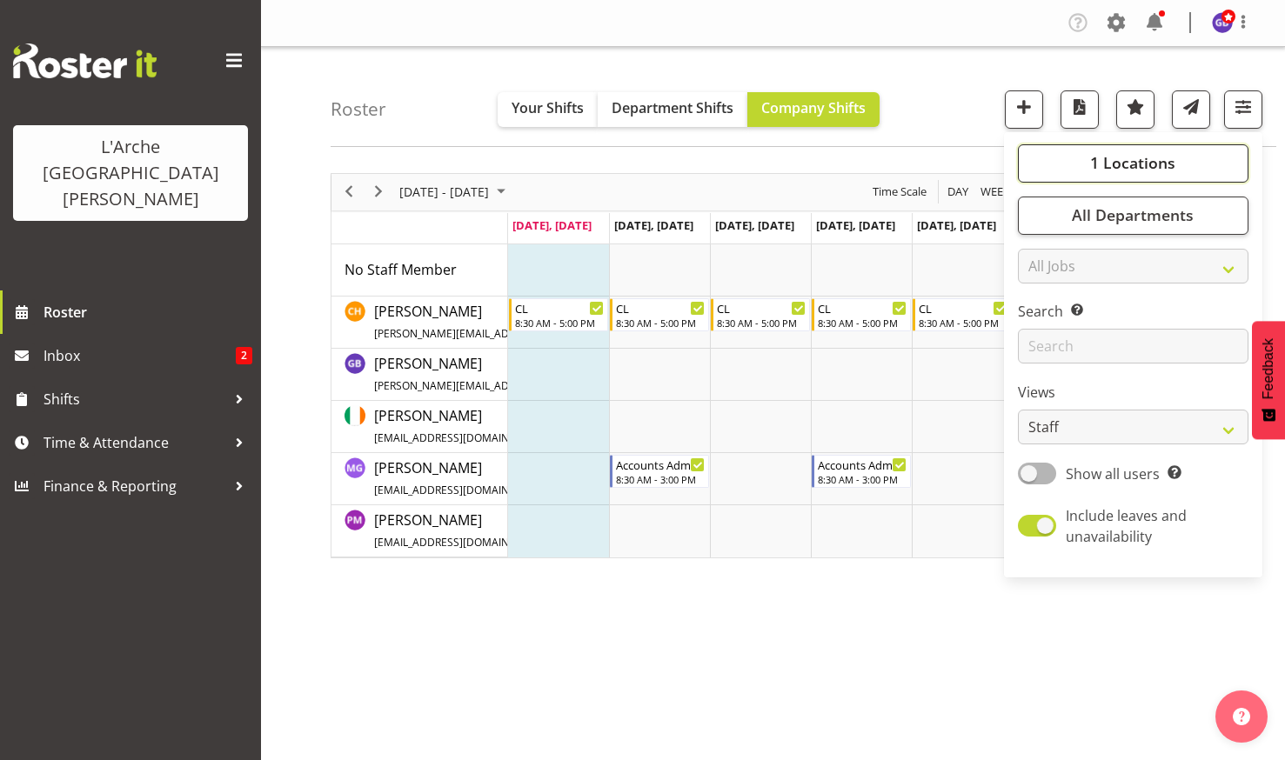
click at [1116, 154] on span "1 Locations" at bounding box center [1132, 162] width 85 height 21
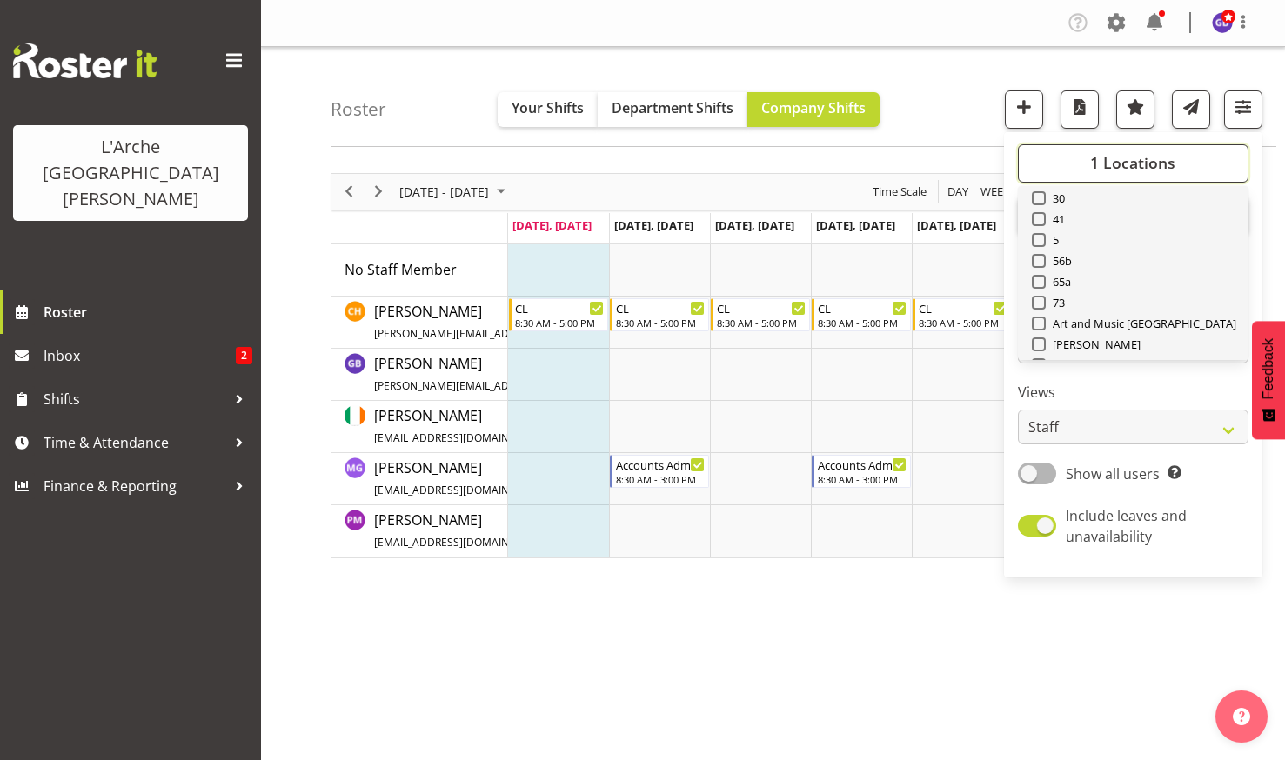
scroll to position [87, 0]
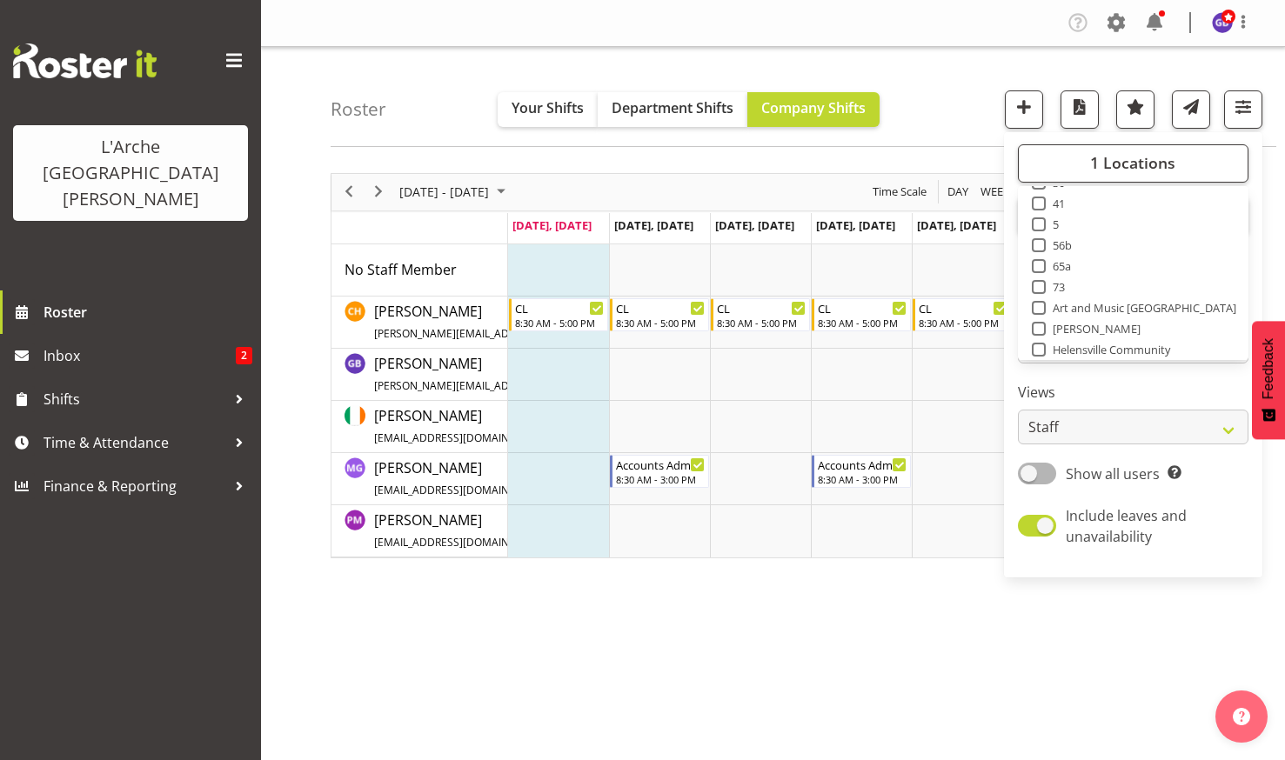
drag, startPoint x: 1036, startPoint y: 285, endPoint x: 1047, endPoint y: 285, distance: 11.3
click at [1036, 284] on span at bounding box center [1039, 287] width 14 height 14
click at [1036, 284] on input "73" at bounding box center [1037, 286] width 11 height 11
checkbox input "true"
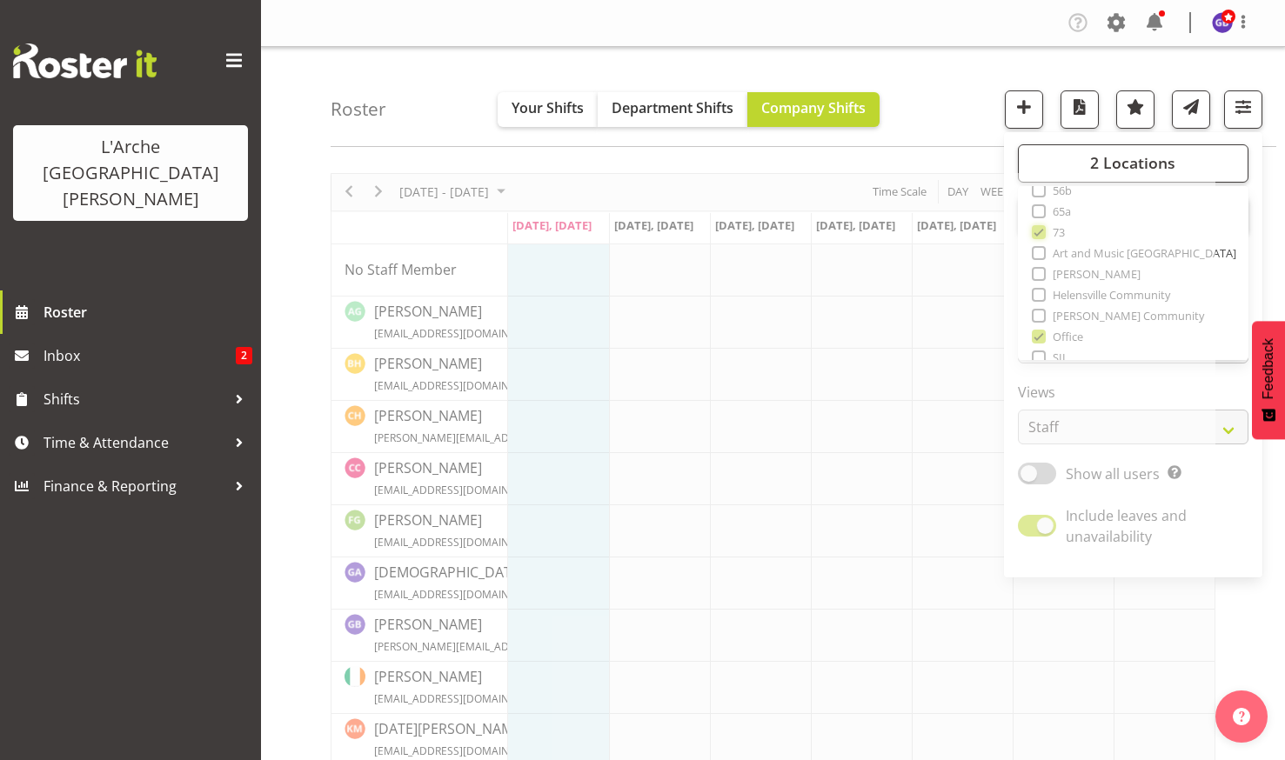
scroll to position [157, 0]
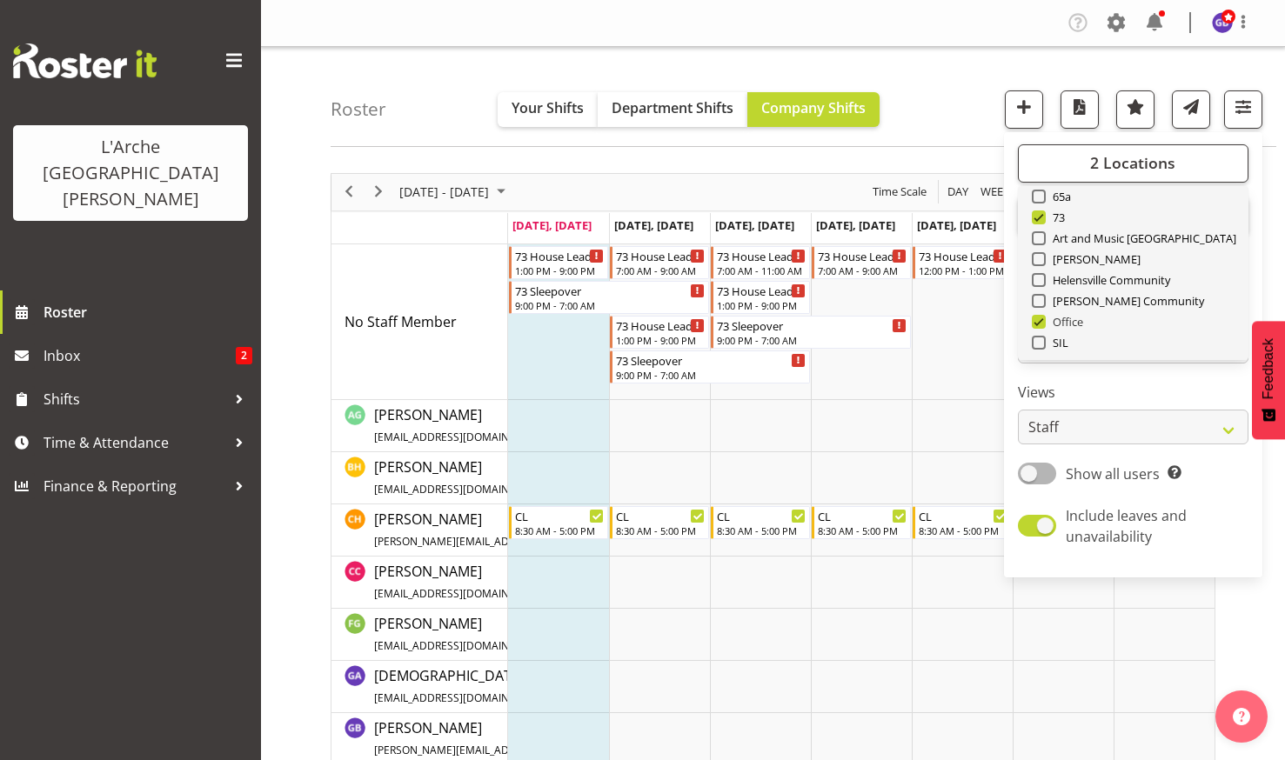
click at [1039, 318] on span at bounding box center [1039, 322] width 14 height 14
click at [1039, 318] on input "Office" at bounding box center [1037, 321] width 11 height 11
checkbox input "false"
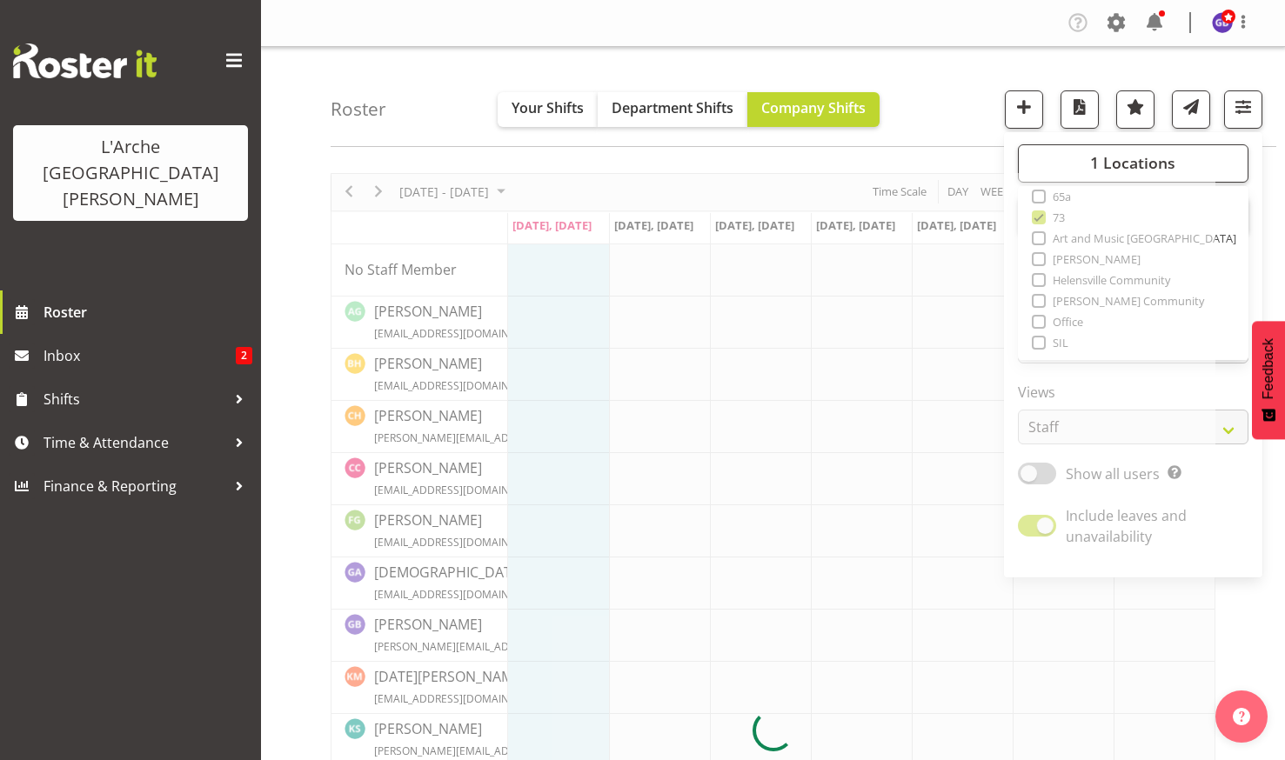
click at [948, 77] on div "Roster Your Shifts Department Shifts Company Shifts 1 Locations Clear 20 30 41 …" at bounding box center [804, 97] width 946 height 100
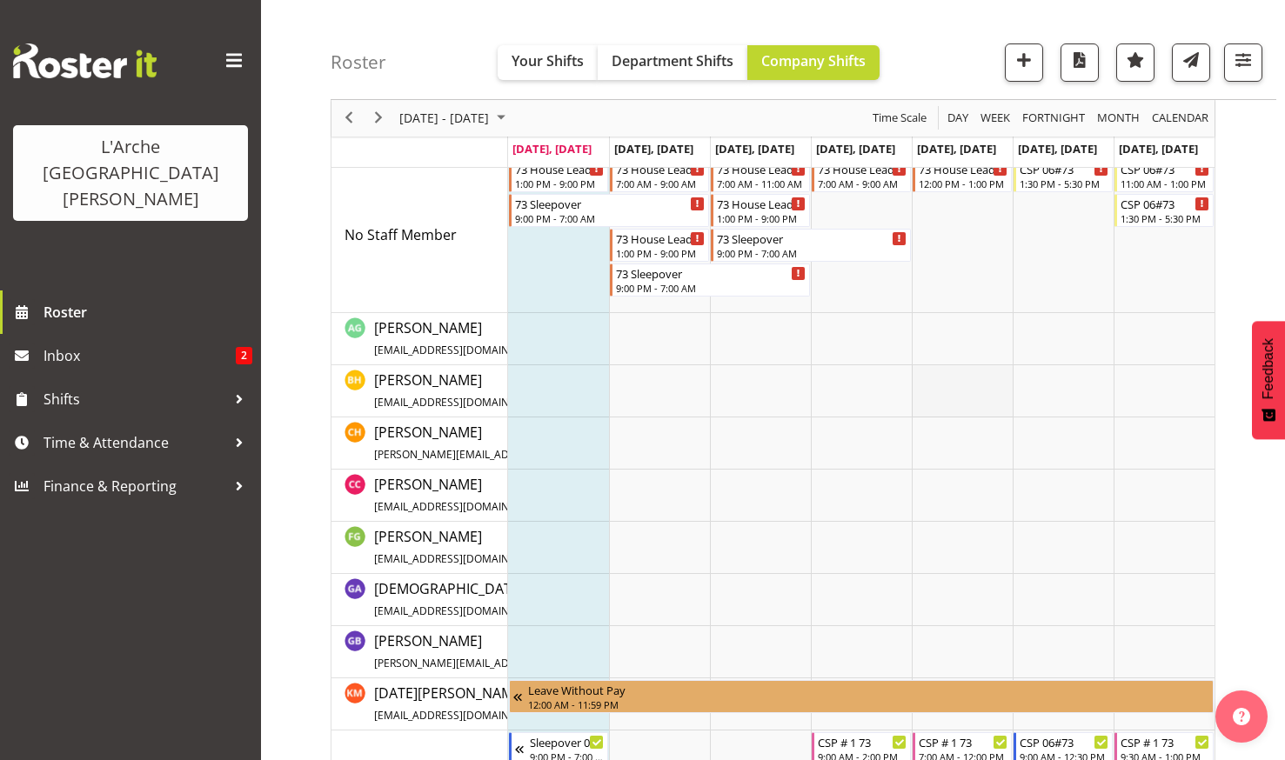
scroll to position [261, 0]
